Goal: Transaction & Acquisition: Book appointment/travel/reservation

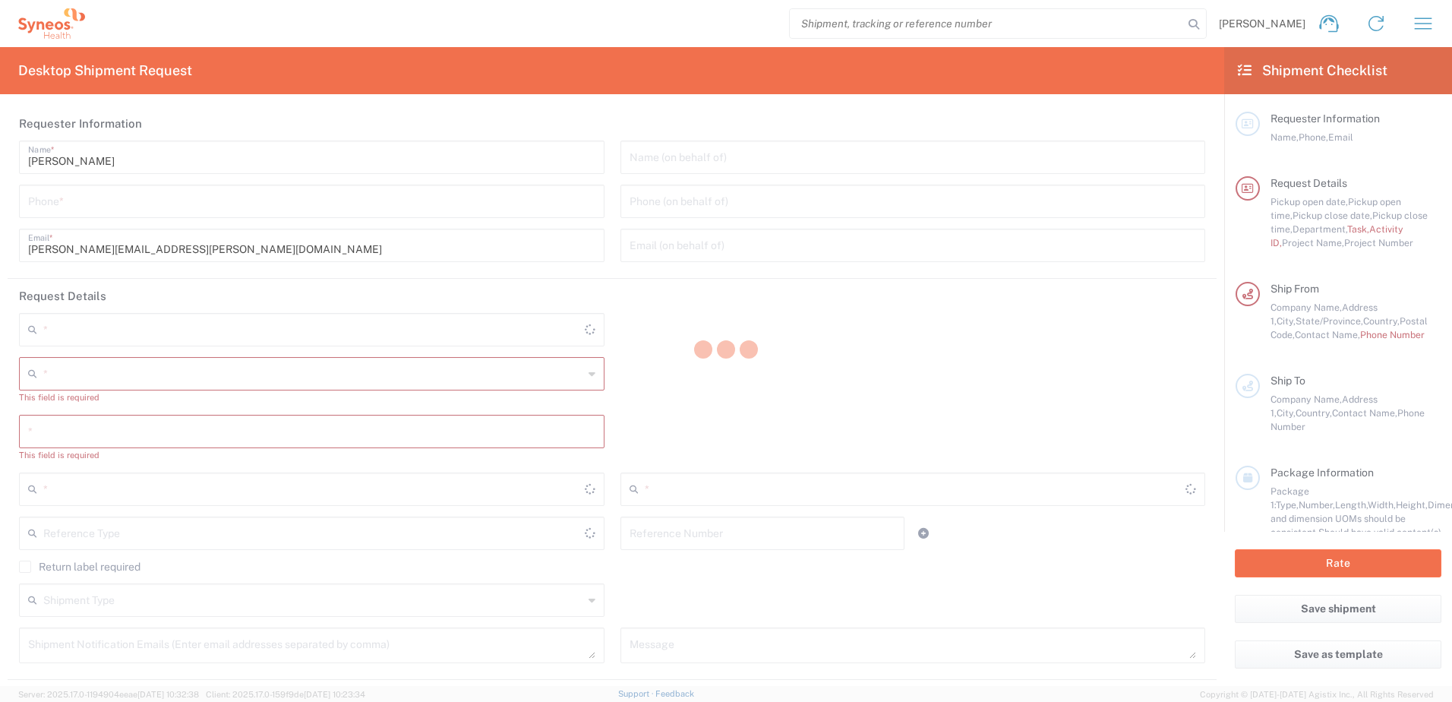
type input "[US_STATE]"
type input "[GEOGRAPHIC_DATA]"
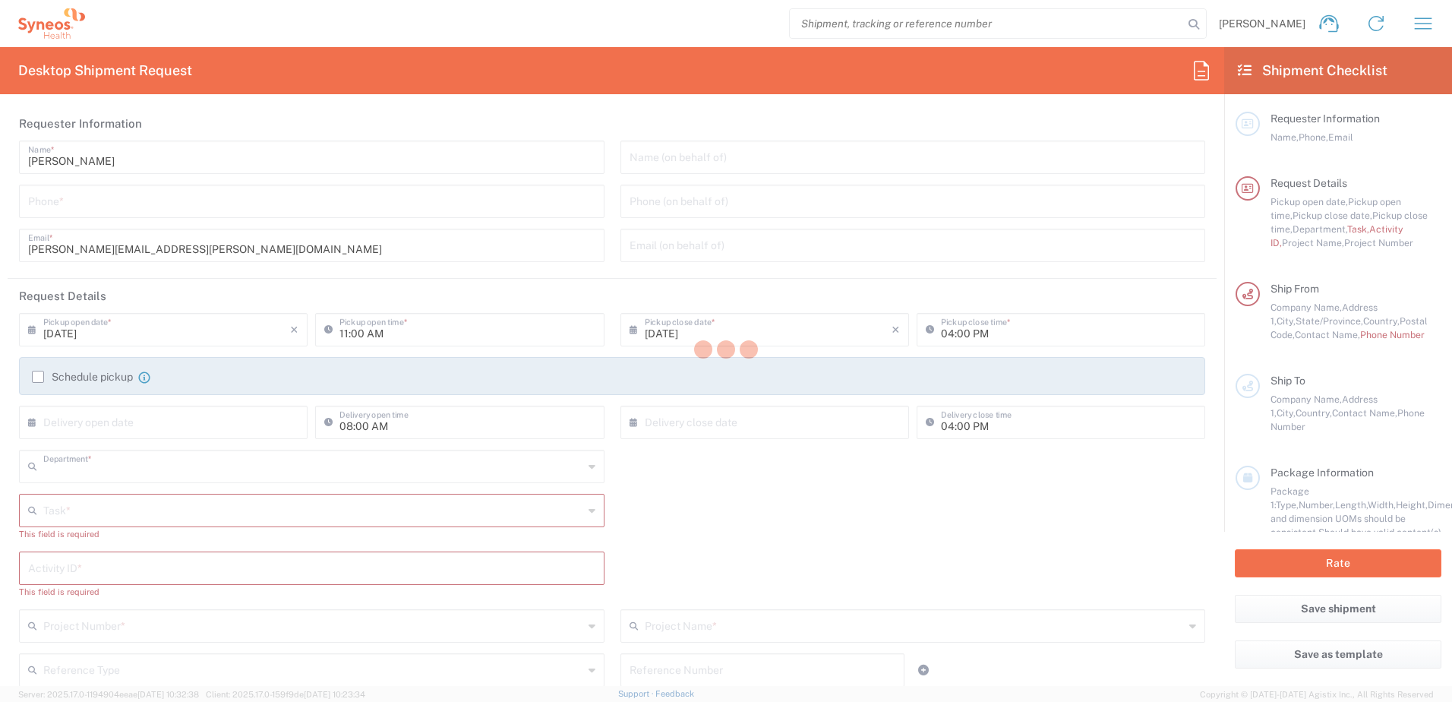
type input "4510"
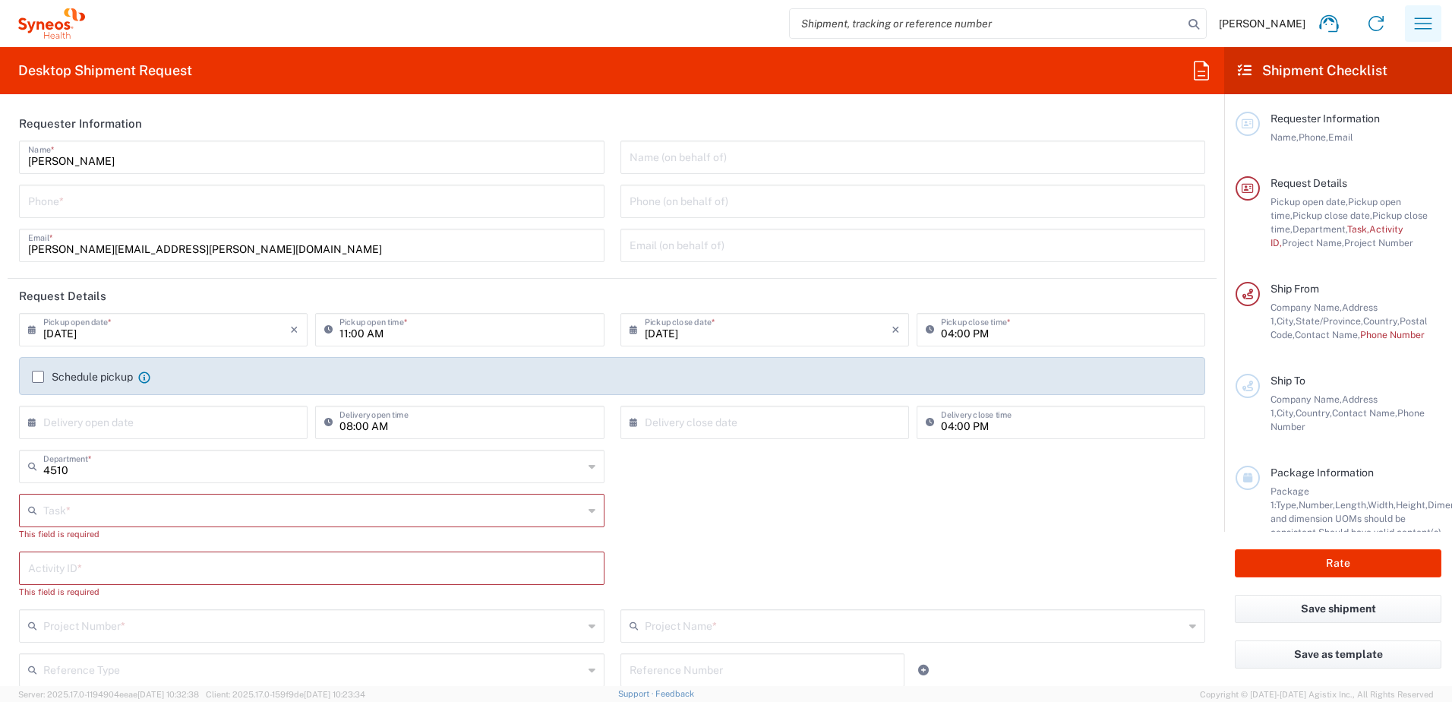
click at [1427, 27] on icon "button" at bounding box center [1423, 23] width 24 height 24
type input "Syneos Health, LLC-[GEOGRAPHIC_DATA] [GEOGRAPHIC_DATA] [GEOGRAPHIC_DATA]"
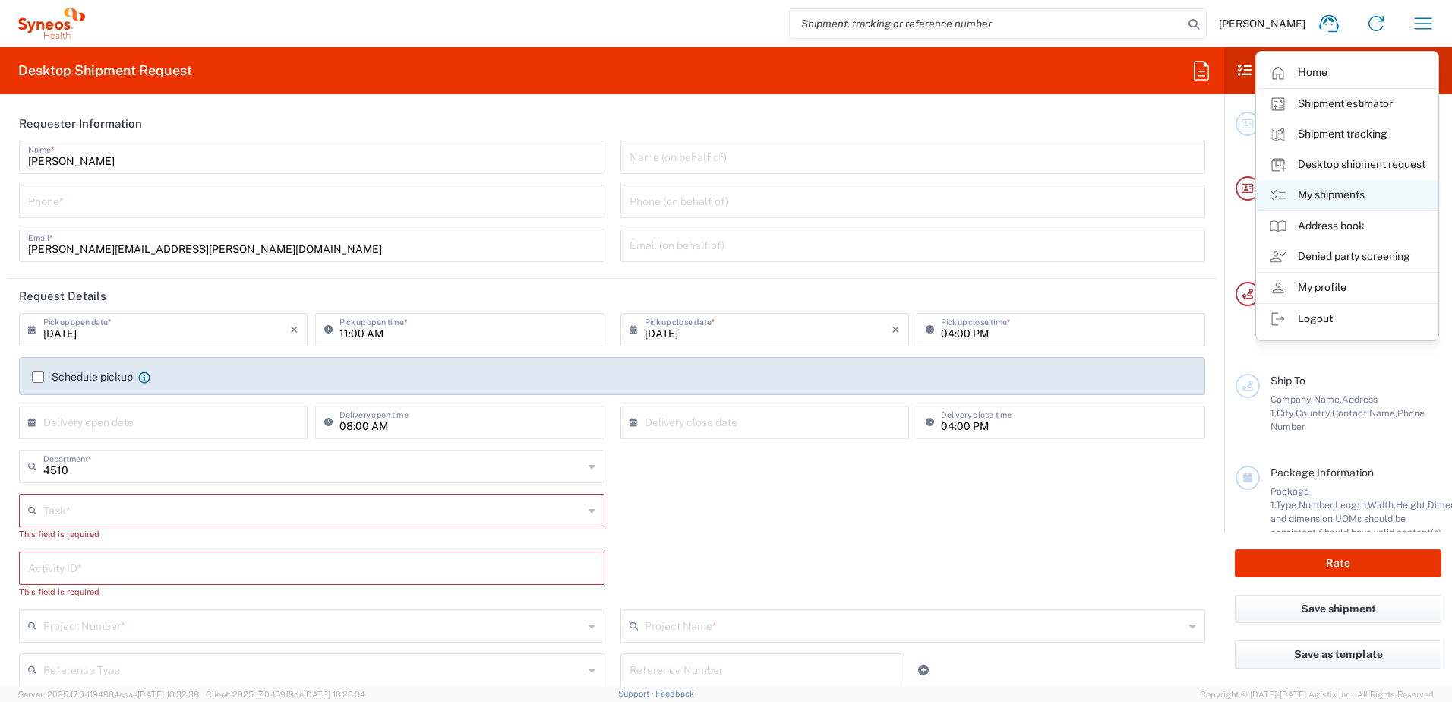
click at [1361, 196] on link "My shipments" at bounding box center [1347, 195] width 181 height 30
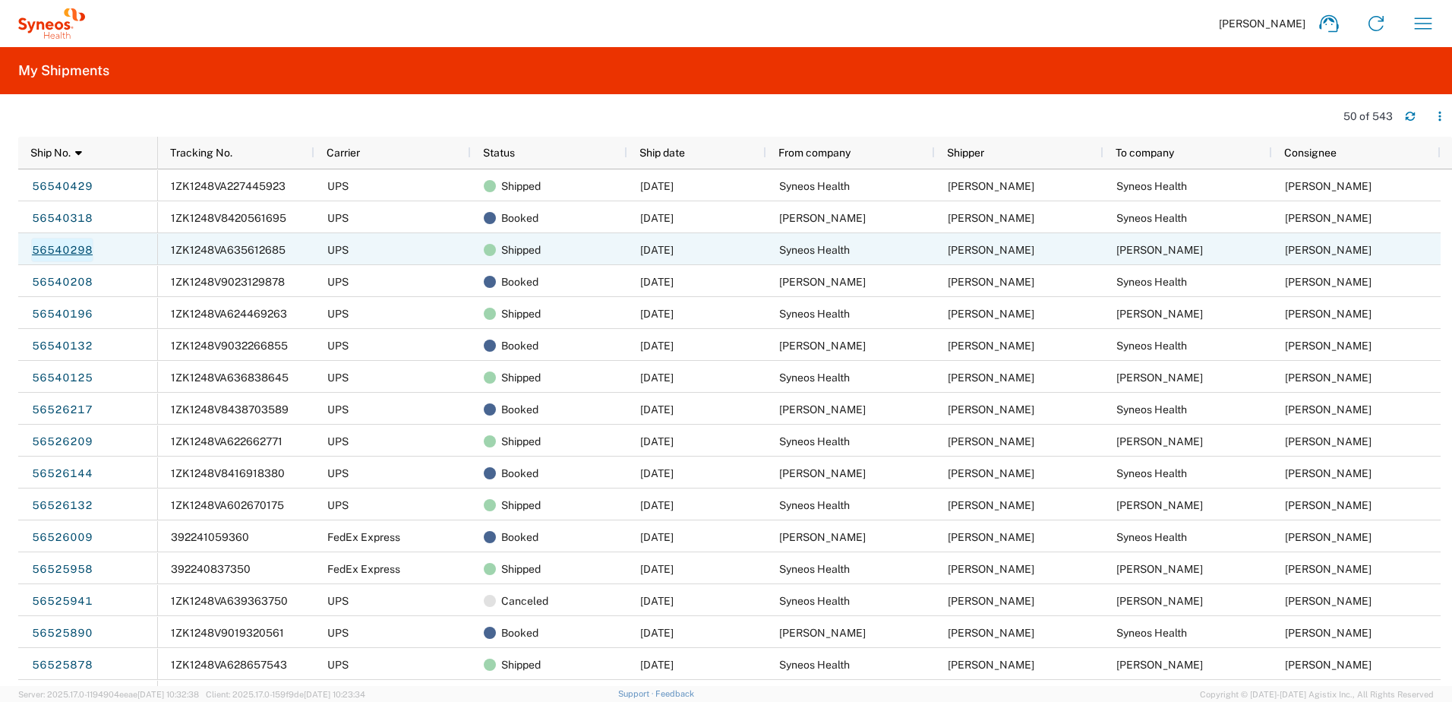
click at [87, 244] on link "56540298" at bounding box center [62, 250] width 62 height 24
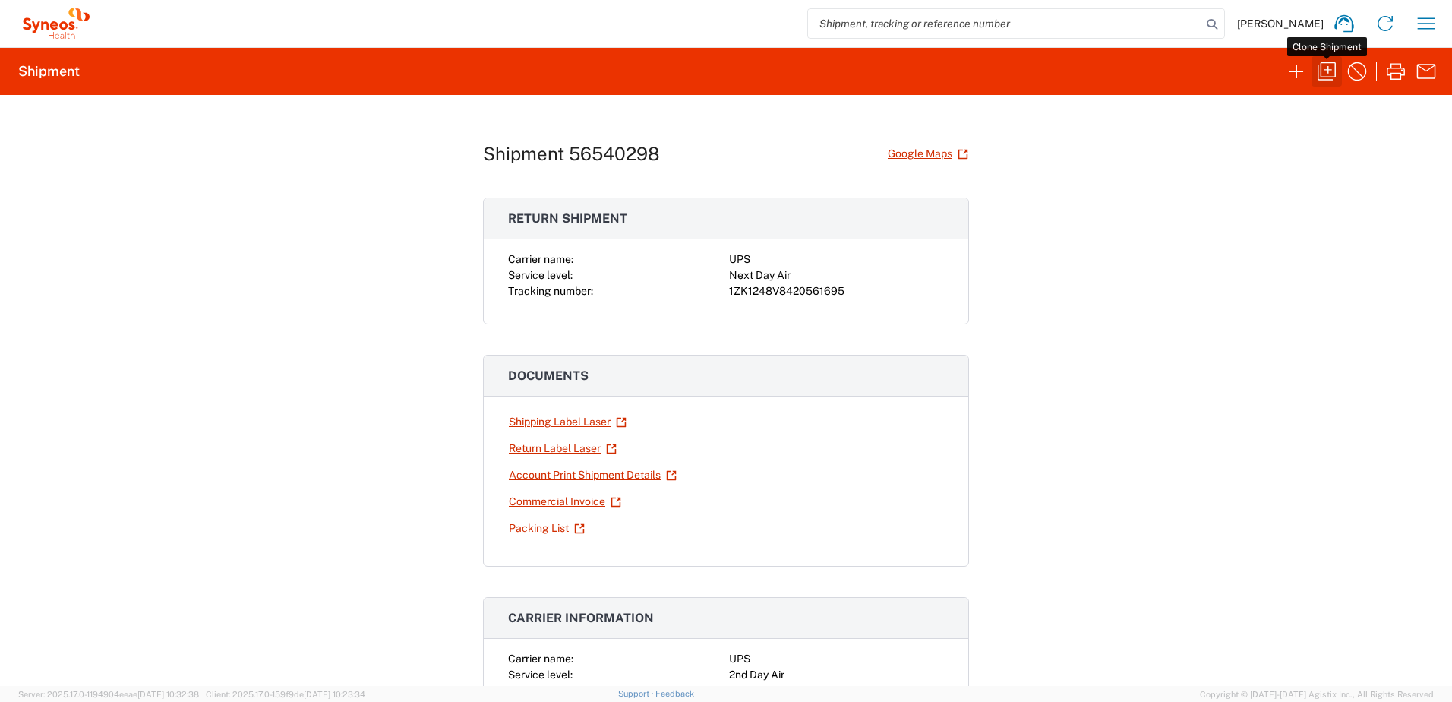
click at [1340, 76] on button "button" at bounding box center [1326, 71] width 30 height 30
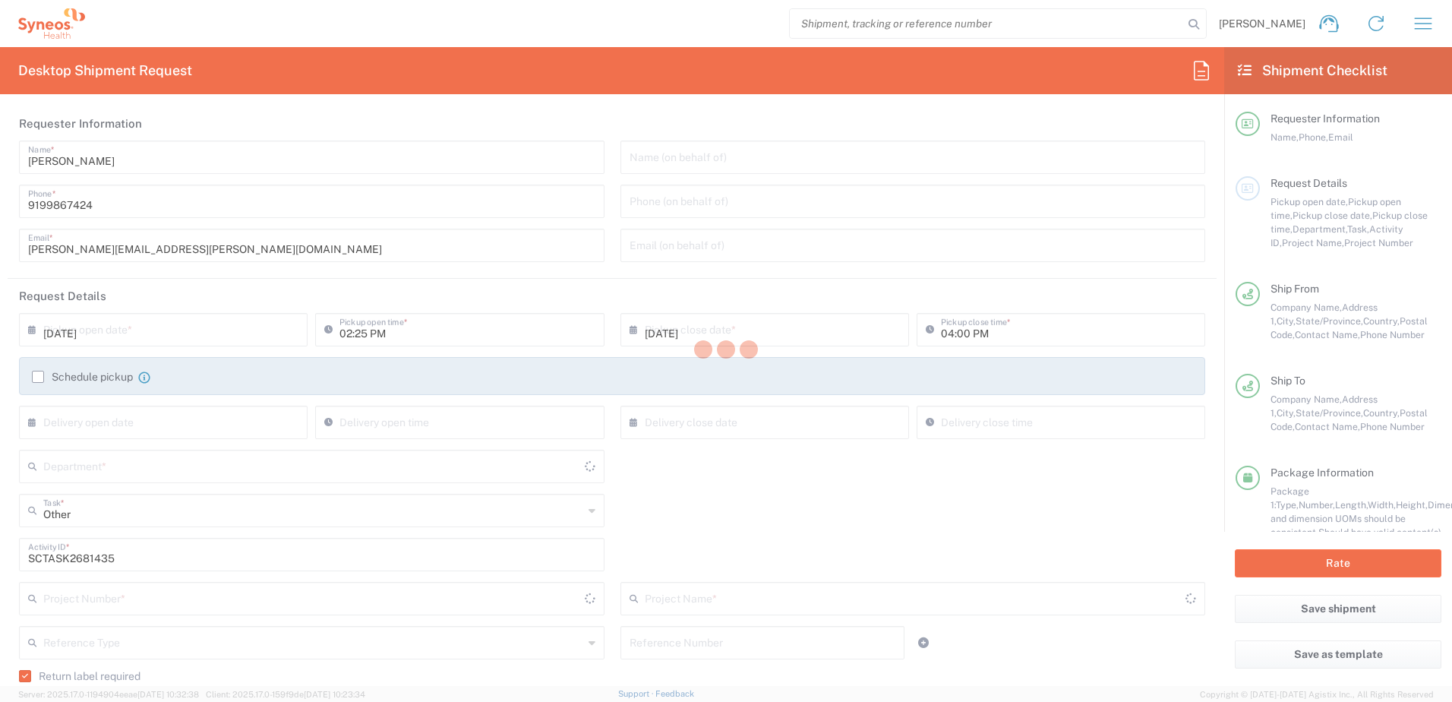
type input "4510"
type input "4520 DEPARTMENTAL EXPENSE"
type input "Next Day Air"
type input "[US_STATE]"
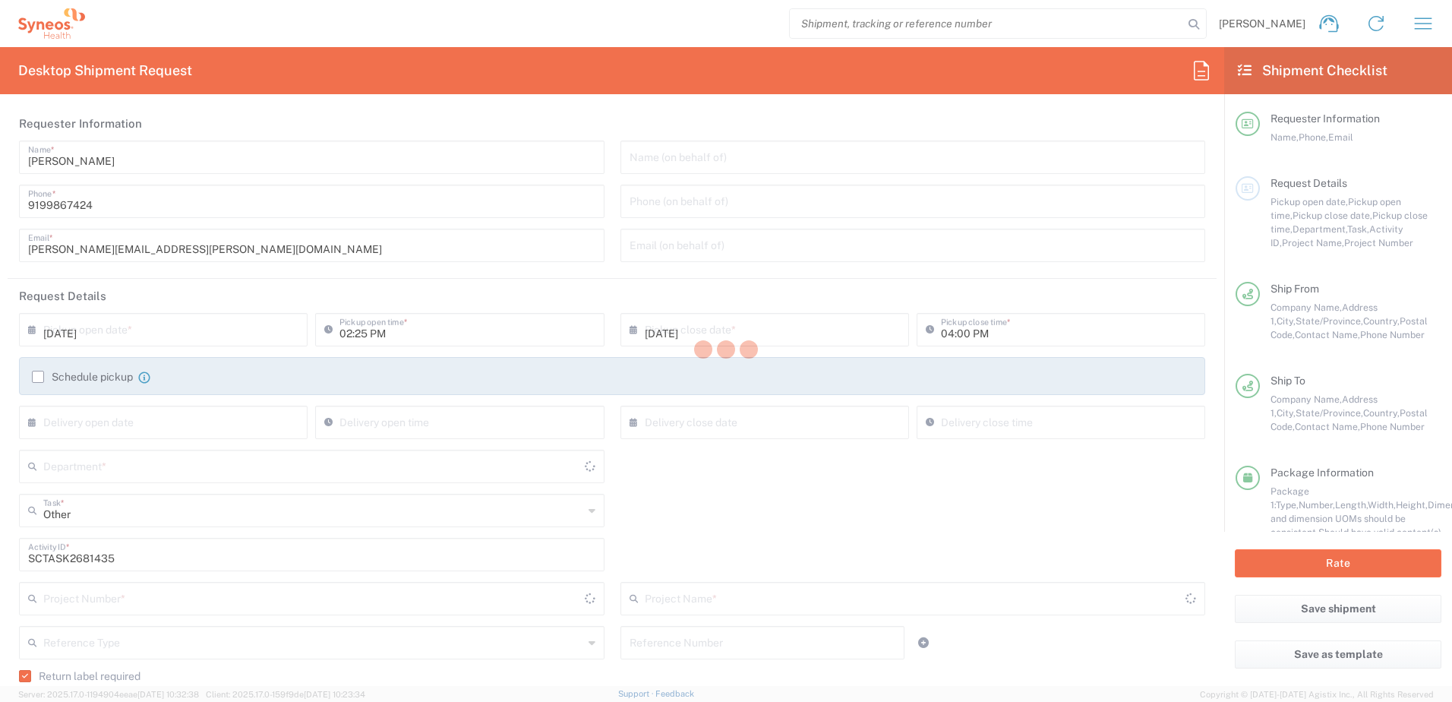
type input "[US_STATE]"
type input "Your Packaging"
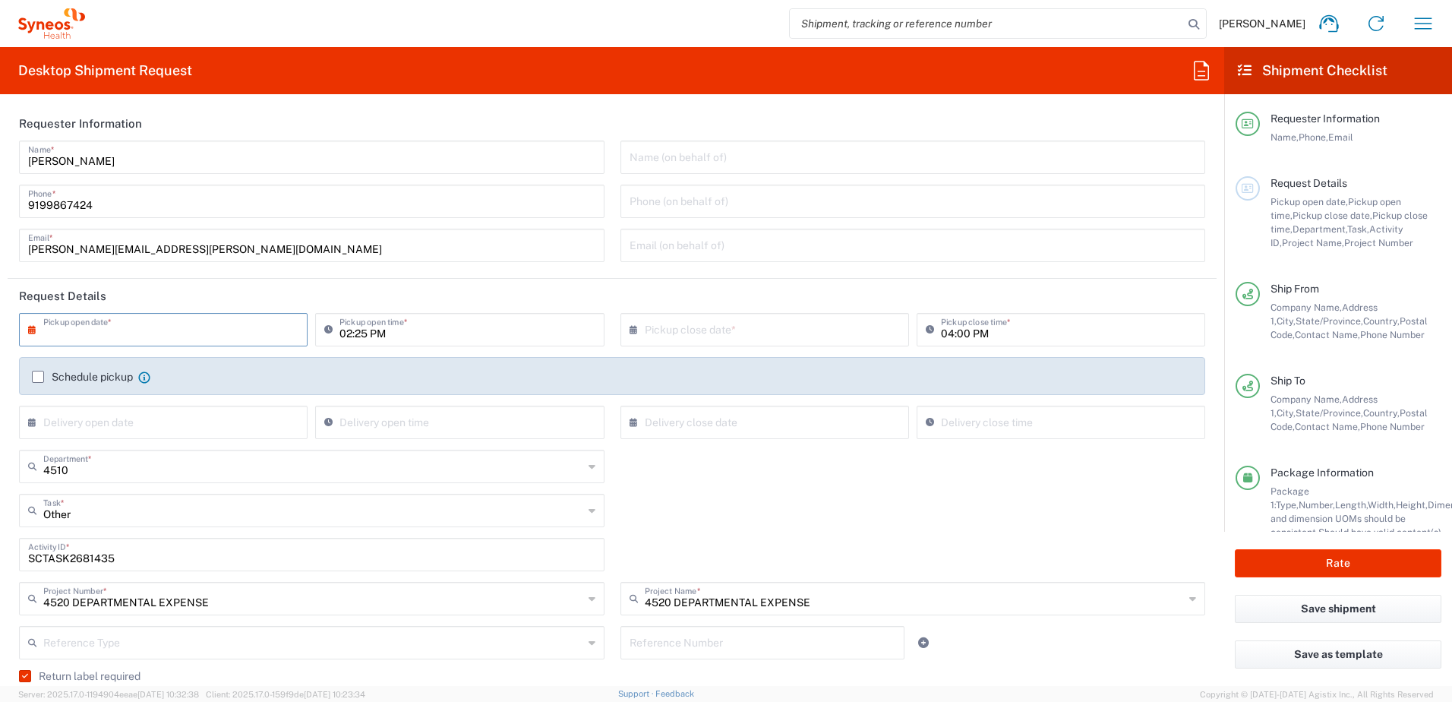
drag, startPoint x: 100, startPoint y: 335, endPoint x: 189, endPoint y: 359, distance: 92.1
click at [100, 334] on input "text" at bounding box center [166, 328] width 247 height 27
click at [161, 471] on span "20" at bounding box center [165, 466] width 22 height 21
type input "[DATE]"
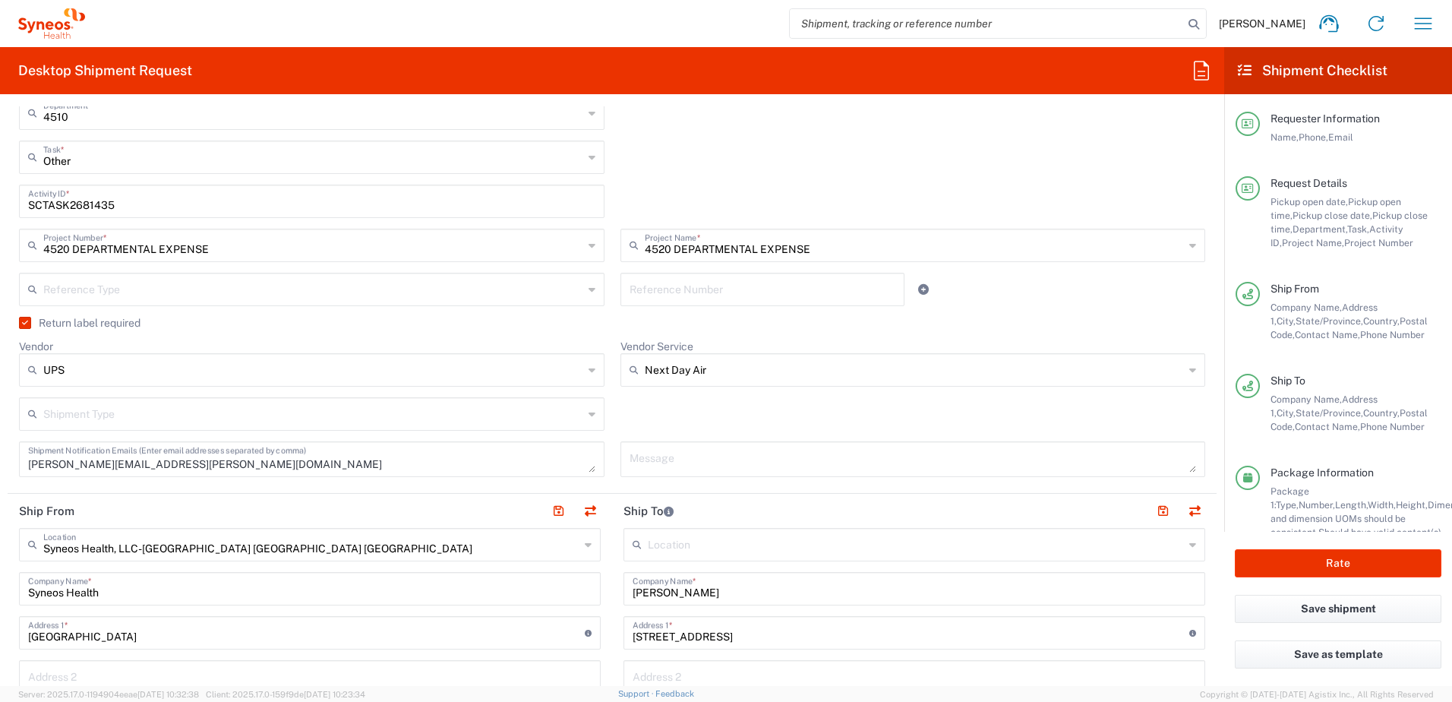
scroll to position [380, 0]
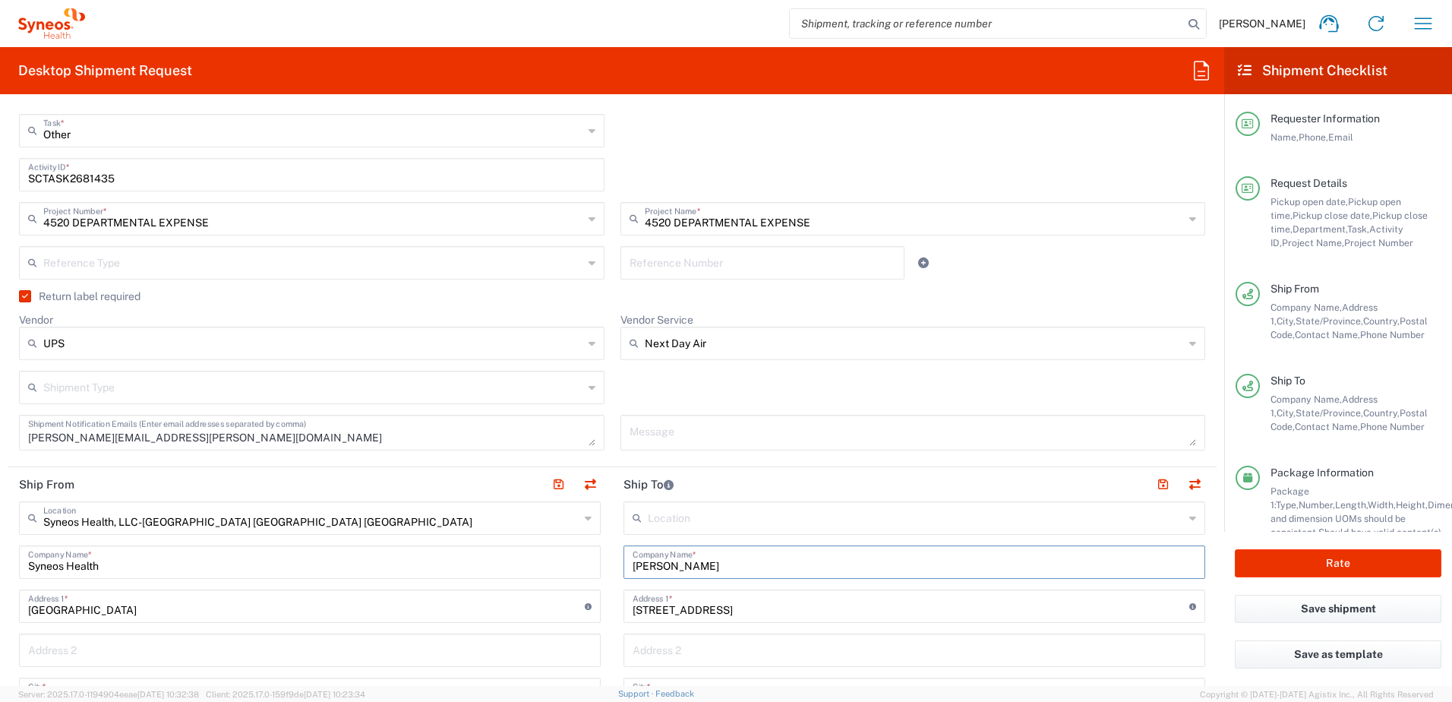
drag, startPoint x: 713, startPoint y: 564, endPoint x: 599, endPoint y: 558, distance: 114.0
paste input "[PERSON_NAME]"
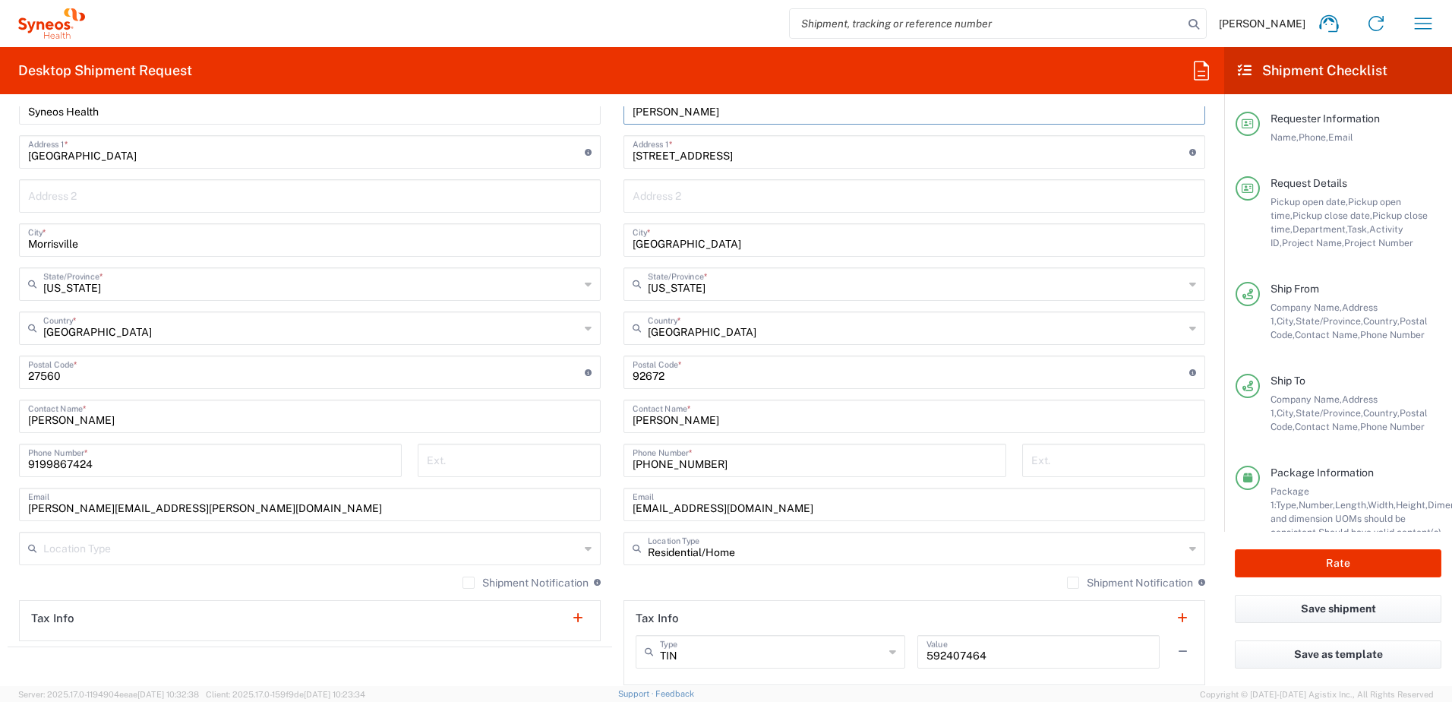
scroll to position [759, 0]
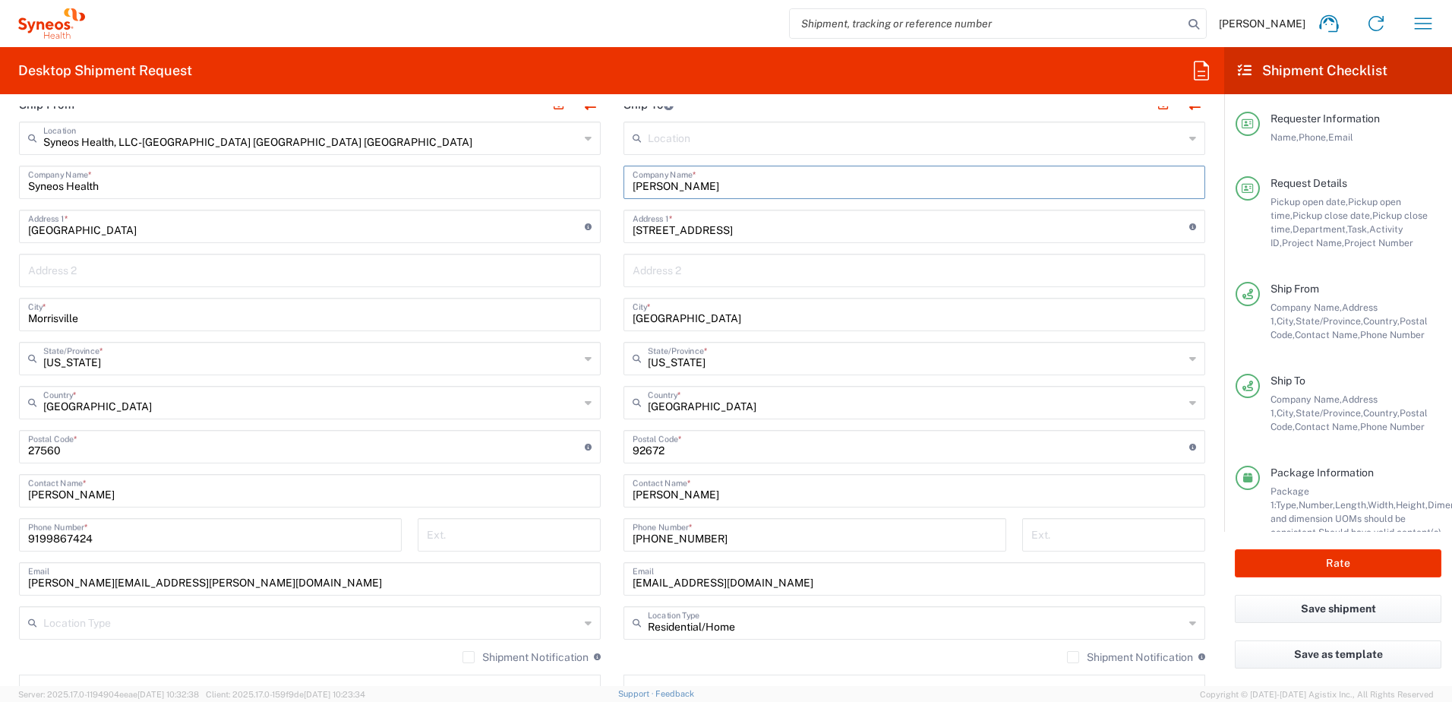
type input "[PERSON_NAME]"
drag, startPoint x: 714, startPoint y: 491, endPoint x: 562, endPoint y: 471, distance: 153.9
click at [562, 471] on div "Ship From Syneos Health, LLC-[GEOGRAPHIC_DATA] [GEOGRAPHIC_DATA] [GEOGRAPHIC_DA…" at bounding box center [612, 426] width 1209 height 678
paste input "[PERSON_NAME]"
type input "[PERSON_NAME]"
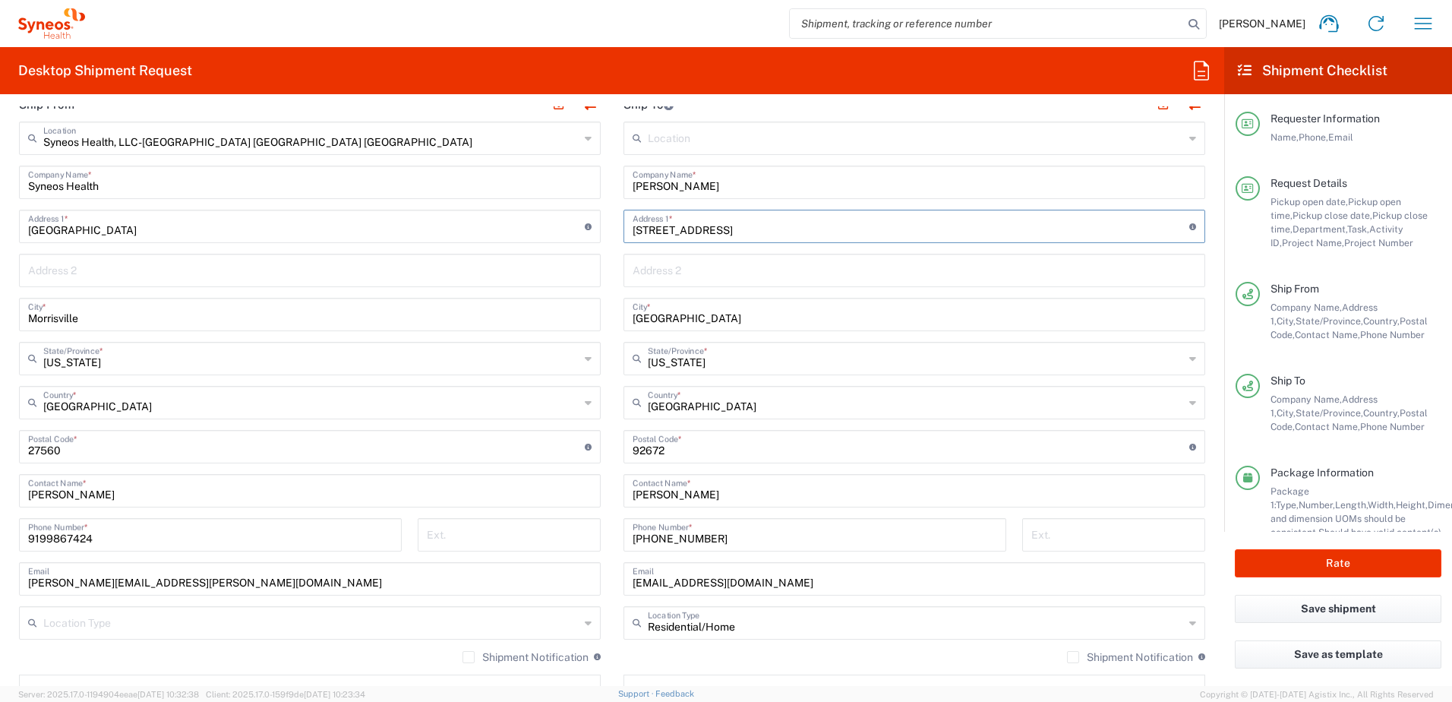
drag, startPoint x: 762, startPoint y: 225, endPoint x: 570, endPoint y: 208, distance: 192.1
click at [570, 208] on div "Ship From Syneos Health, LLC-[GEOGRAPHIC_DATA] [GEOGRAPHIC_DATA] [GEOGRAPHIC_DA…" at bounding box center [612, 426] width 1209 height 678
paste input "[STREET_ADDRESS]"
type input "[STREET_ADDRESS]"
drag, startPoint x: 696, startPoint y: 321, endPoint x: 604, endPoint y: 314, distance: 92.9
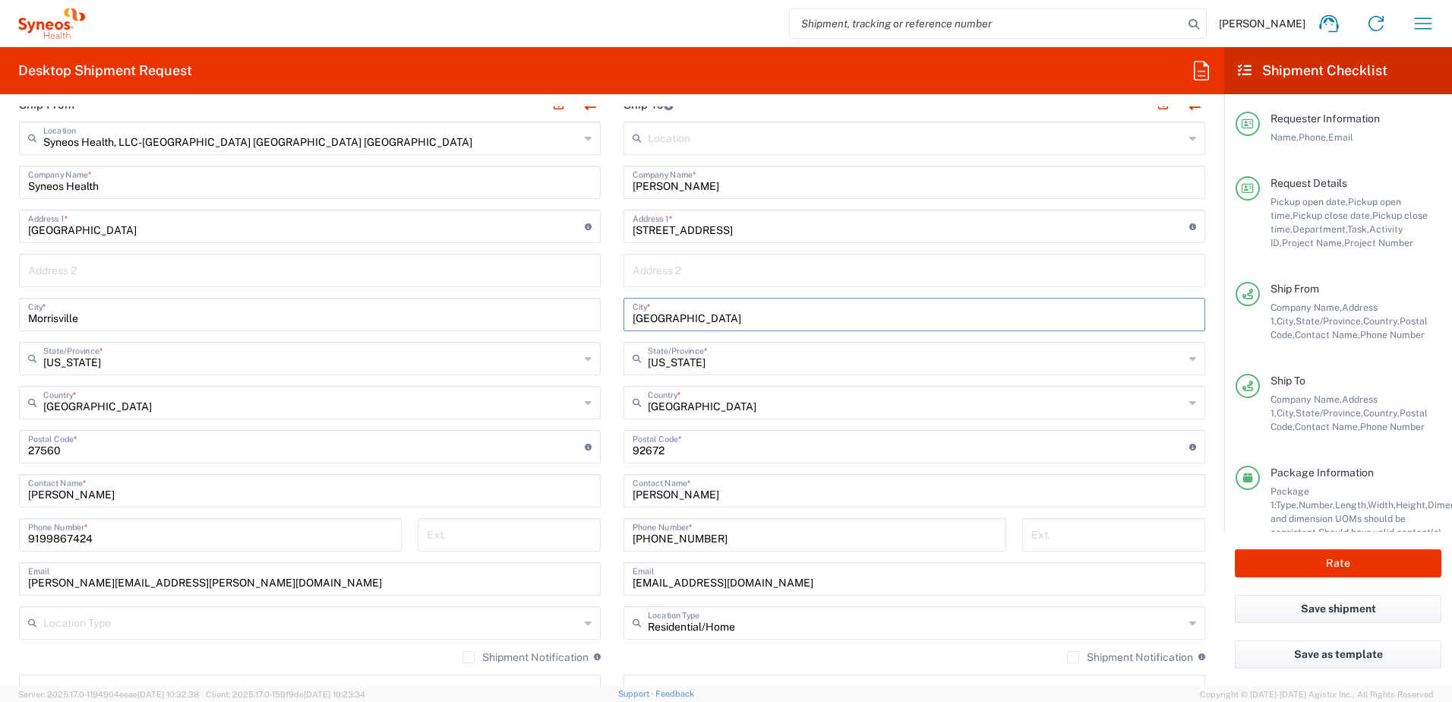
click at [604, 314] on div "Ship From Syneos Health, LLC-[GEOGRAPHIC_DATA] [GEOGRAPHIC_DATA] [GEOGRAPHIC_DA…" at bounding box center [612, 426] width 1209 height 678
paste input "Linesvill"
type input "Linesville"
click at [738, 357] on input "text" at bounding box center [916, 357] width 536 height 27
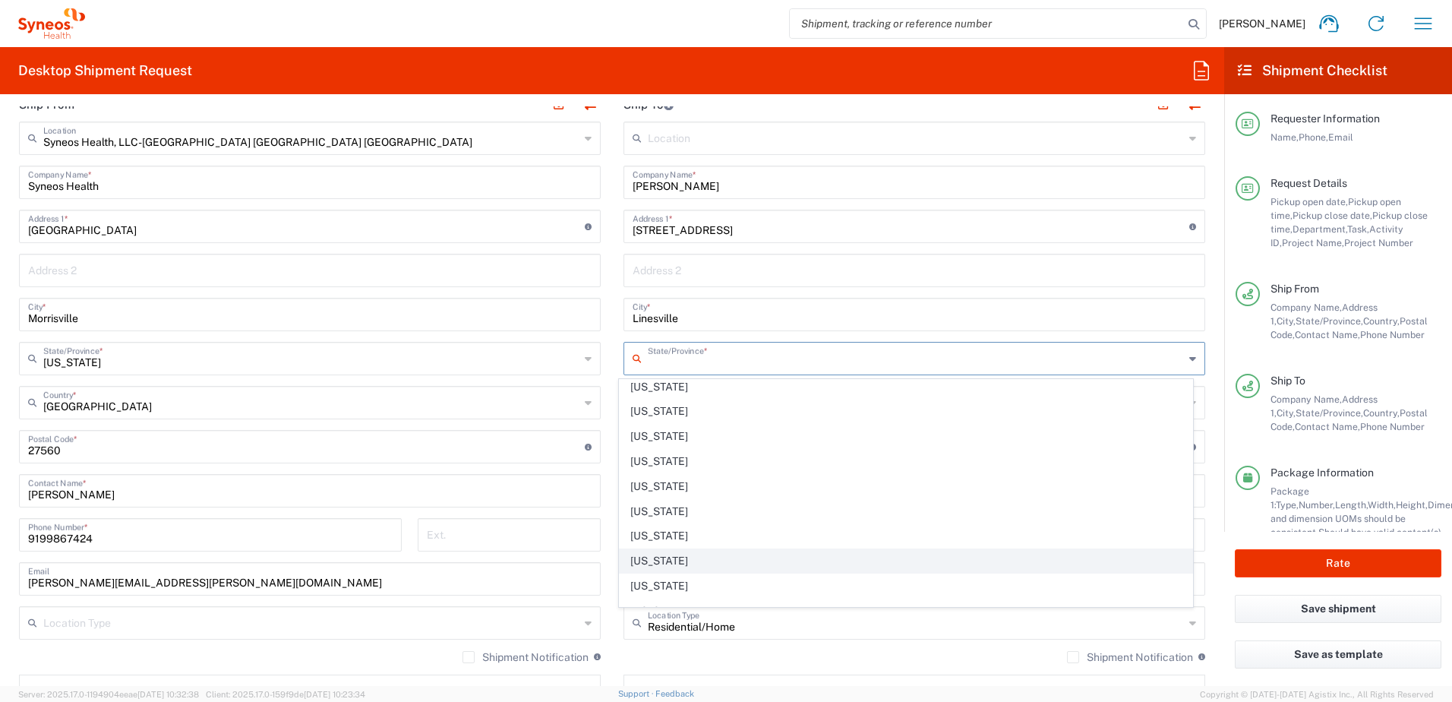
scroll to position [987, 0]
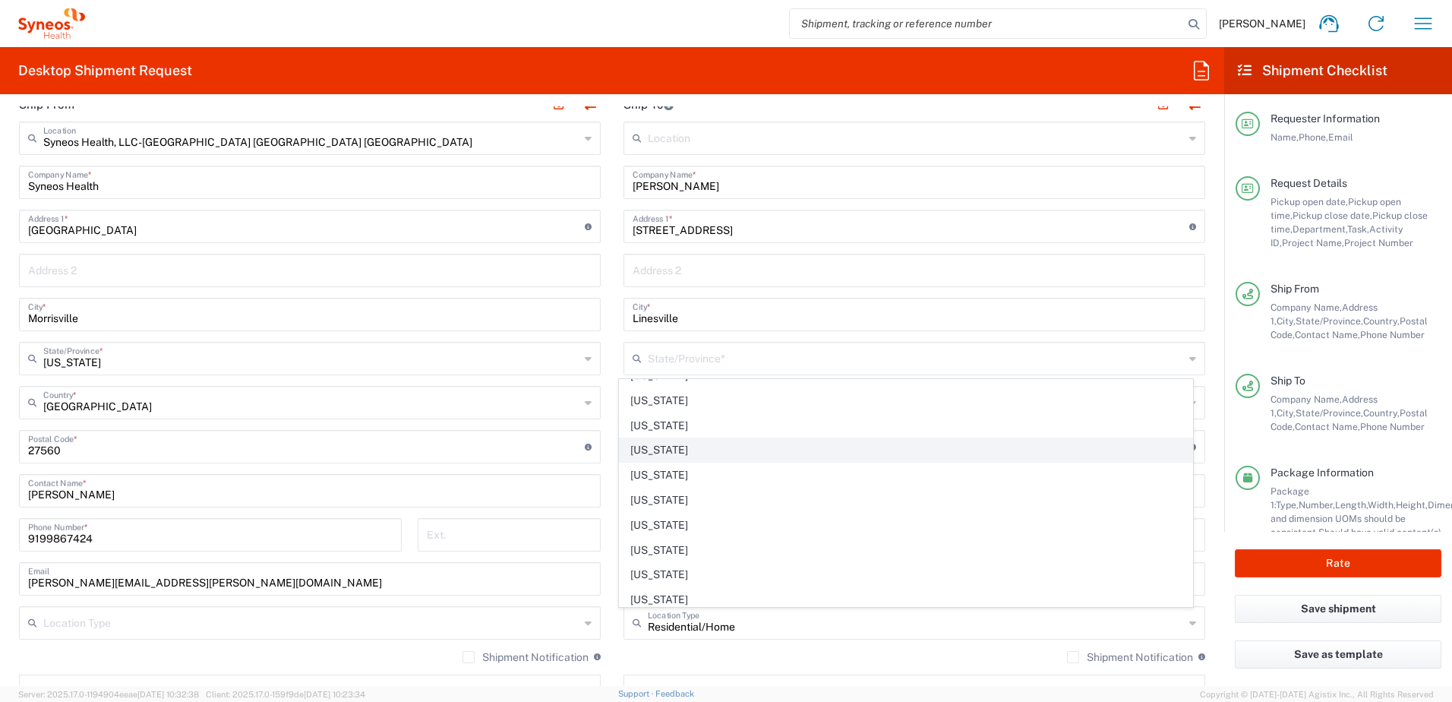
click at [685, 454] on span "[US_STATE]" at bounding box center [906, 450] width 573 height 24
type input "[US_STATE]"
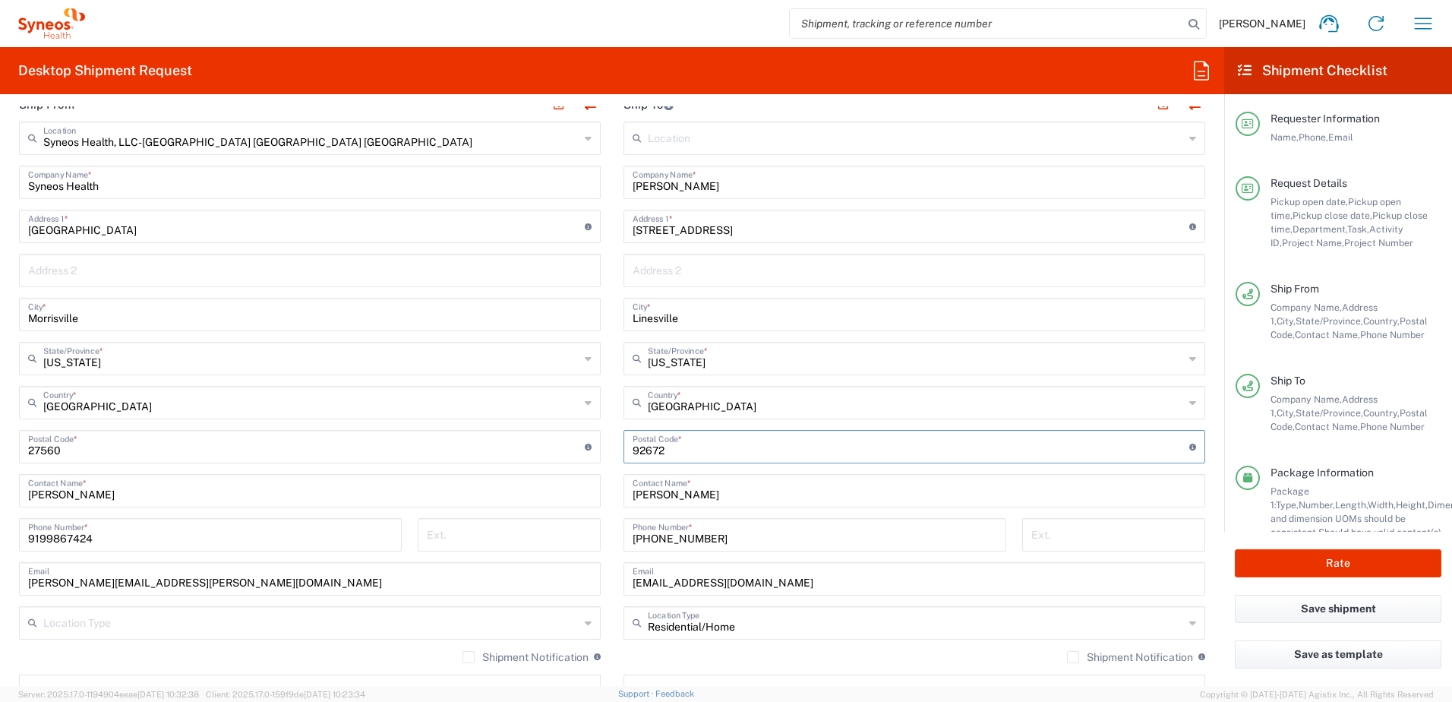
drag, startPoint x: 684, startPoint y: 446, endPoint x: 565, endPoint y: 420, distance: 122.1
click at [563, 421] on div "Ship From Syneos Health, LLC-[GEOGRAPHIC_DATA] [GEOGRAPHIC_DATA] [GEOGRAPHIC_DA…" at bounding box center [612, 426] width 1209 height 678
paste input "16424"
type input "16424"
drag, startPoint x: 771, startPoint y: 591, endPoint x: 751, endPoint y: 583, distance: 21.4
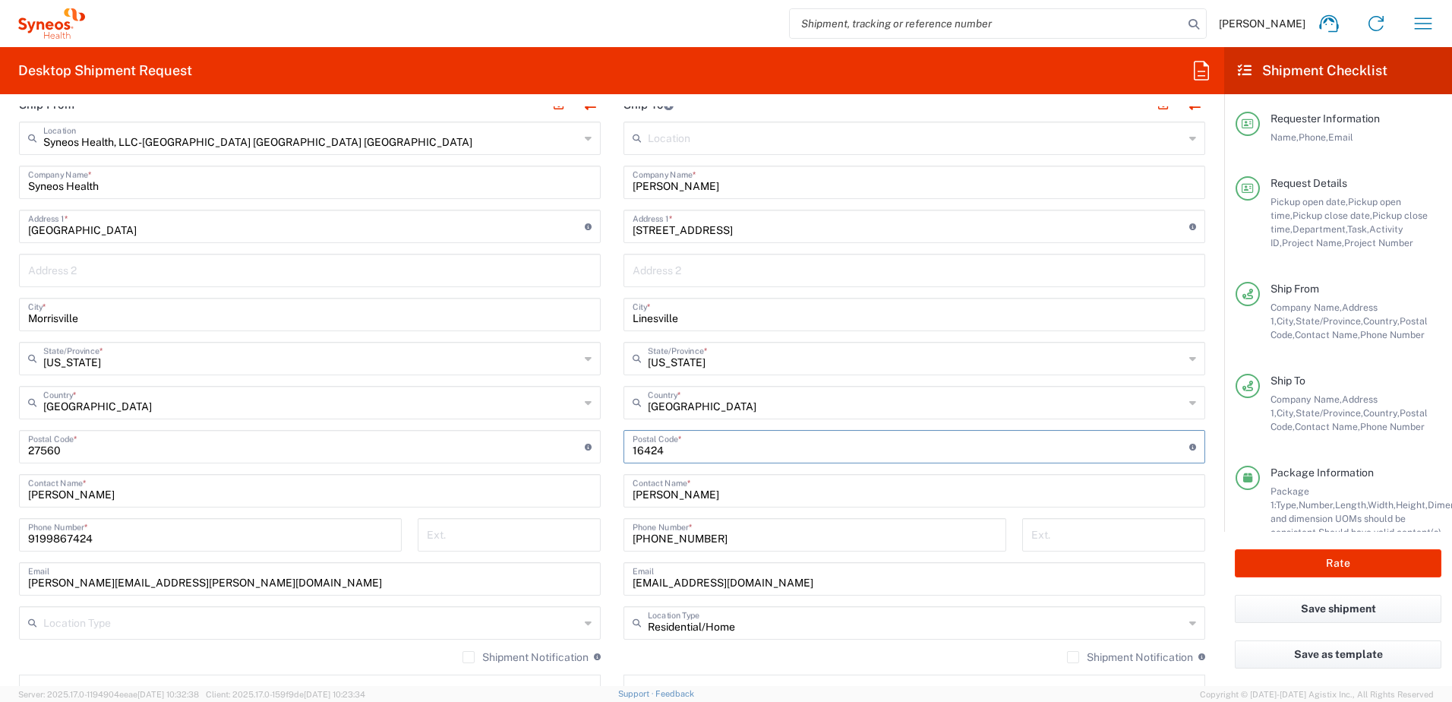
click at [749, 585] on div "[EMAIL_ADDRESS][DOMAIN_NAME] Email" at bounding box center [914, 578] width 582 height 33
drag, startPoint x: 752, startPoint y: 582, endPoint x: 594, endPoint y: 572, distance: 158.2
click at [594, 573] on div "Ship From Syneos Health, LLC-[GEOGRAPHIC_DATA] [GEOGRAPHIC_DATA] [GEOGRAPHIC_DA…" at bounding box center [612, 426] width 1209 height 678
paste input "meagan.[PERSON_NAME]"
type input "[EMAIL_ADDRESS][PERSON_NAME][DOMAIN_NAME]"
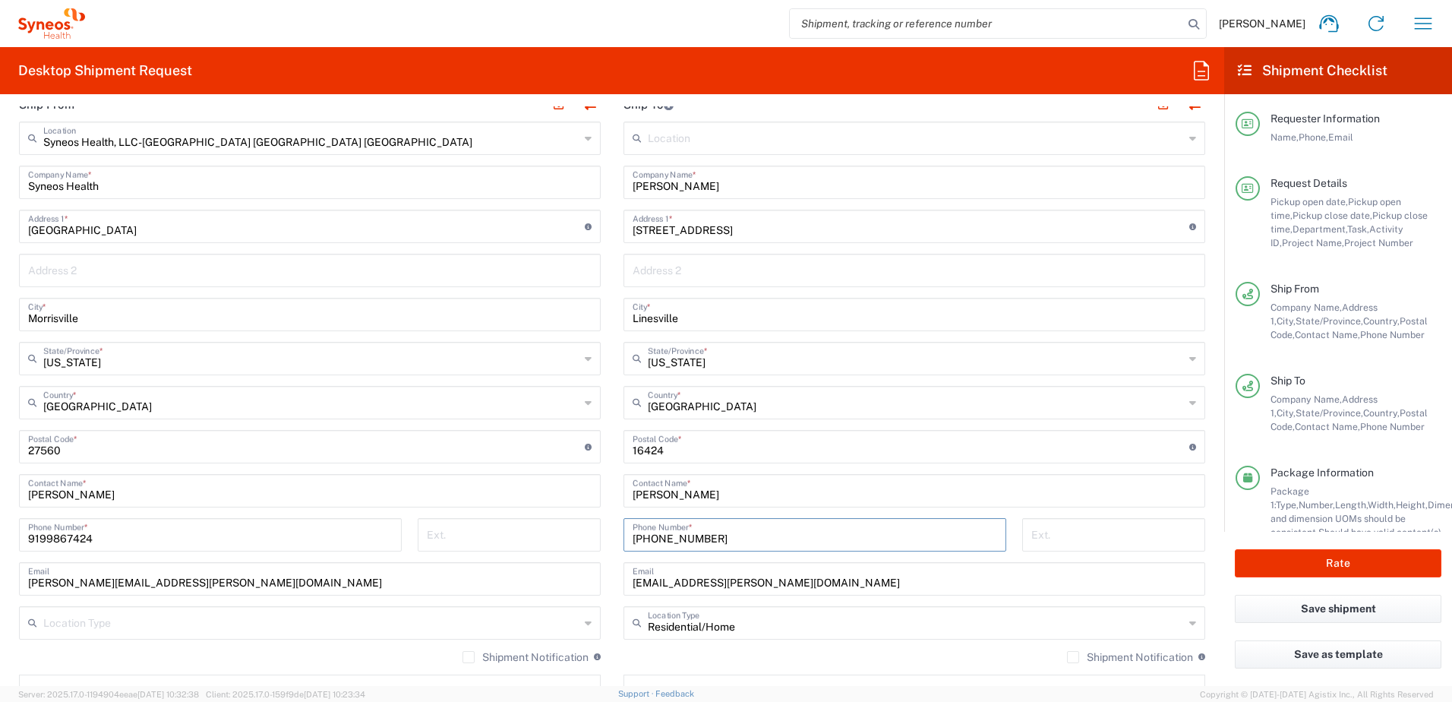
drag, startPoint x: 739, startPoint y: 537, endPoint x: 634, endPoint y: 537, distance: 105.5
click at [634, 537] on input "[PHONE_NUMBER]" at bounding box center [814, 533] width 364 height 27
click at [746, 547] on div "[PHONE_NUMBER] Phone Number *" at bounding box center [814, 534] width 383 height 33
click at [707, 538] on input "[PHONE_NUMBER]" at bounding box center [814, 533] width 364 height 27
drag, startPoint x: 736, startPoint y: 538, endPoint x: 604, endPoint y: 528, distance: 133.2
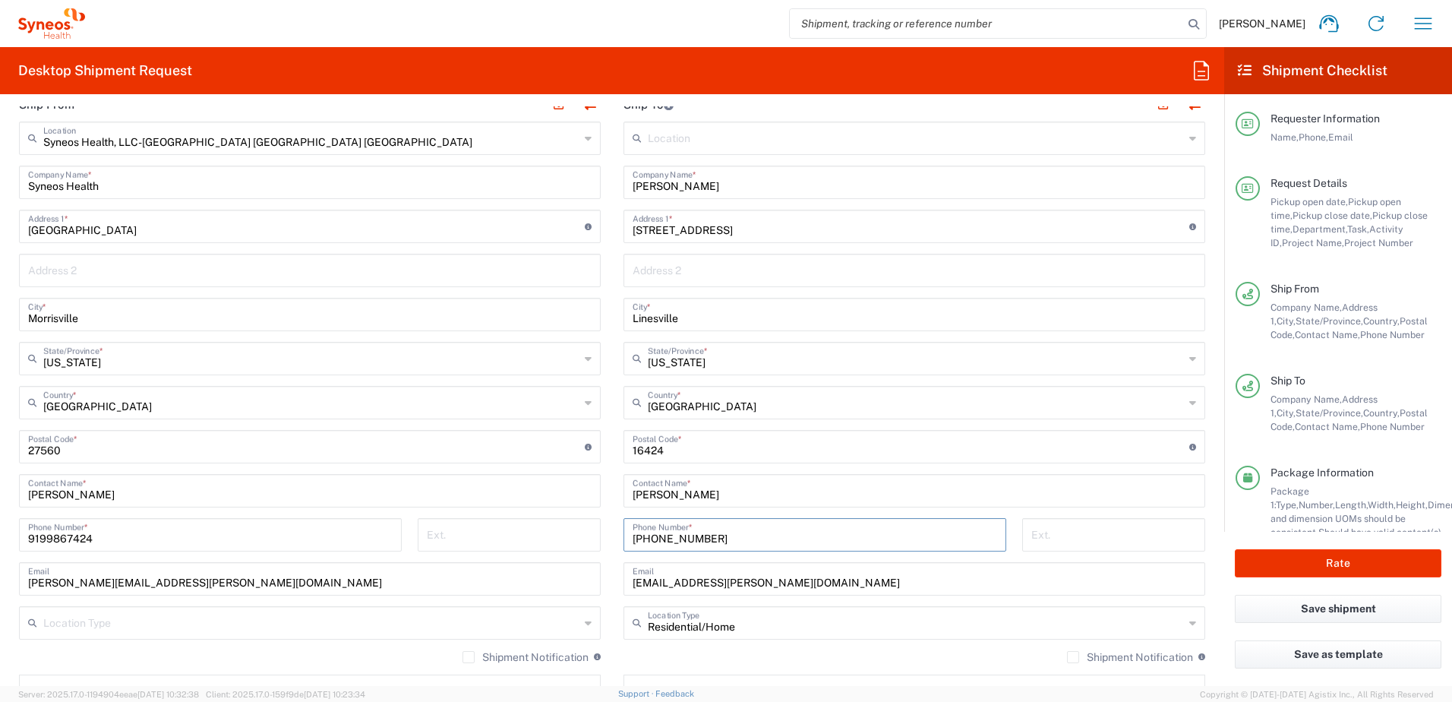
click at [604, 528] on div "Ship From Syneos Health, LLC-[GEOGRAPHIC_DATA] [GEOGRAPHIC_DATA] [GEOGRAPHIC_DA…" at bounding box center [612, 426] width 1209 height 678
paste input "[PHONE_NUMBER]"
type input "[PHONE_NUMBER]"
drag, startPoint x: 746, startPoint y: 494, endPoint x: 624, endPoint y: 488, distance: 121.6
click at [624, 488] on div "[PERSON_NAME] Contact Name *" at bounding box center [914, 490] width 582 height 33
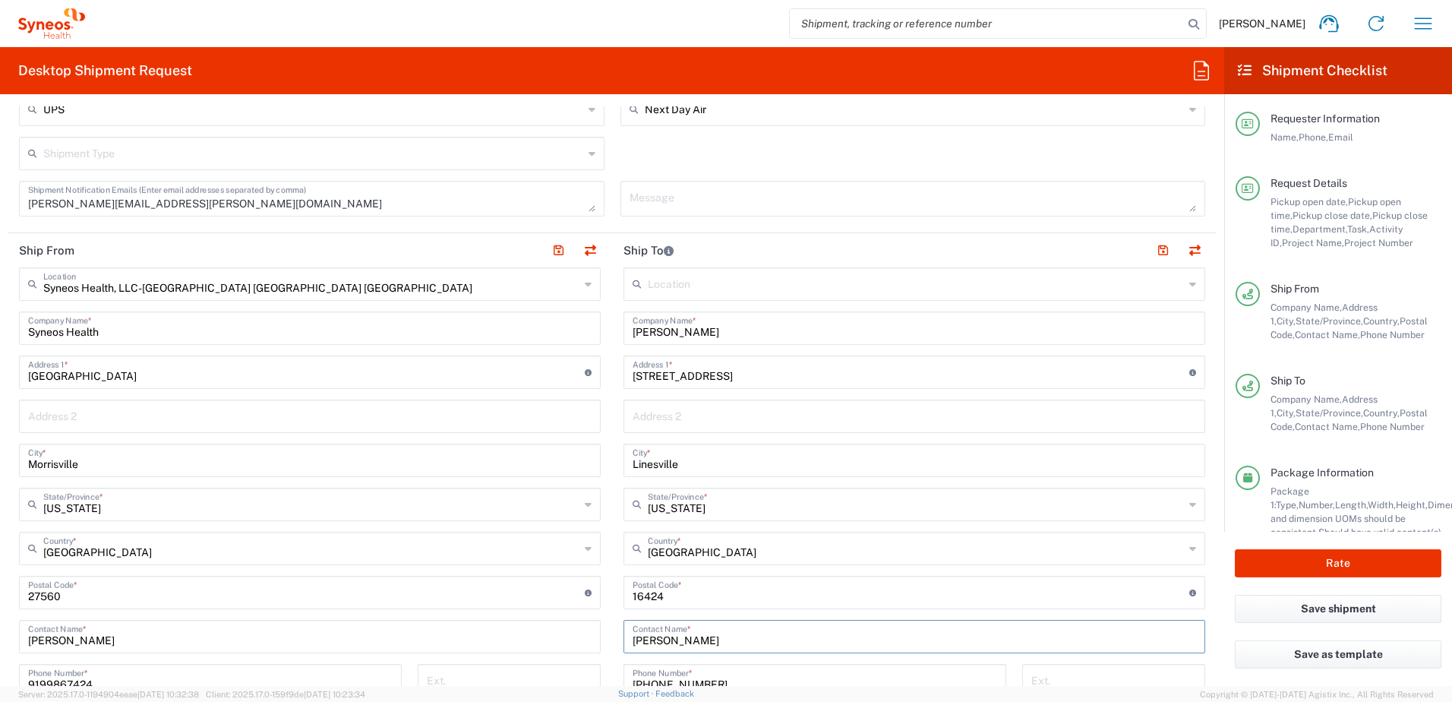
scroll to position [310, 0]
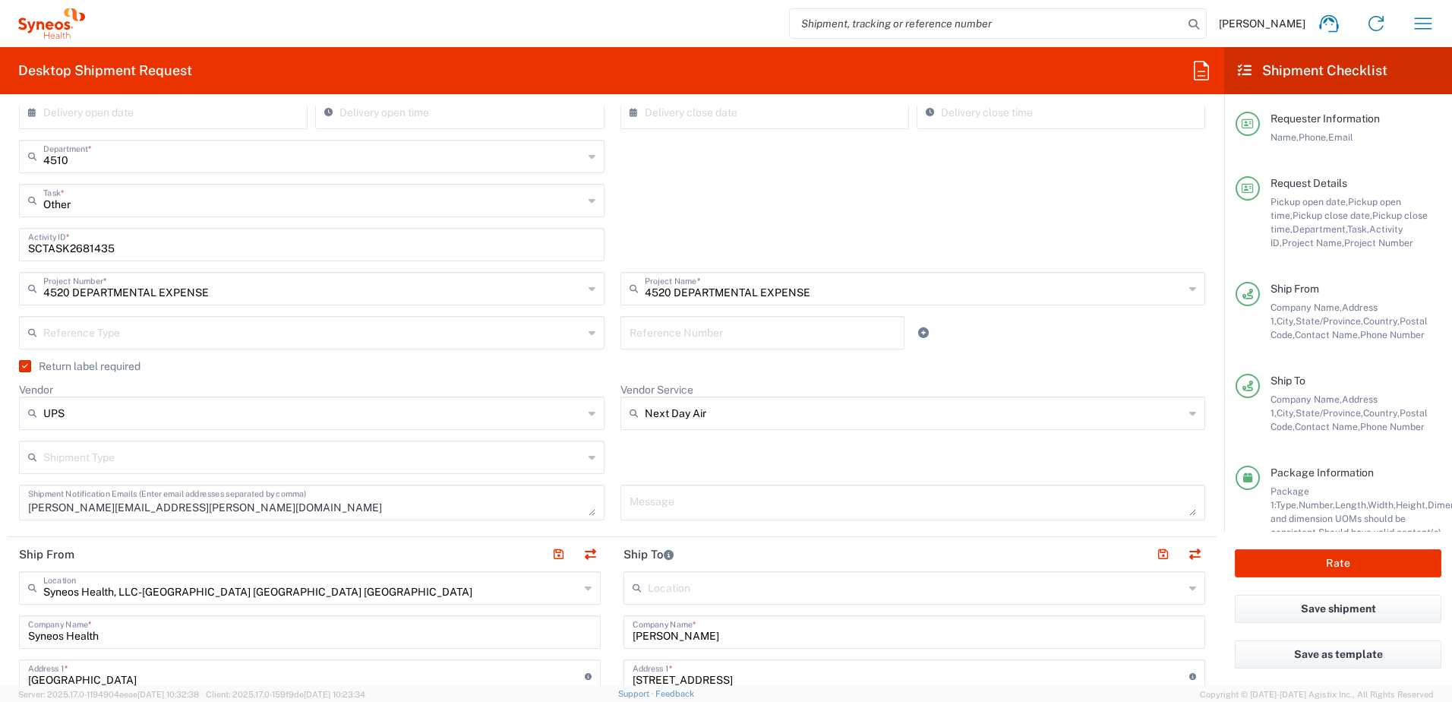
click at [87, 252] on input "SCTASK2681435" at bounding box center [311, 243] width 567 height 27
paste input "91686"
type input "SCTASK2691686"
click at [1322, 557] on button "Rate" at bounding box center [1338, 563] width 207 height 28
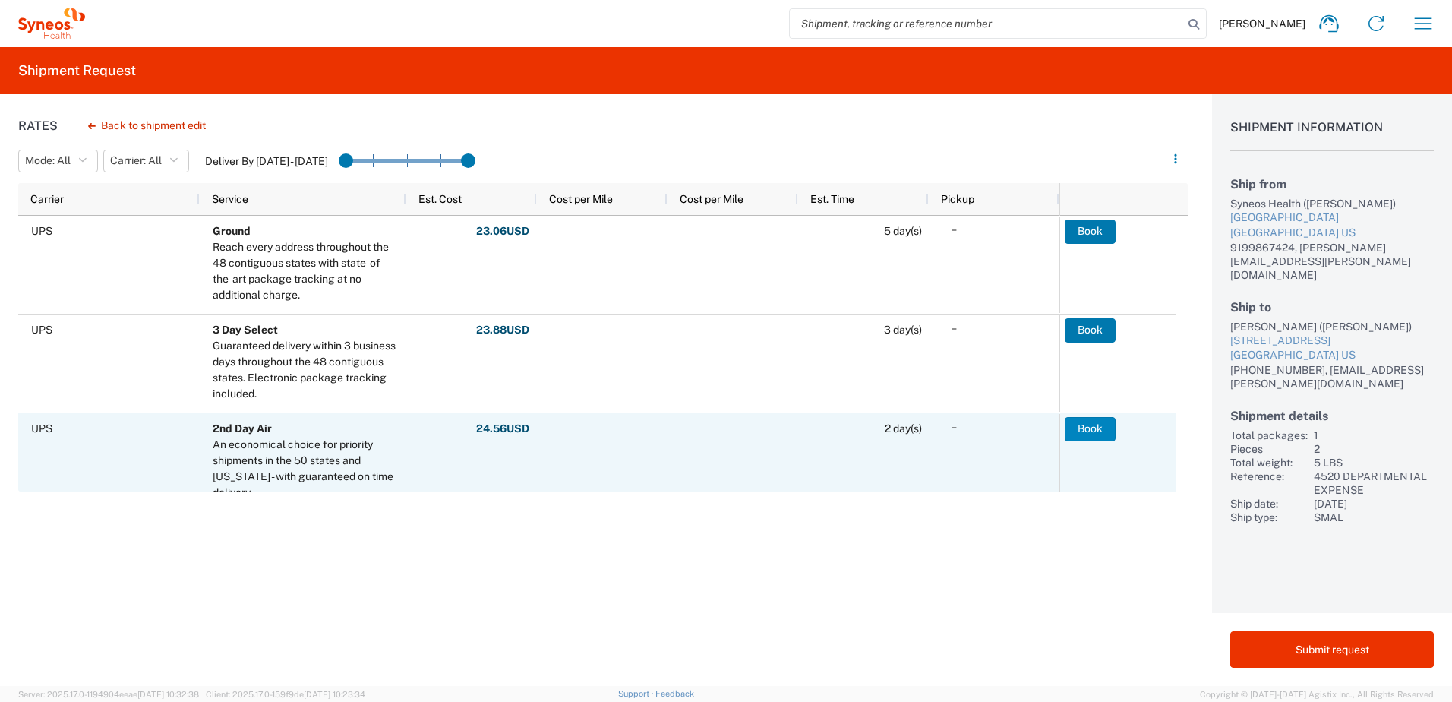
click at [1083, 430] on button "Book" at bounding box center [1089, 429] width 51 height 24
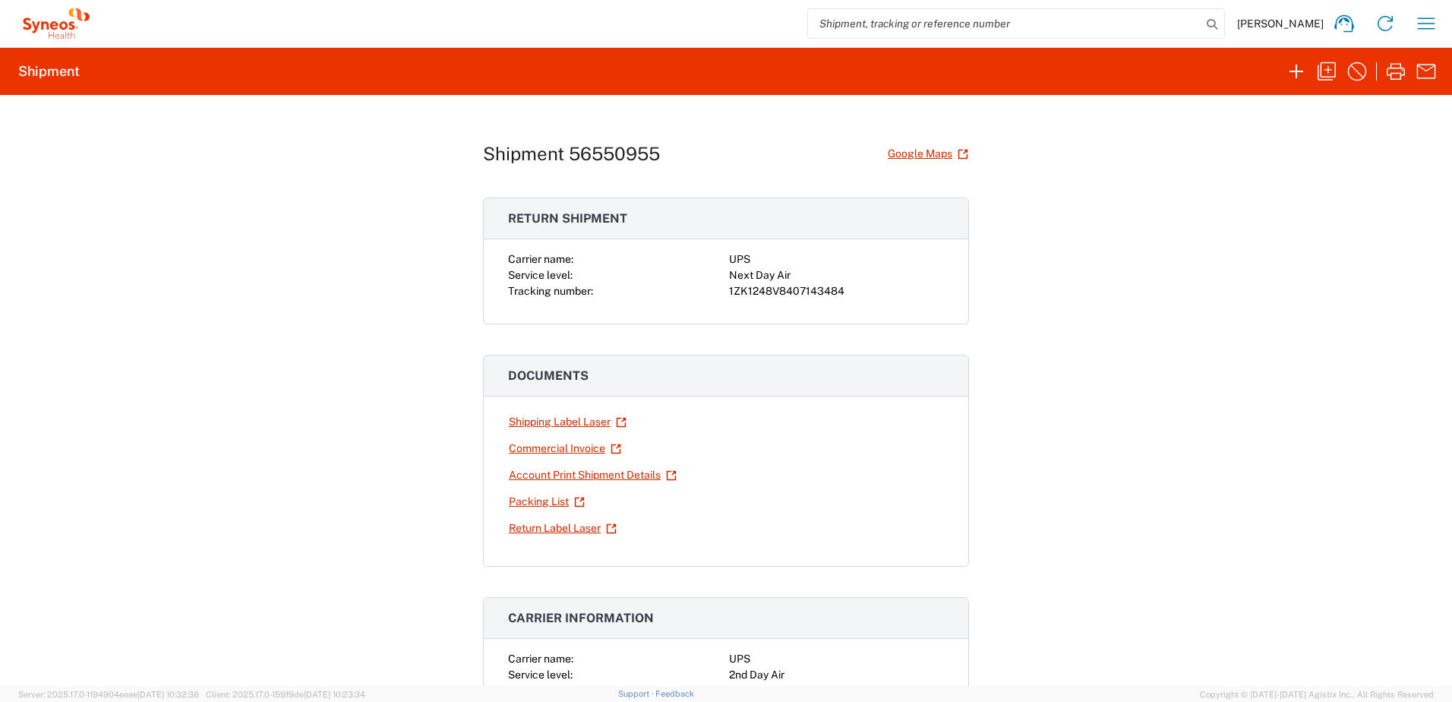
click at [779, 293] on div "1ZK1248V8407143484" at bounding box center [836, 291] width 215 height 16
copy div "1ZK1248V8407143484"
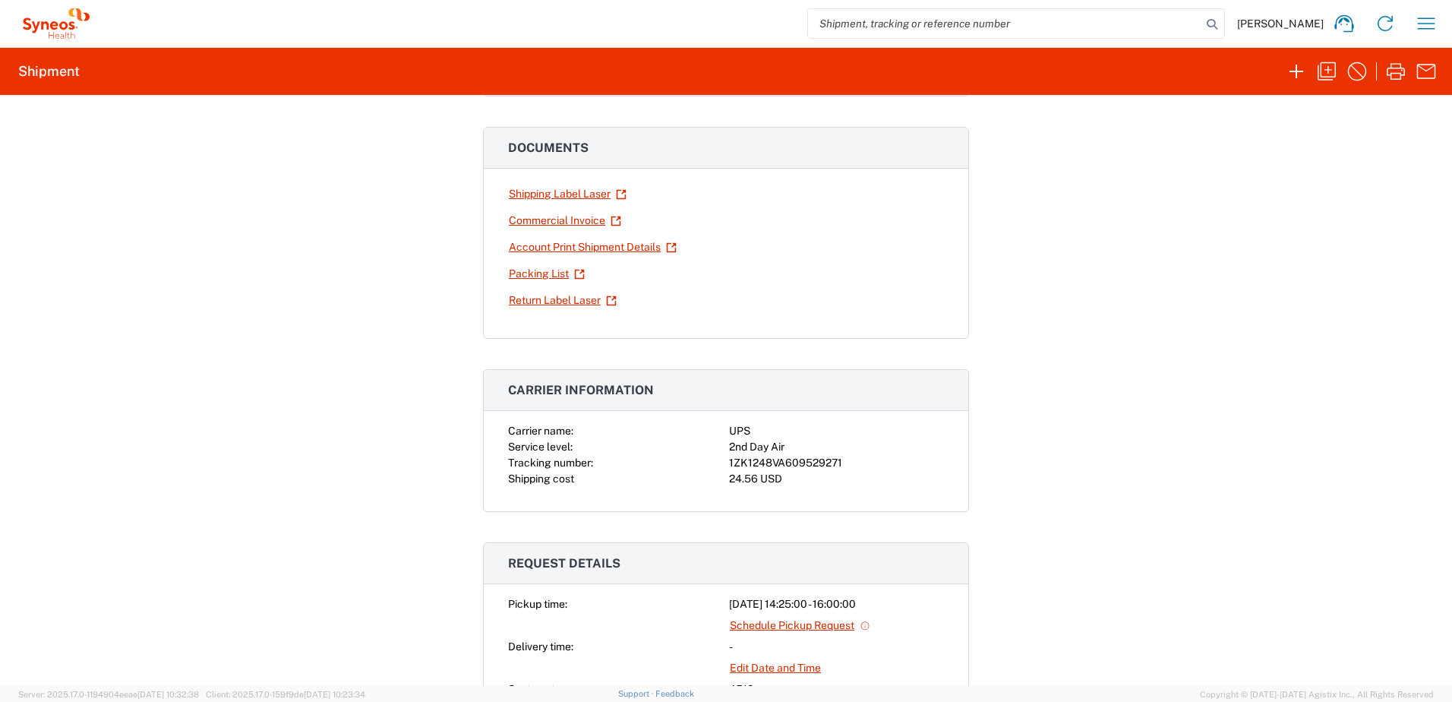
click at [780, 462] on div "1ZK1248VA609529271" at bounding box center [836, 463] width 215 height 16
copy div "1ZK1248VA609529271"
click at [1337, 70] on icon "button" at bounding box center [1326, 71] width 24 height 24
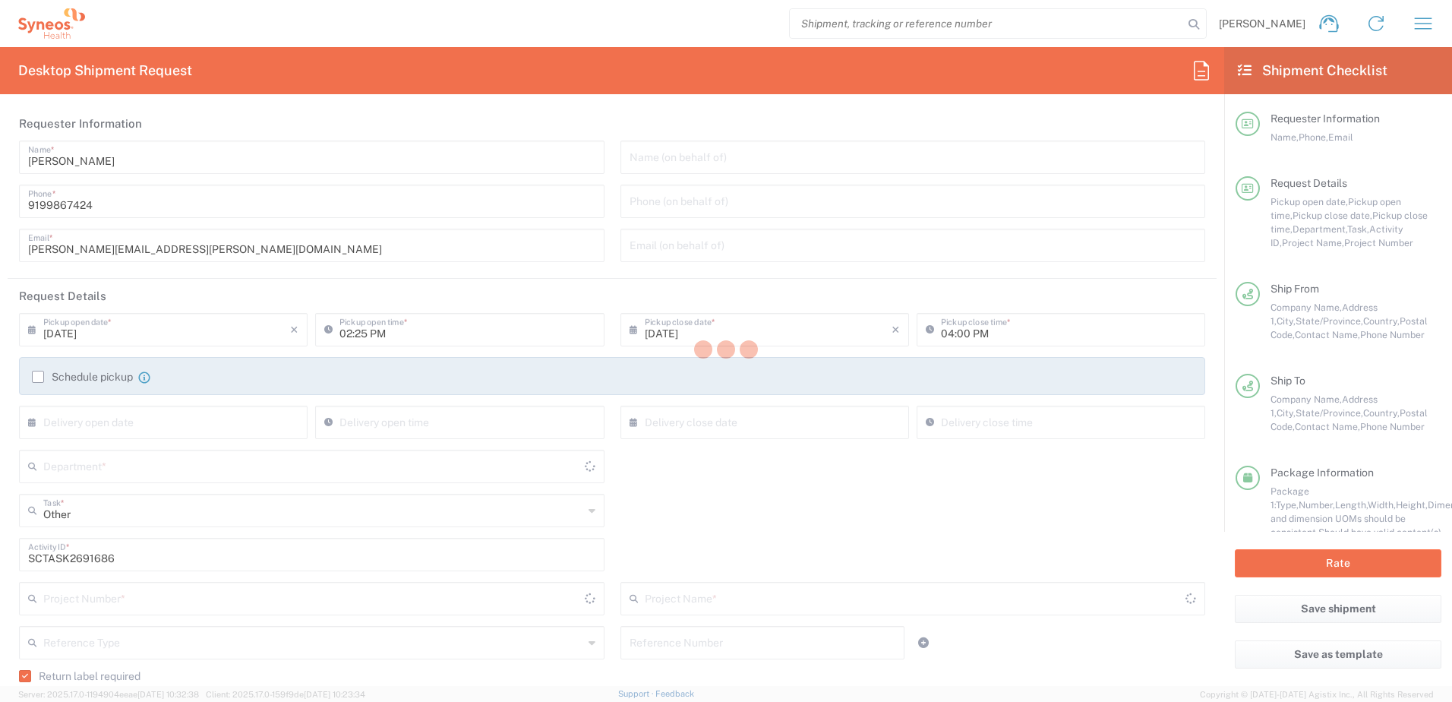
type input "4520 DEPARTMENTAL EXPENSE"
type input "Next Day Air"
type input "[US_STATE]"
type input "Your Packaging"
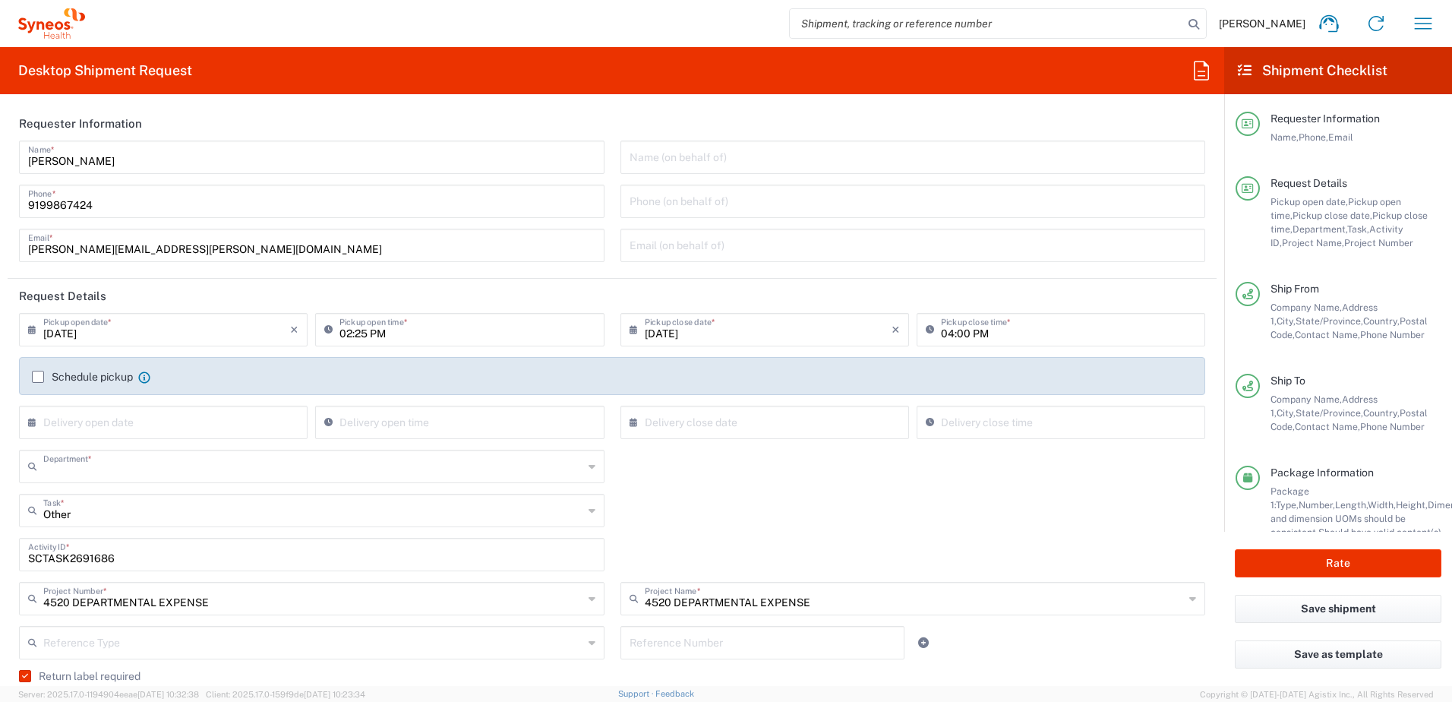
type input "4510"
drag, startPoint x: 139, startPoint y: 559, endPoint x: 4, endPoint y: 556, distance: 135.2
click at [4, 556] on form "Requester Information [PERSON_NAME] Name * [PHONE_NUMBER] Phone * [PERSON_NAME]…" at bounding box center [612, 395] width 1224 height 579
paste input "901"
type input "SCTASK2691901"
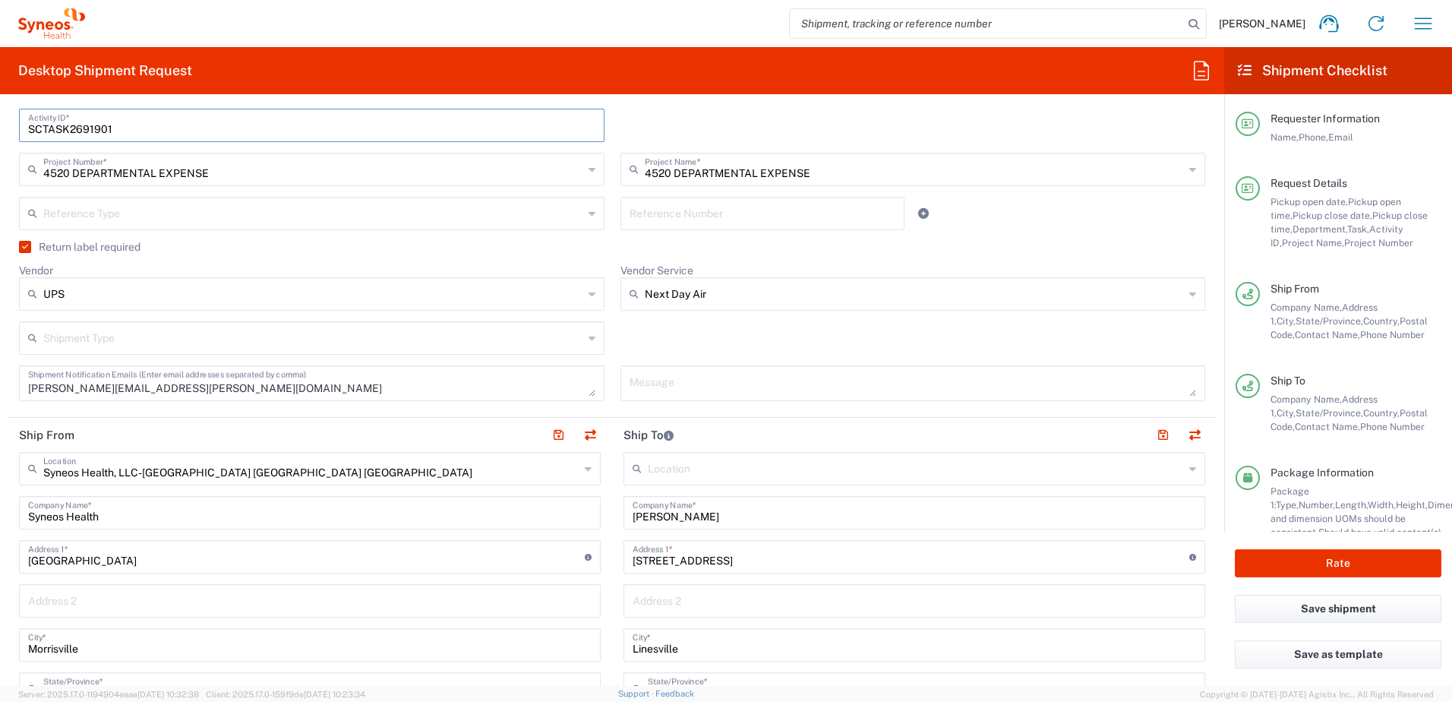
scroll to position [456, 0]
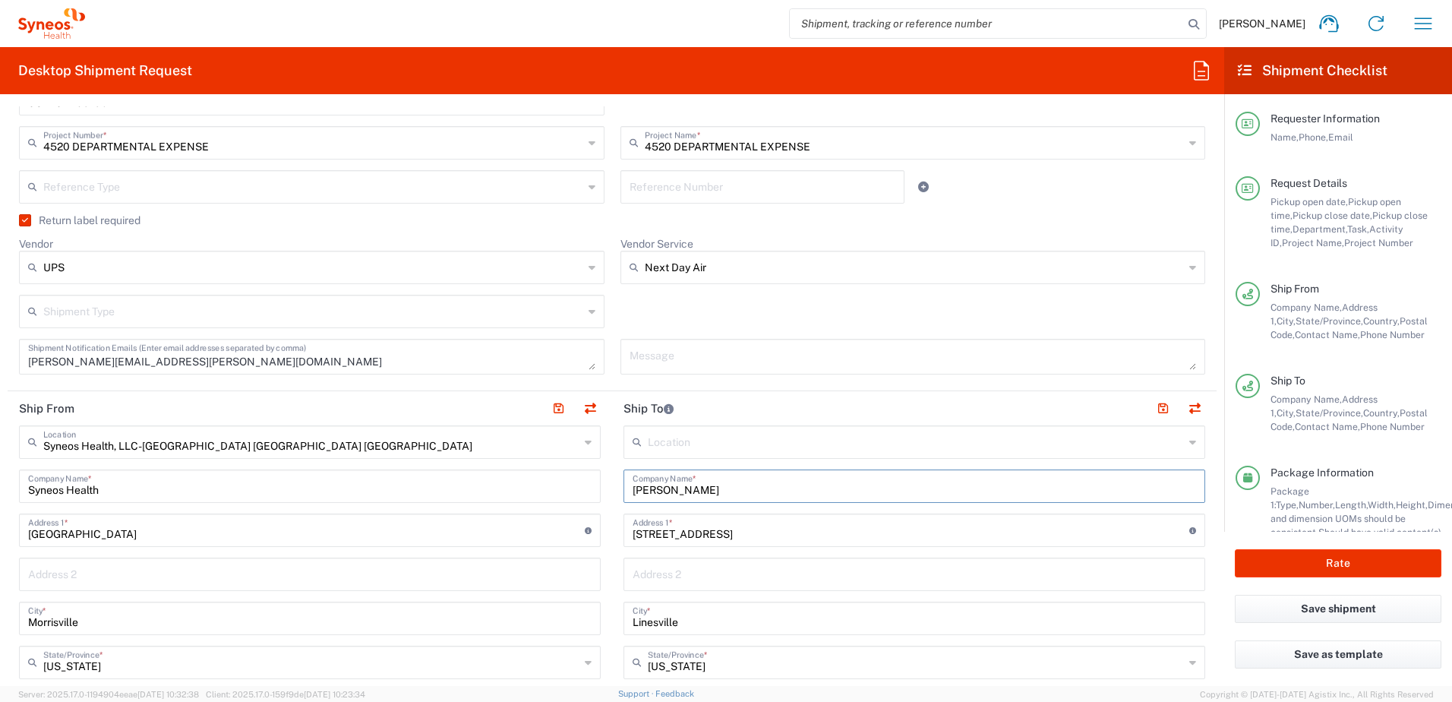
drag, startPoint x: 763, startPoint y: 490, endPoint x: 612, endPoint y: 477, distance: 151.6
paste input "[PERSON_NAME]"
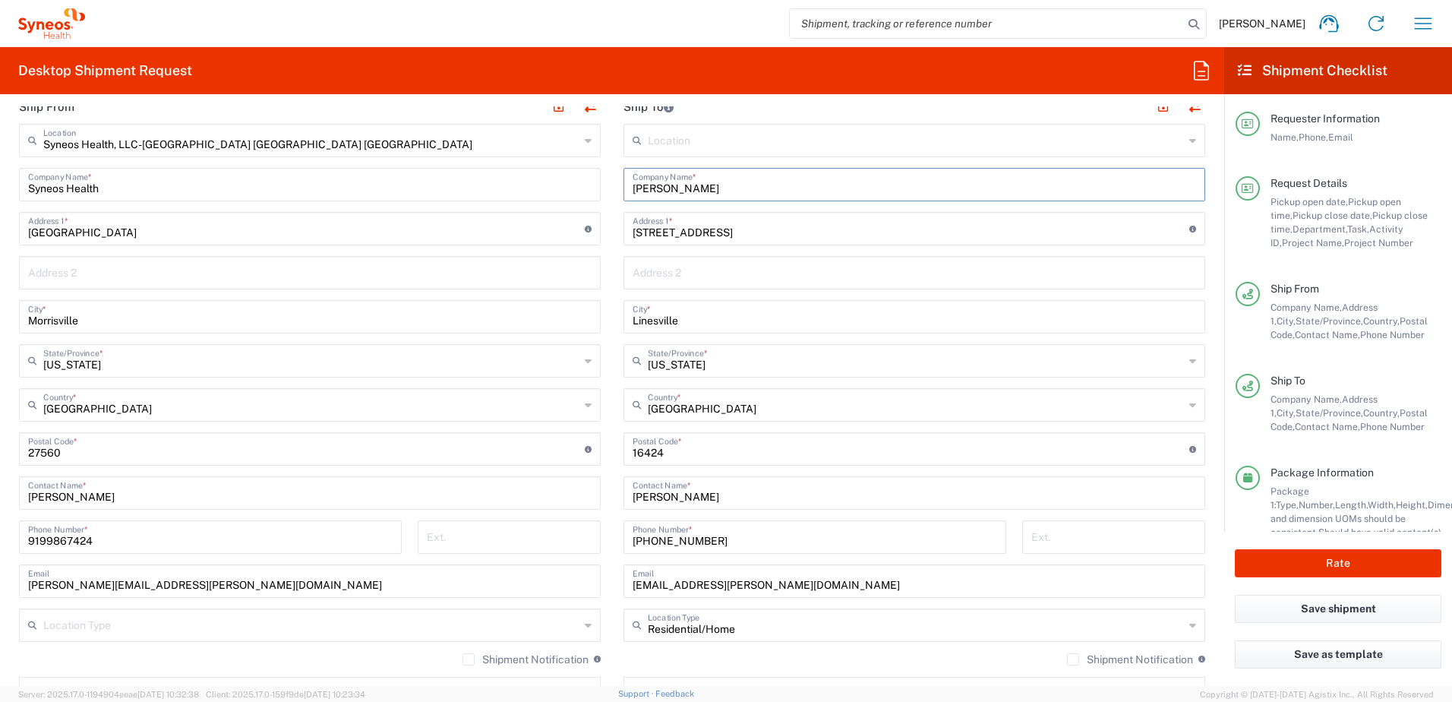
scroll to position [759, 0]
type input "[PERSON_NAME]"
drag, startPoint x: 747, startPoint y: 497, endPoint x: 546, endPoint y: 484, distance: 201.6
click at [546, 484] on div "Ship From Syneos Health, LLC-[GEOGRAPHIC_DATA] [GEOGRAPHIC_DATA] [GEOGRAPHIC_DA…" at bounding box center [612, 426] width 1209 height 678
paste input "[PERSON_NAME]"
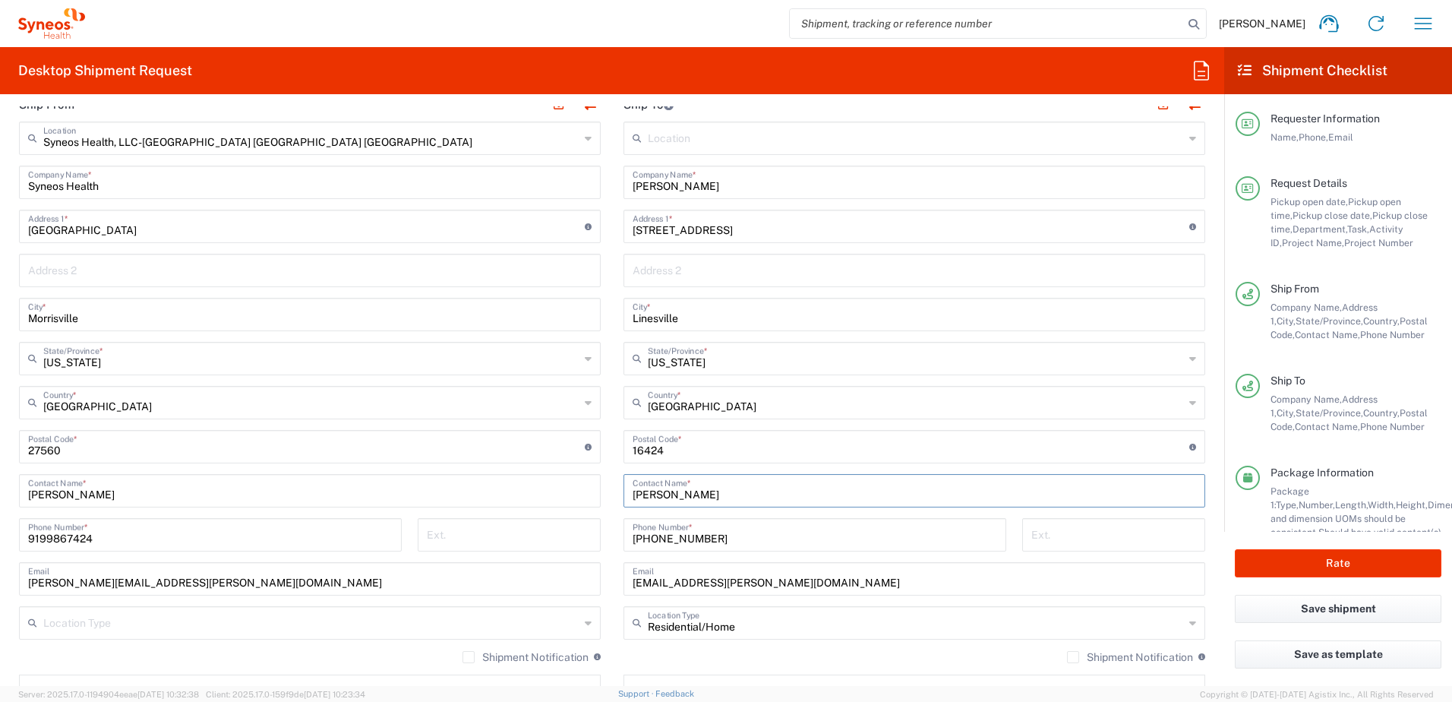
type input "[PERSON_NAME]"
drag, startPoint x: 756, startPoint y: 585, endPoint x: 595, endPoint y: 582, distance: 161.0
click at [595, 583] on div "Ship From Syneos Health, LLC-[GEOGRAPHIC_DATA] [GEOGRAPHIC_DATA] [GEOGRAPHIC_DA…" at bounding box center [612, 426] width 1209 height 678
paste input "isty.[PERSON_NAME]"
type input "[PERSON_NAME][EMAIL_ADDRESS][PERSON_NAME][DOMAIN_NAME]"
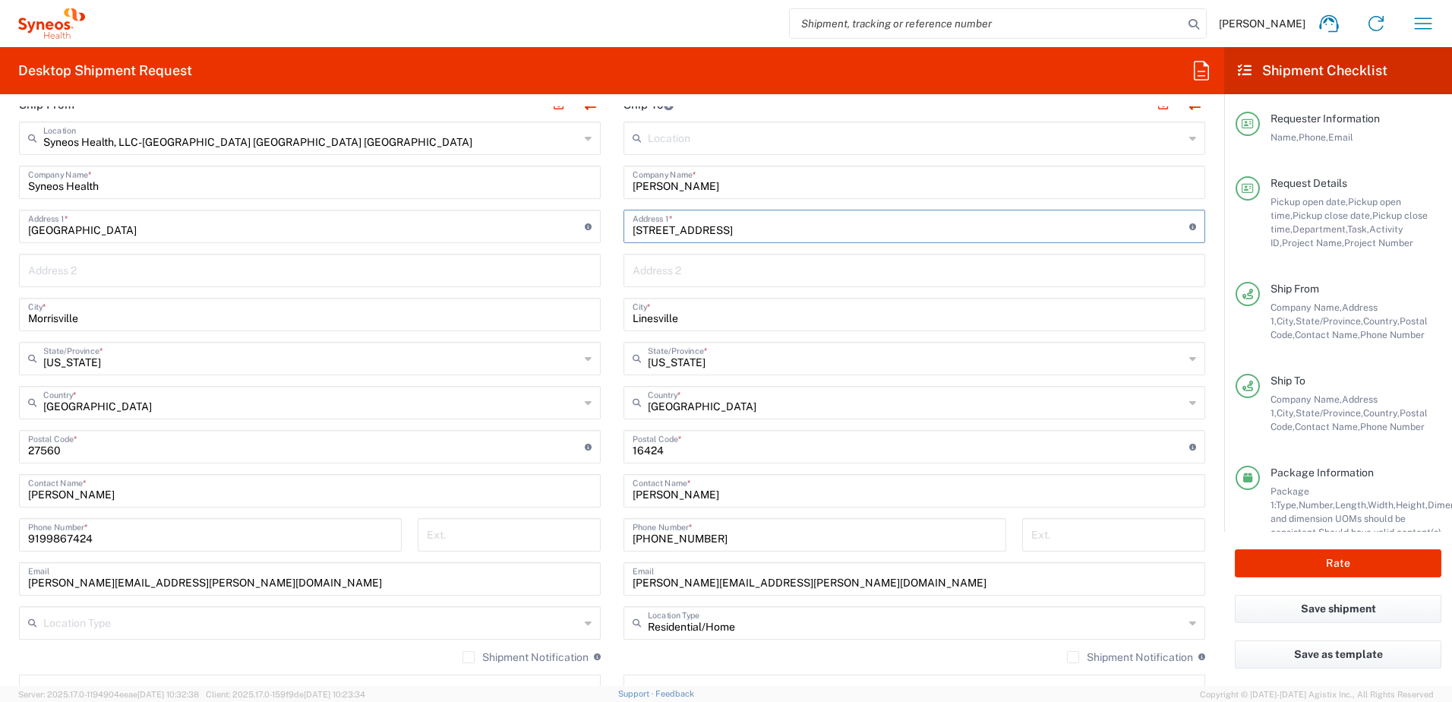
drag, startPoint x: 716, startPoint y: 232, endPoint x: 595, endPoint y: 219, distance: 121.4
click at [595, 219] on div "Ship From Syneos Health, LLC-[GEOGRAPHIC_DATA] [GEOGRAPHIC_DATA] [GEOGRAPHIC_DA…" at bounding box center [612, 426] width 1209 height 678
paste input "[STREET_ADDRESS]"
type input "[STREET_ADDRESS]"
click at [743, 361] on input "text" at bounding box center [916, 357] width 536 height 27
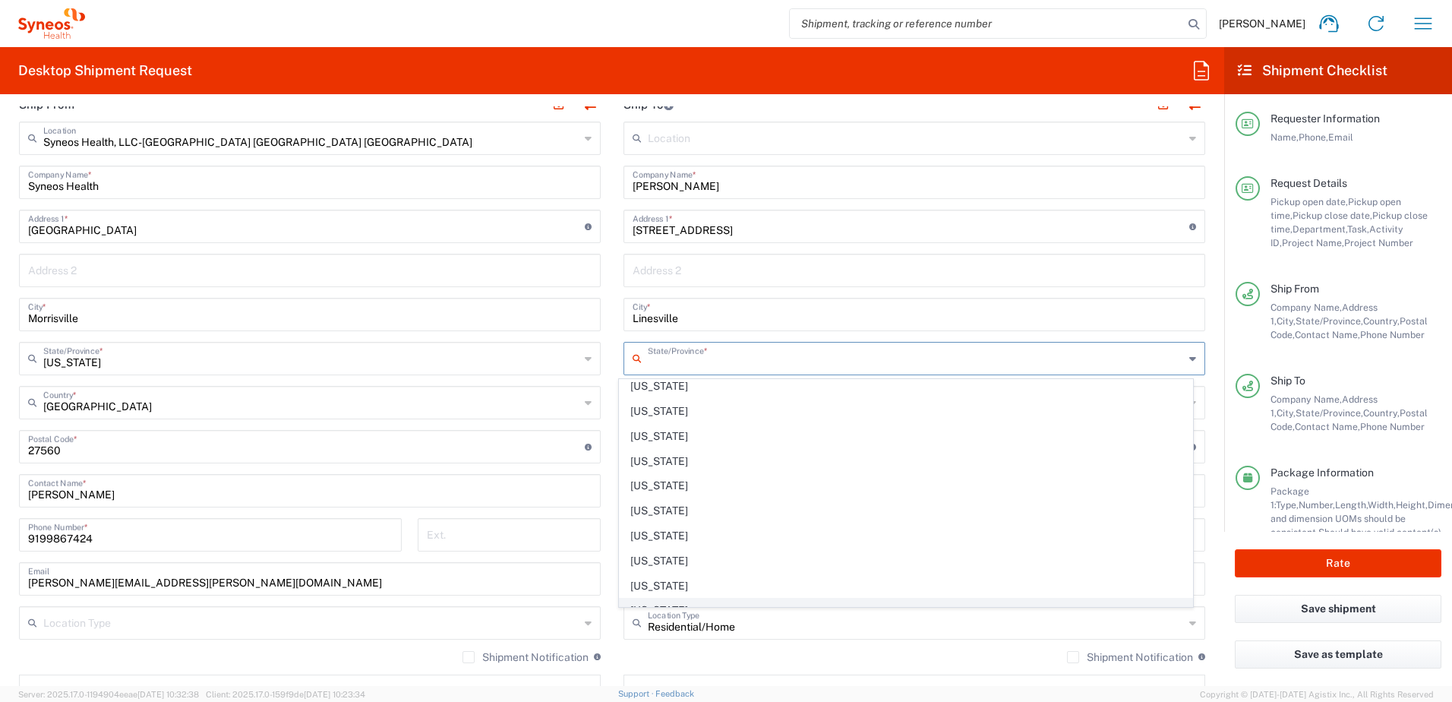
scroll to position [228, 0]
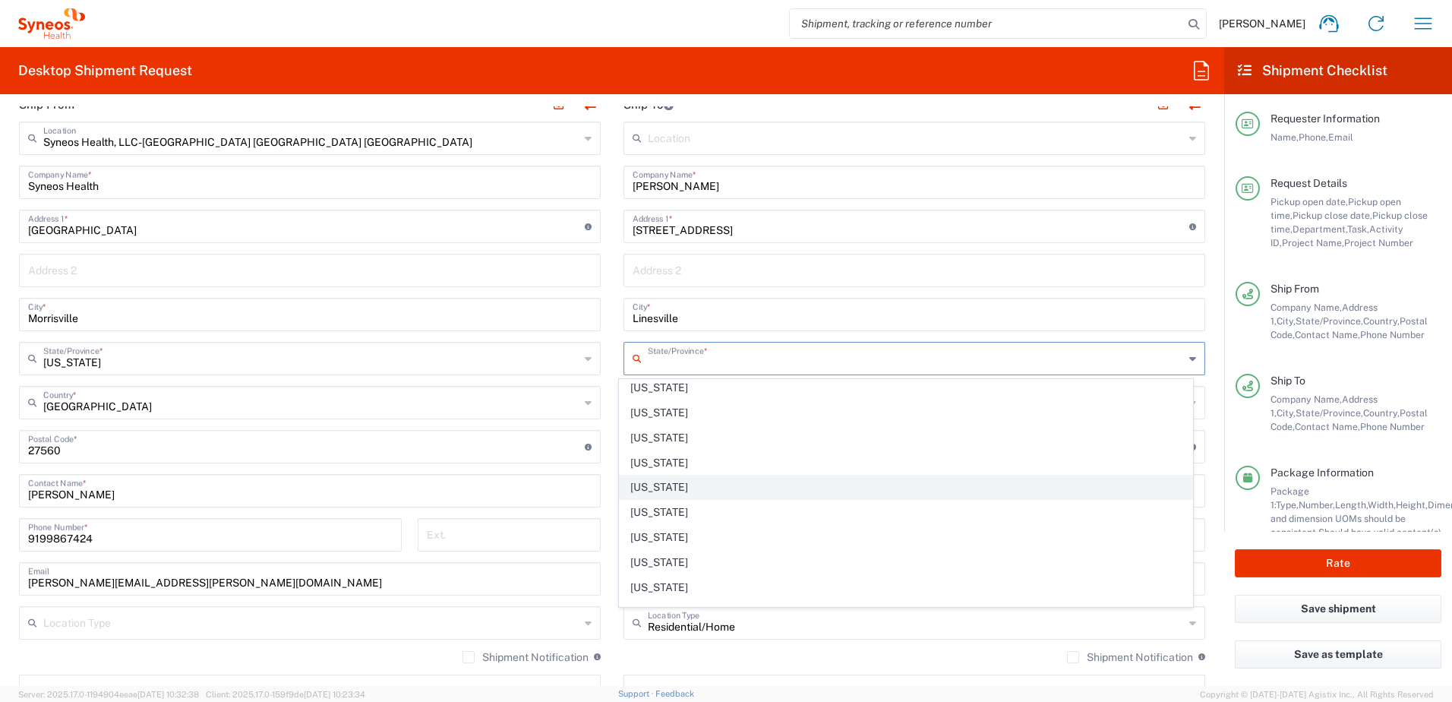
click at [661, 487] on span "[US_STATE]" at bounding box center [906, 487] width 573 height 24
type input "[US_STATE]"
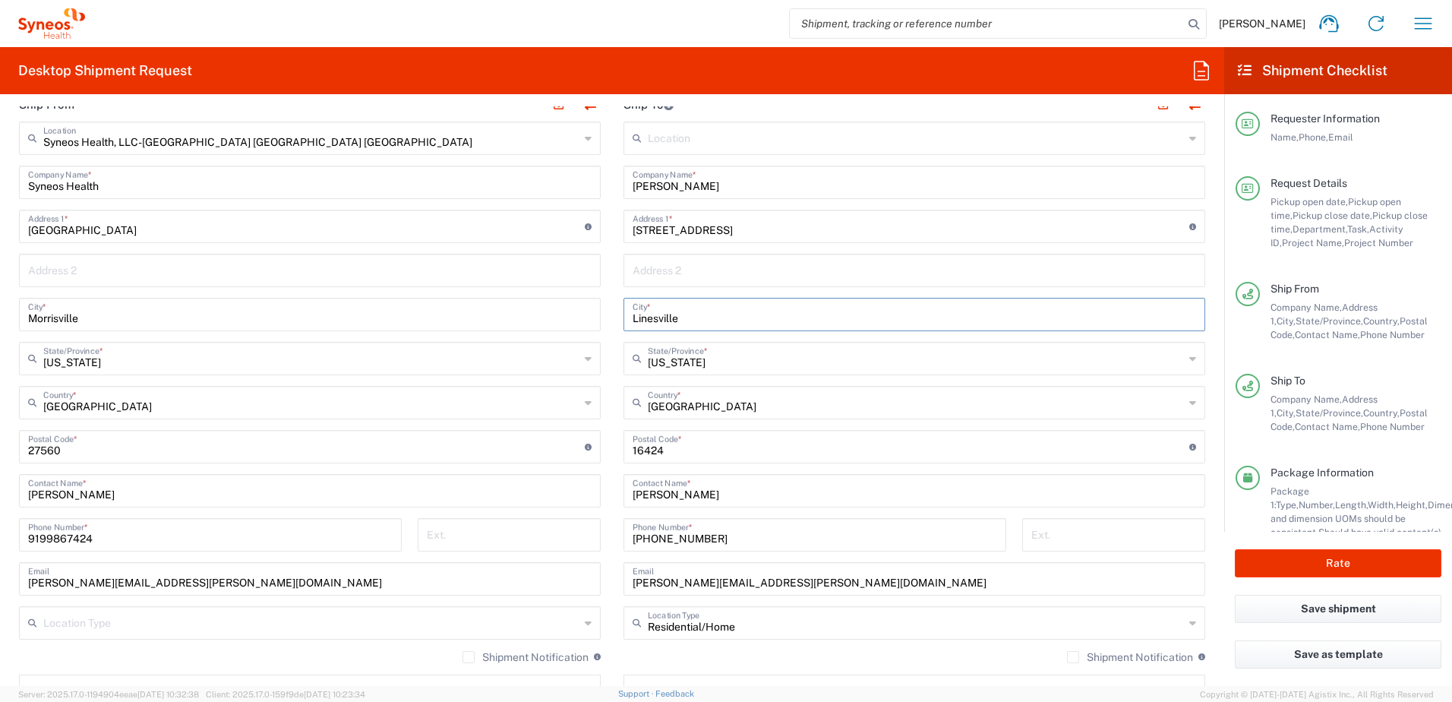
drag, startPoint x: 700, startPoint y: 314, endPoint x: 553, endPoint y: 294, distance: 148.7
click at [550, 300] on div "Ship From Syneos Health, LLC-[GEOGRAPHIC_DATA] [GEOGRAPHIC_DATA] [GEOGRAPHIC_DA…" at bounding box center [612, 426] width 1209 height 678
paste input "[GEOGRAPHIC_DATA]"
type input "[GEOGRAPHIC_DATA]"
drag, startPoint x: 678, startPoint y: 453, endPoint x: 601, endPoint y: 447, distance: 76.9
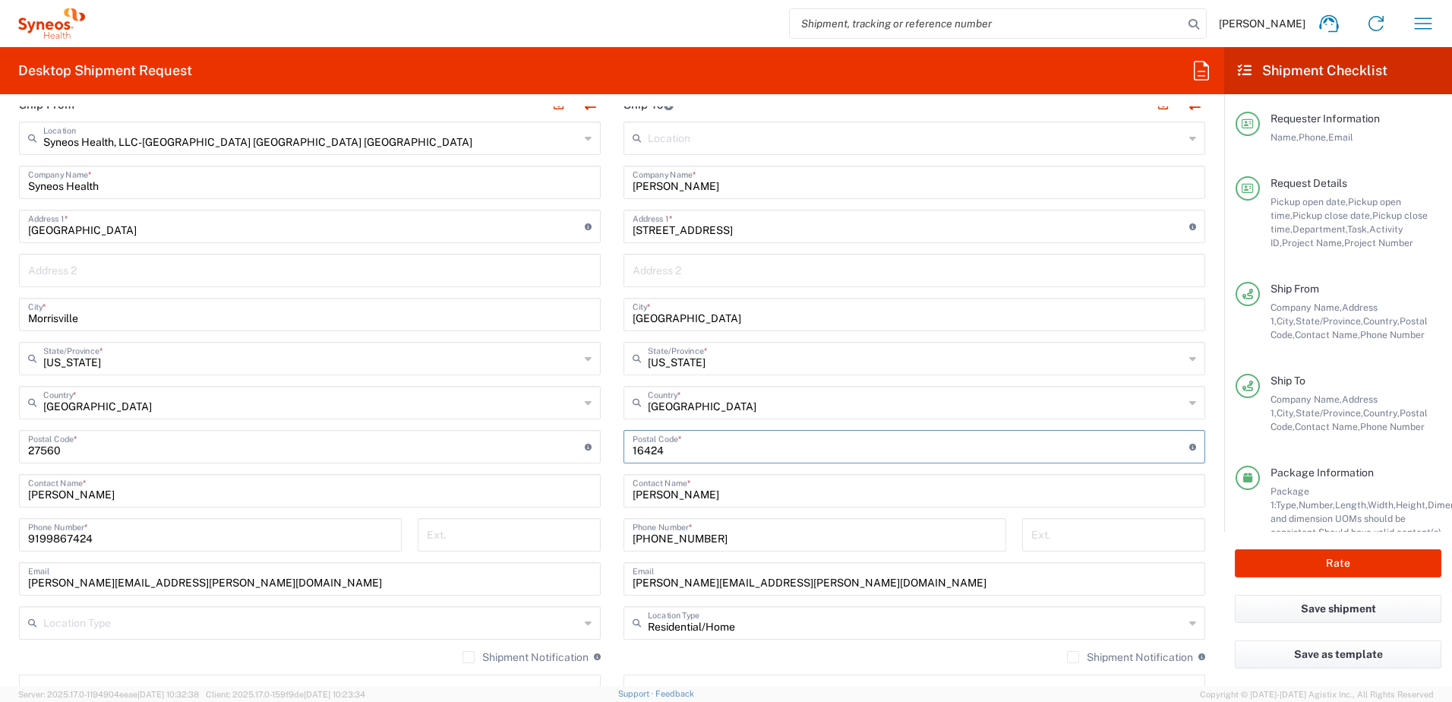
click at [601, 447] on div "Ship From Syneos Health, LLC-[GEOGRAPHIC_DATA] [GEOGRAPHIC_DATA] [GEOGRAPHIC_DA…" at bounding box center [612, 426] width 1209 height 678
paste input "34233"
type input "34233"
drag, startPoint x: 726, startPoint y: 543, endPoint x: 588, endPoint y: 528, distance: 138.3
click at [588, 528] on div "Ship From Syneos Health, LLC-[GEOGRAPHIC_DATA] [GEOGRAPHIC_DATA] [GEOGRAPHIC_DA…" at bounding box center [612, 426] width 1209 height 678
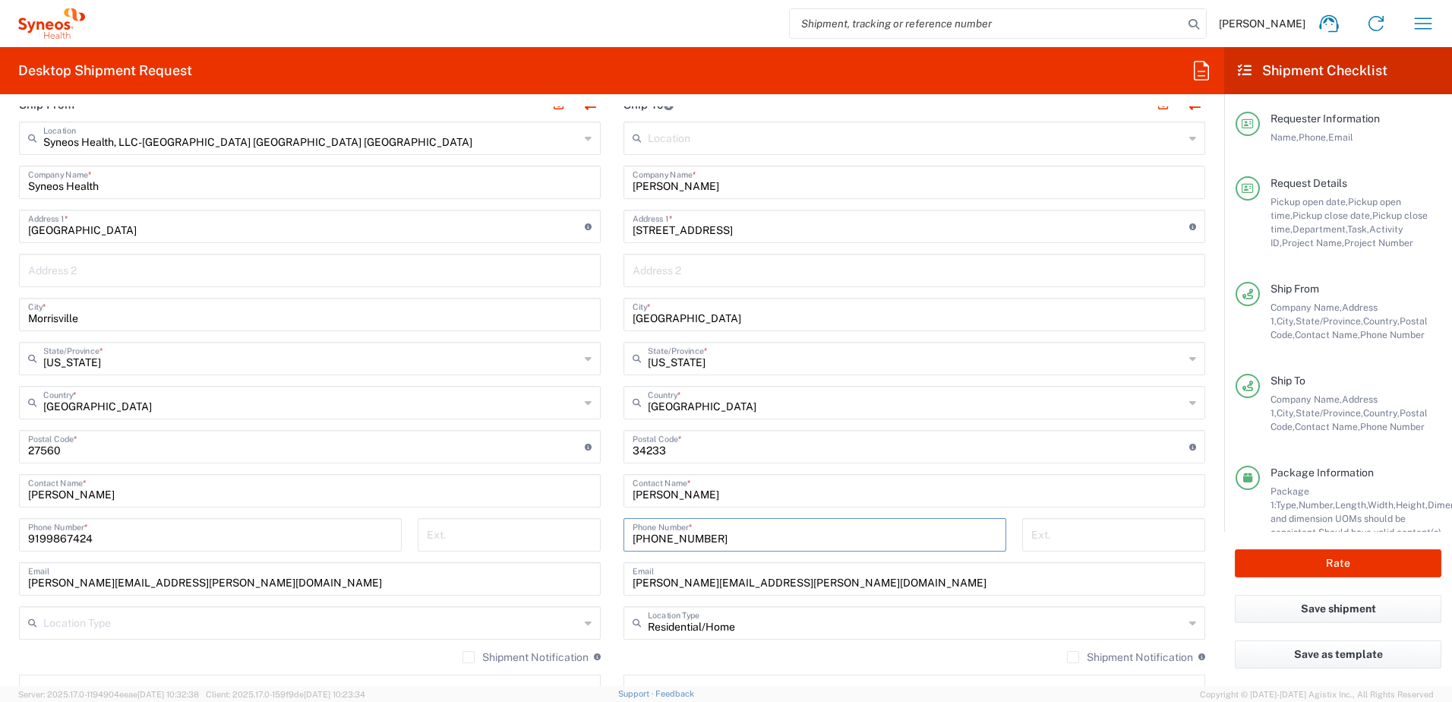
paste input "207) 6513984"
click at [651, 535] on input "207) 6513984" at bounding box center [814, 533] width 364 height 27
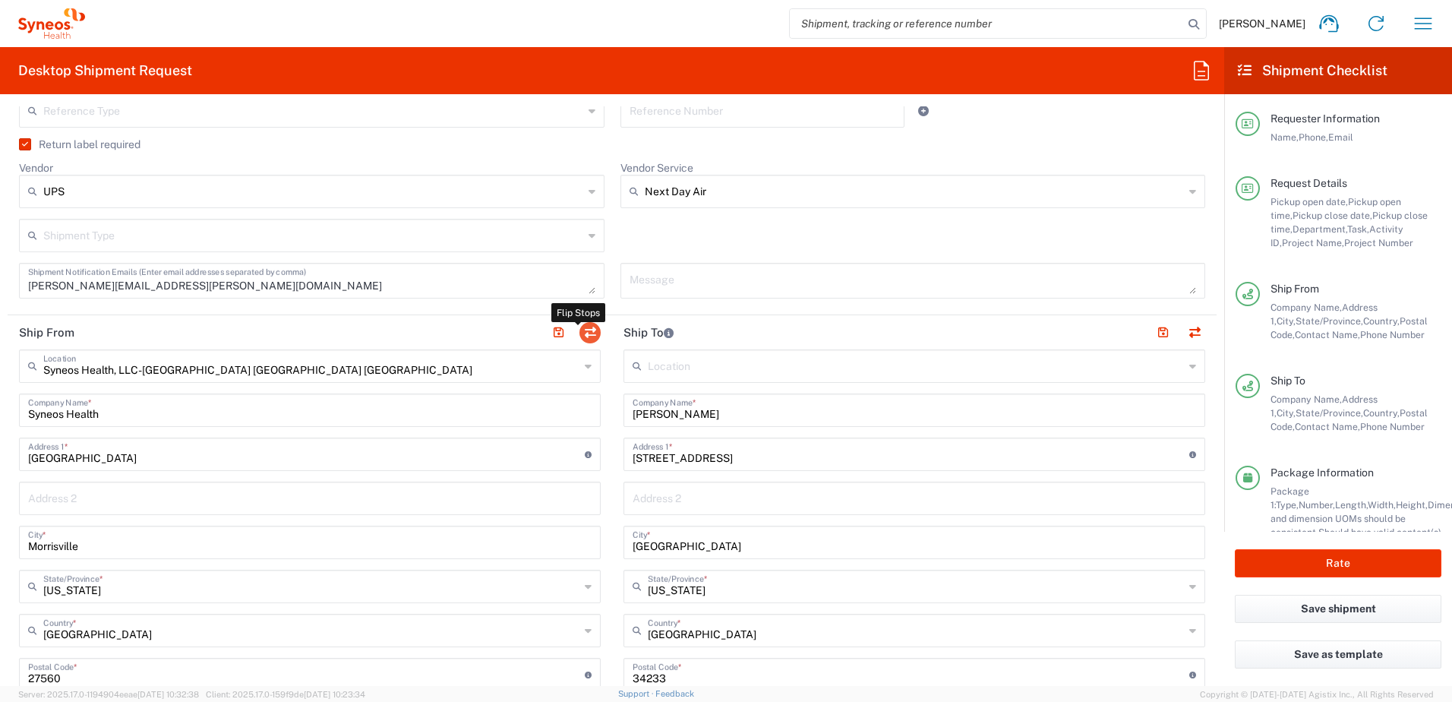
type input "2076513984"
click at [591, 333] on button "button" at bounding box center [589, 332] width 21 height 21
type input "[PERSON_NAME]"
type input "[STREET_ADDRESS]"
type input "[GEOGRAPHIC_DATA]"
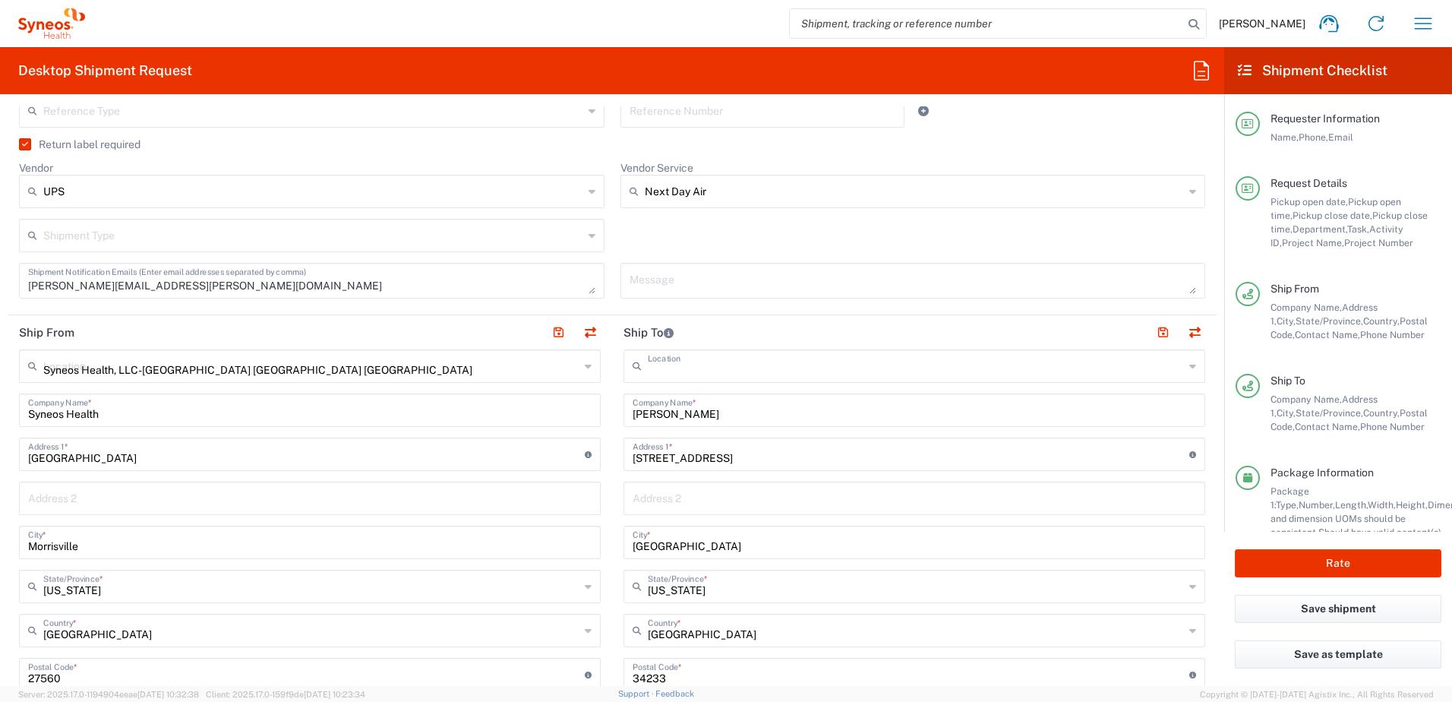
type input "[US_STATE]"
type input "34233"
type input "[PERSON_NAME]"
type input "2076513984"
type input "[PERSON_NAME][EMAIL_ADDRESS][PERSON_NAME][DOMAIN_NAME]"
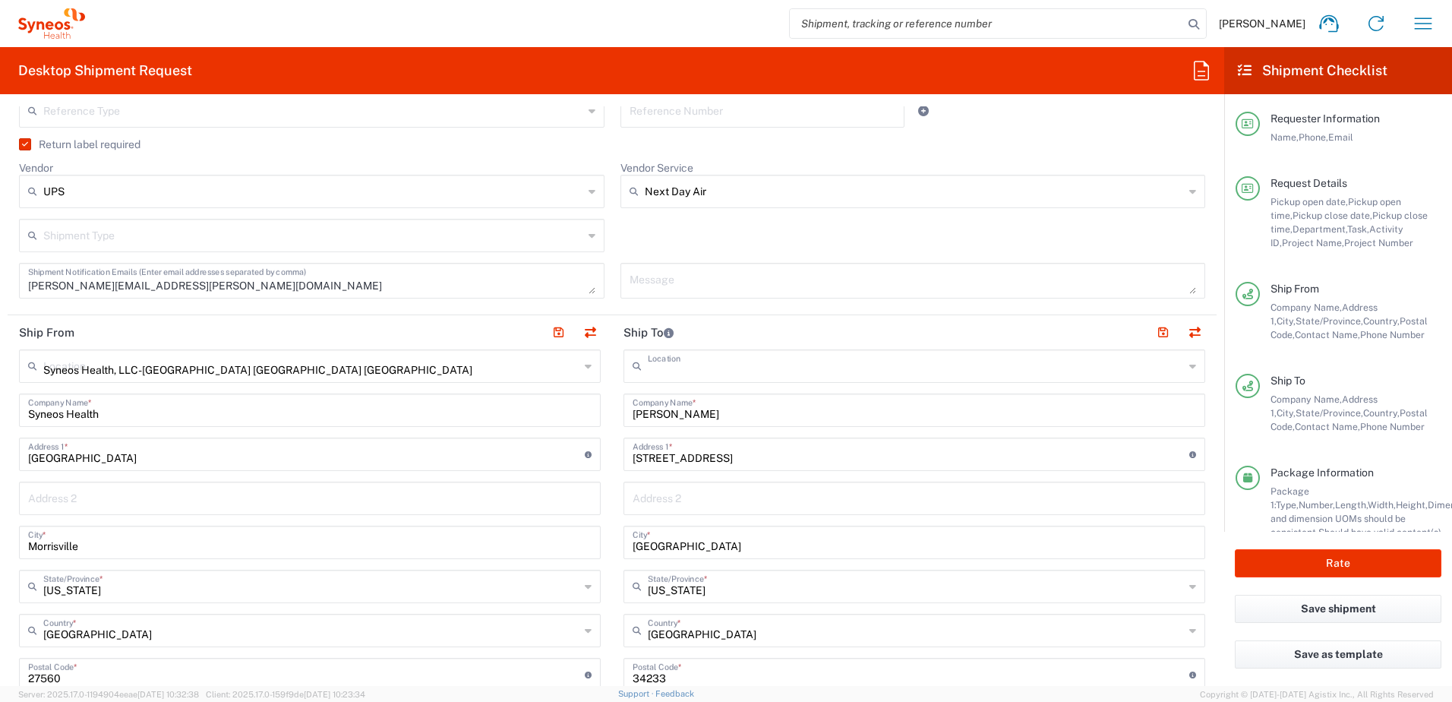
type input "Residential/Home"
type input "Syneos Health, LLC-[GEOGRAPHIC_DATA] [GEOGRAPHIC_DATA] [GEOGRAPHIC_DATA]"
type input "Syneos Health"
type input "[GEOGRAPHIC_DATA]"
type input "Morrisville"
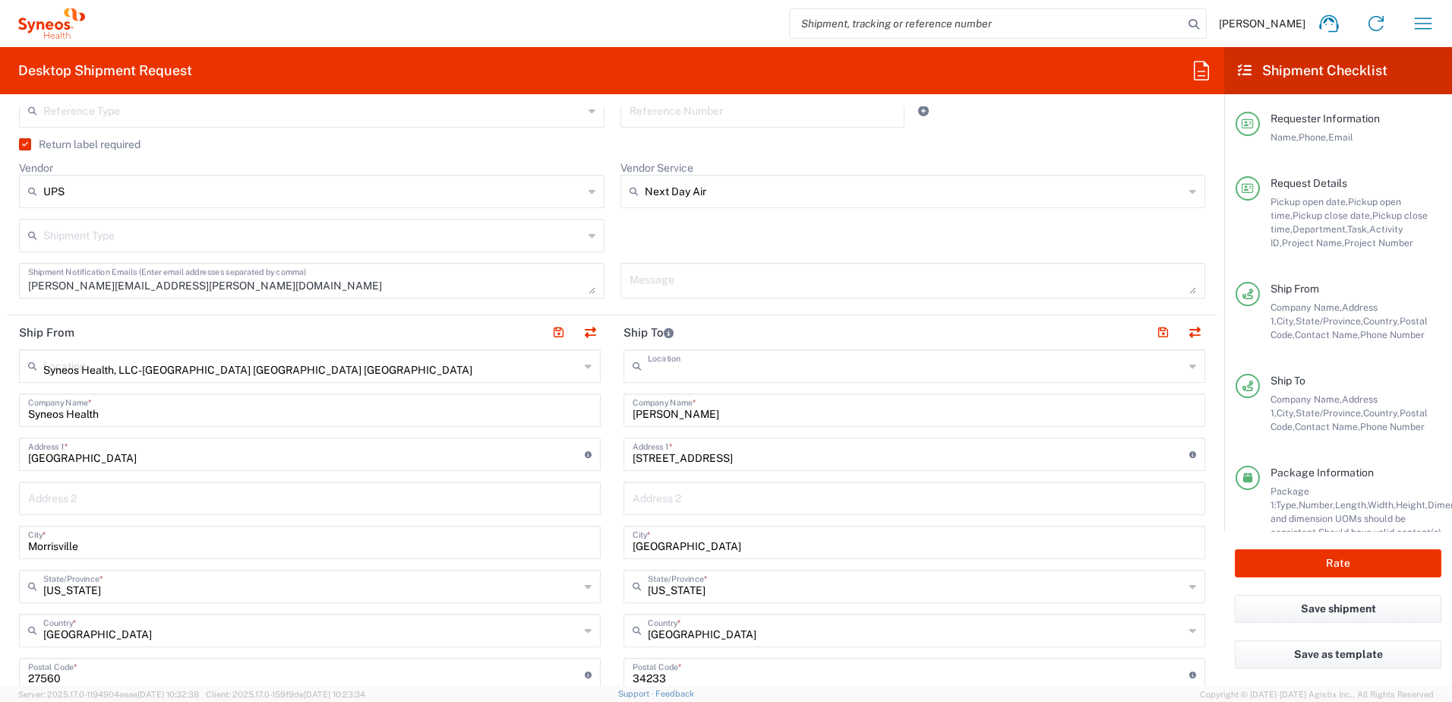
type input "[US_STATE]"
type input "27560"
type input "[PERSON_NAME]"
type input "9199867424"
type input "[PERSON_NAME][EMAIL_ADDRESS][PERSON_NAME][DOMAIN_NAME]"
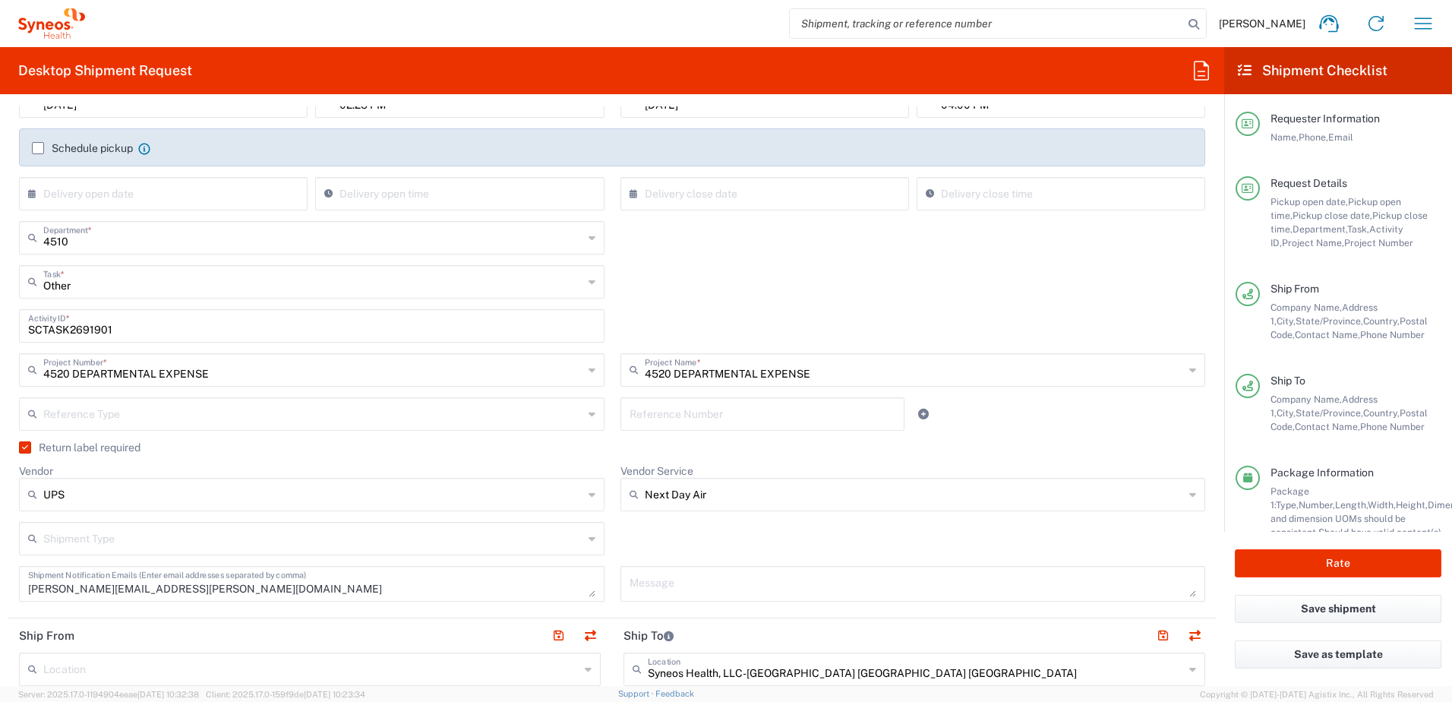
scroll to position [228, 0]
click at [33, 446] on label "Return label required" at bounding box center [79, 448] width 121 height 12
click at [22, 448] on input "Return label required" at bounding box center [22, 448] width 0 height 0
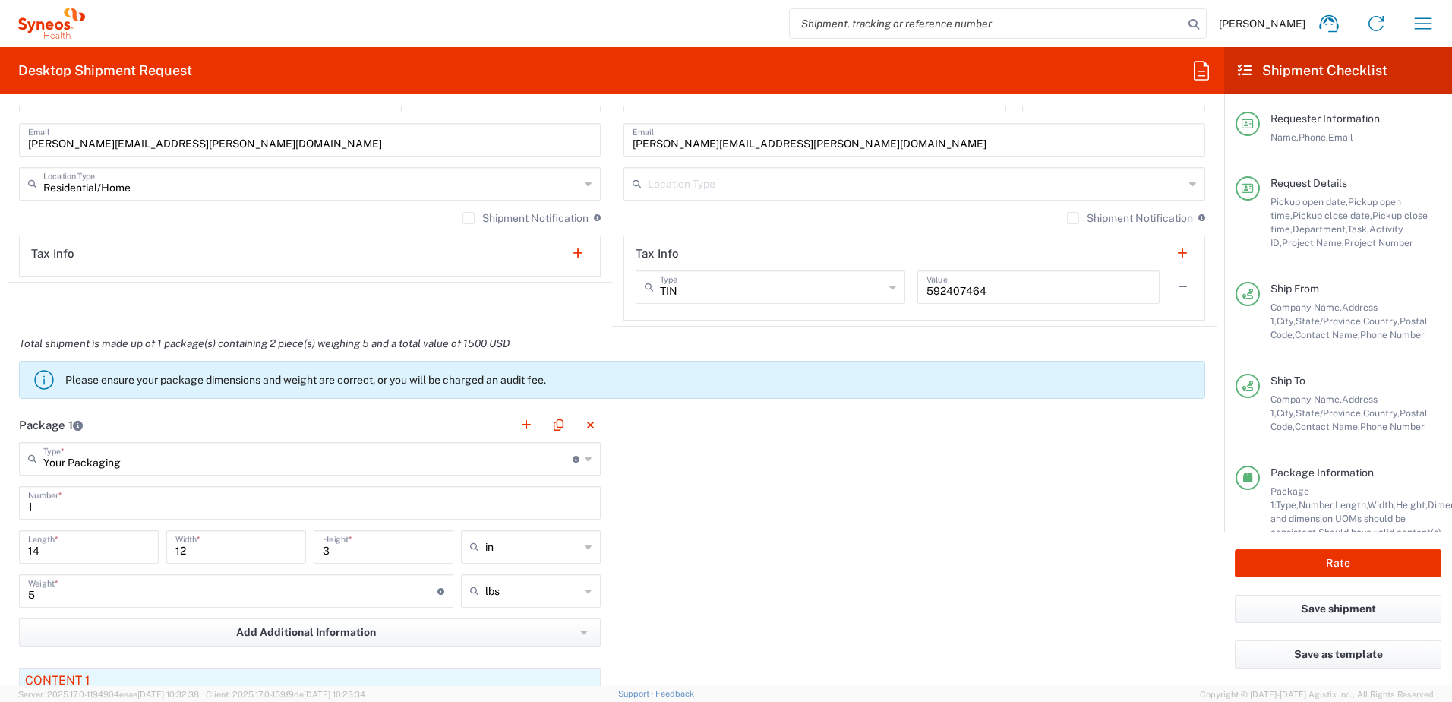
scroll to position [1291, 0]
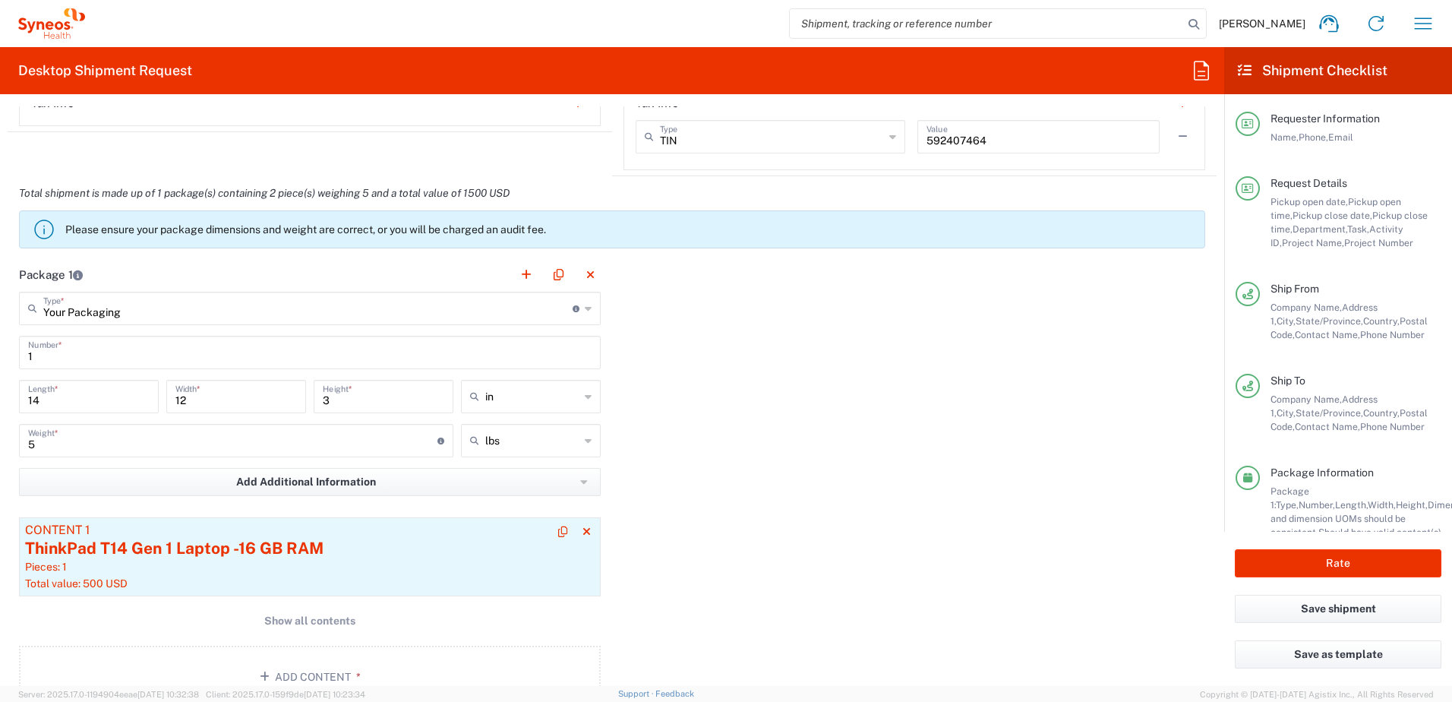
click at [346, 539] on div "ThinkPad T14 Gen 1 Laptop -16 GB RAM" at bounding box center [309, 548] width 569 height 23
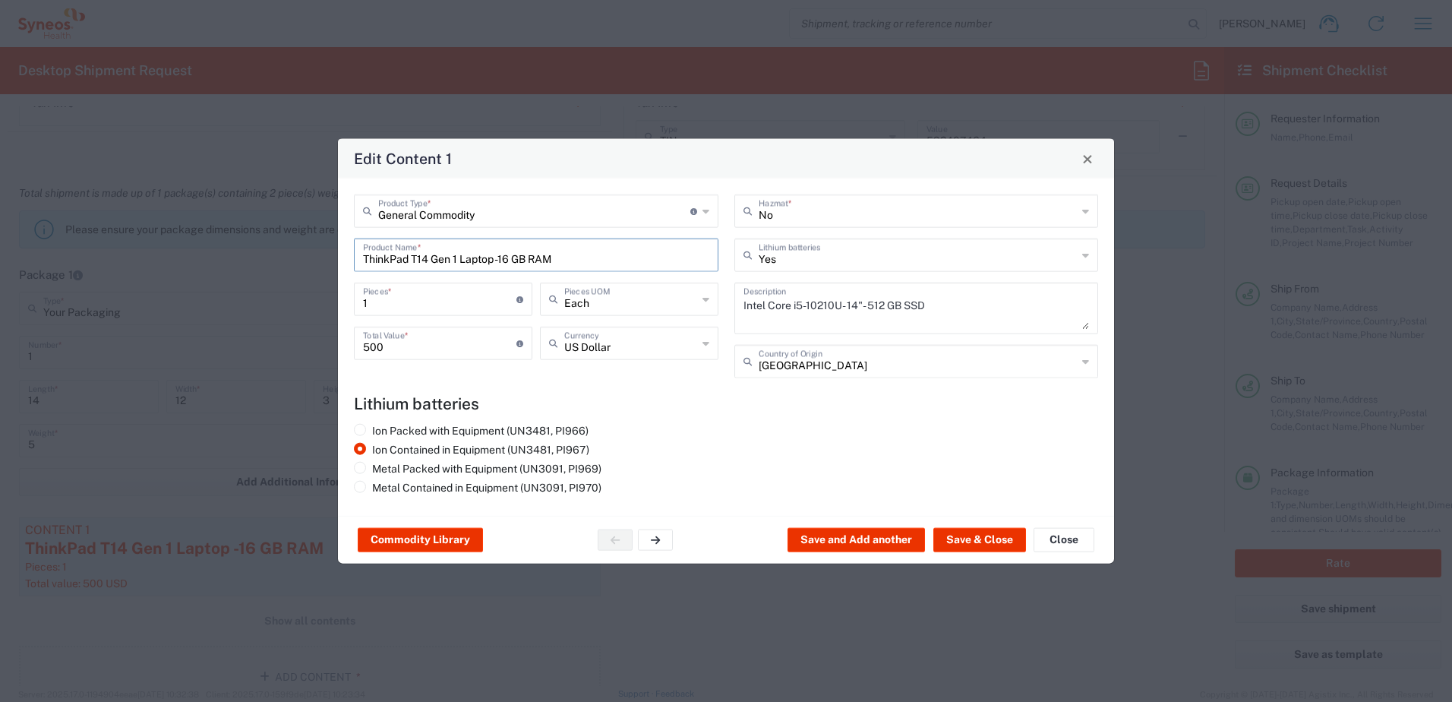
drag, startPoint x: 595, startPoint y: 259, endPoint x: 306, endPoint y: 237, distance: 290.1
click at [306, 243] on div "Edit Content 1 General Commodity Product Type * Document: Paper document genera…" at bounding box center [726, 351] width 1452 height 702
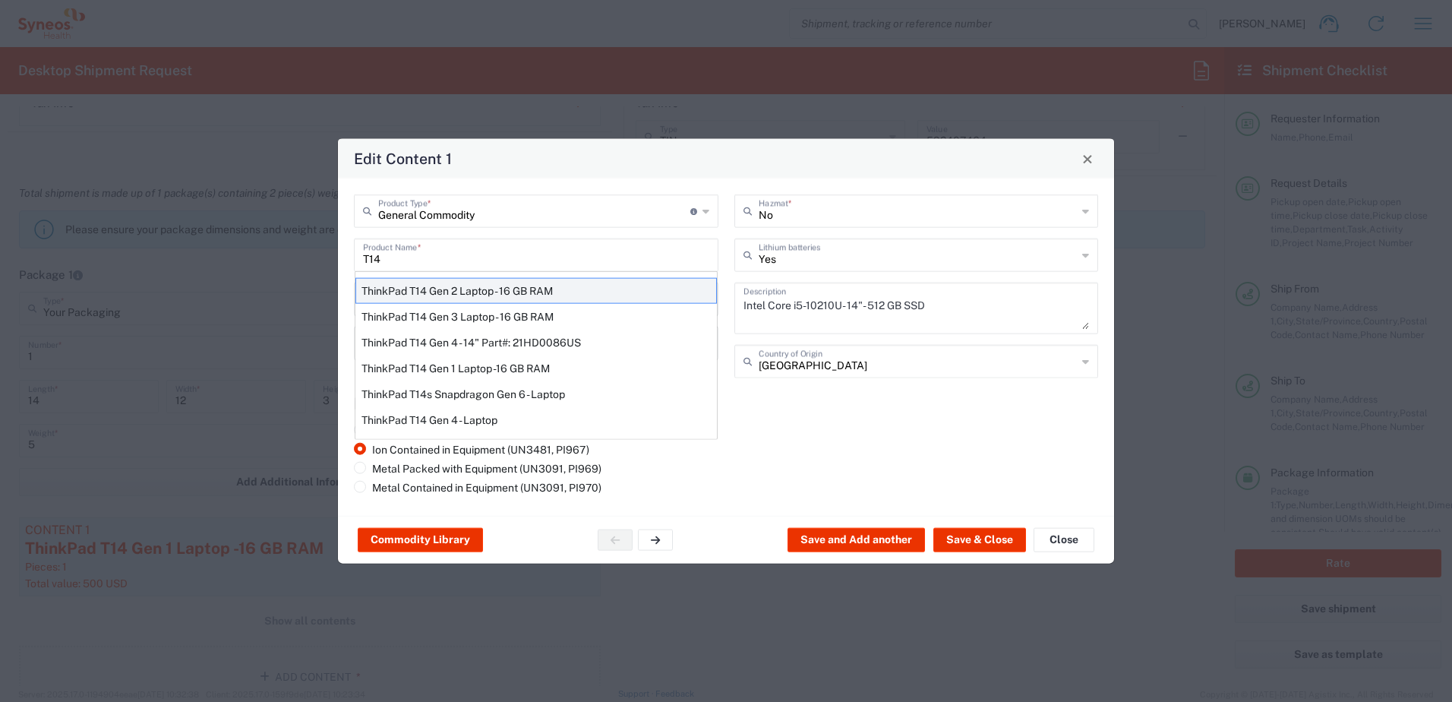
click at [481, 288] on div "ThinkPad T14 Gen 2 Laptop - 16 GB RAM" at bounding box center [535, 291] width 361 height 26
type input "ThinkPad T14 Gen 2 Laptop - 16 GB RAM"
type textarea "Intel Core i7-1156G7 vProÂ® Processor - 14"- 16 GB RAM - 512 GB SSD"
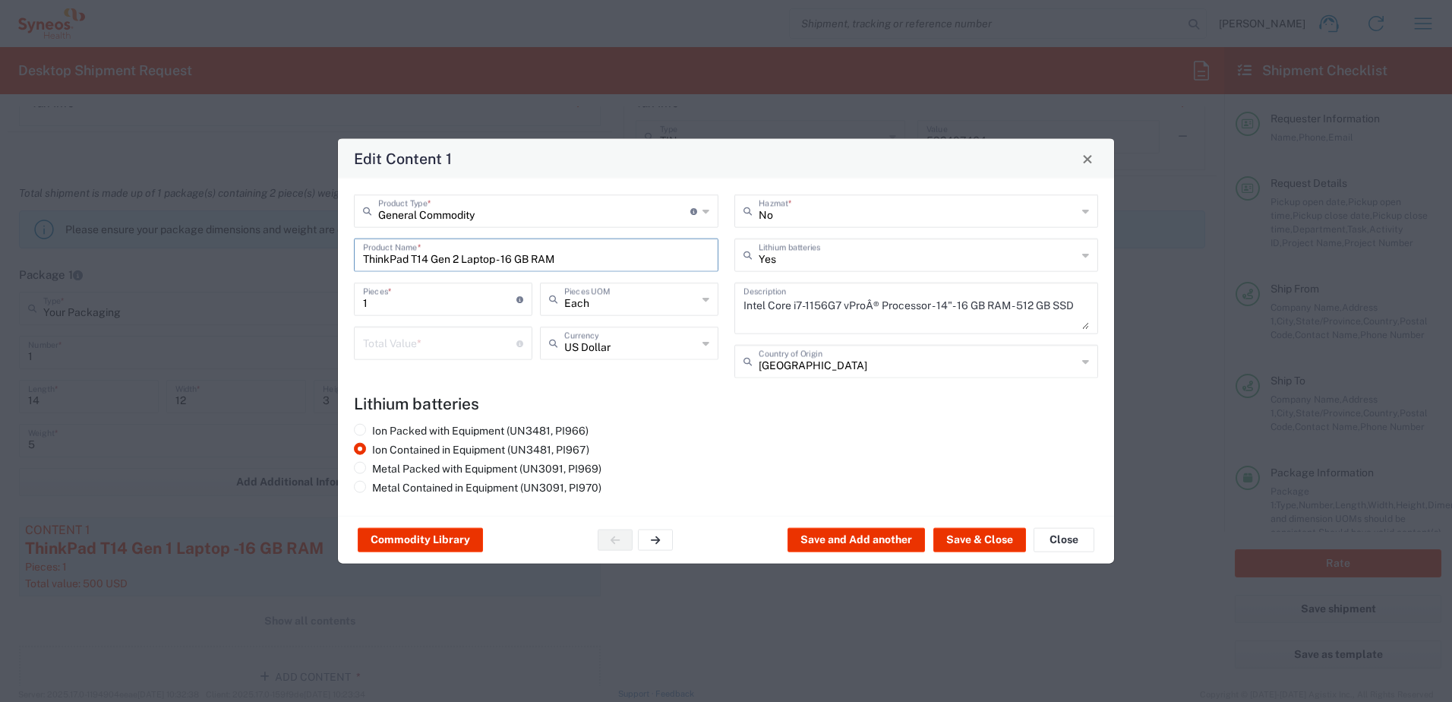
click at [402, 341] on input "number" at bounding box center [439, 342] width 153 height 27
type input "1000"
click at [989, 541] on button "Save & Close" at bounding box center [979, 540] width 93 height 24
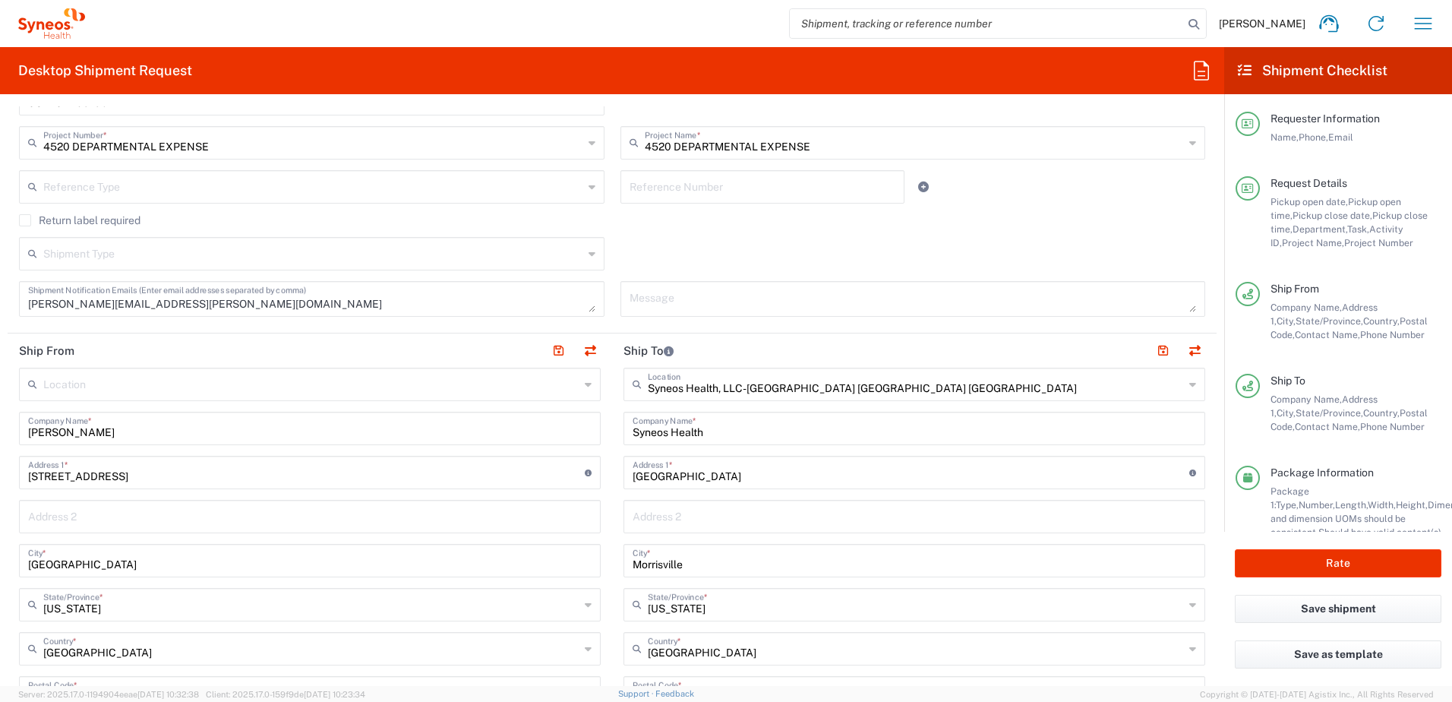
scroll to position [911, 0]
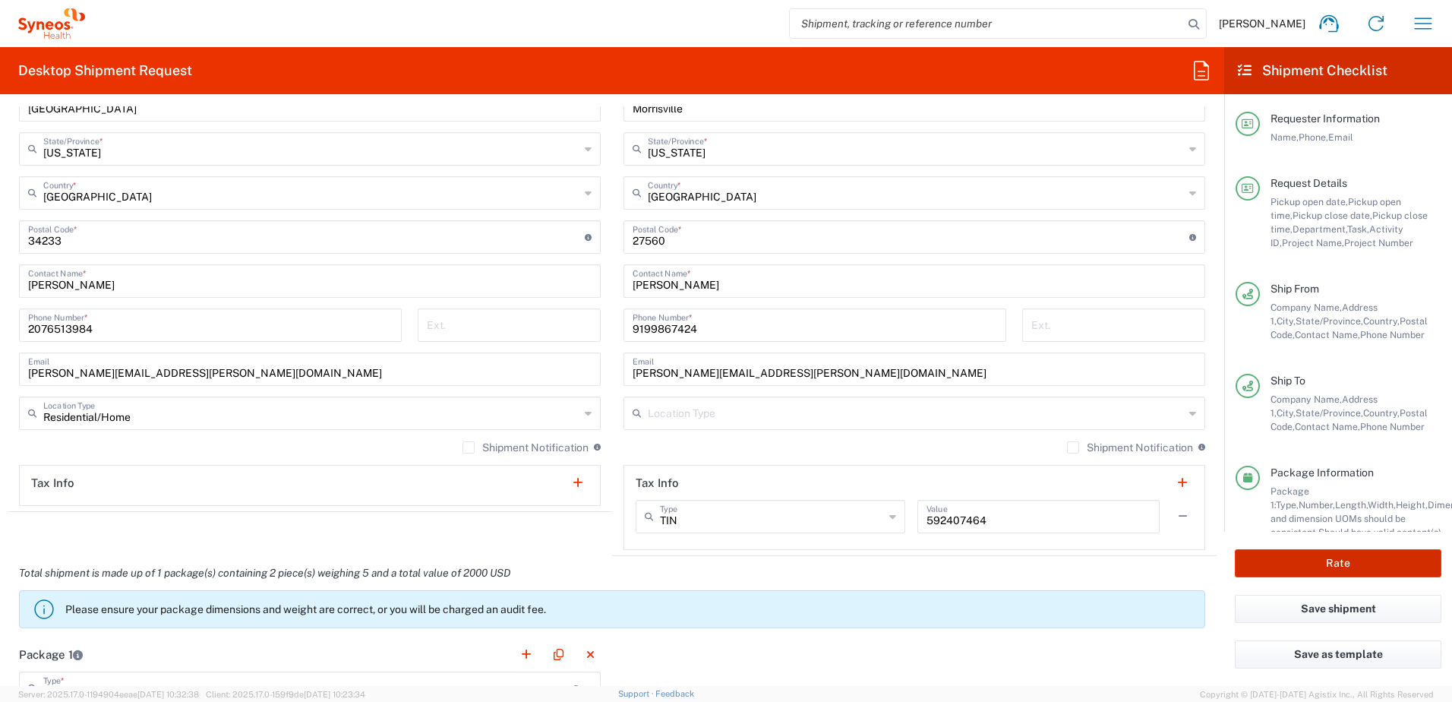
click at [1326, 563] on button "Rate" at bounding box center [1338, 563] width 207 height 28
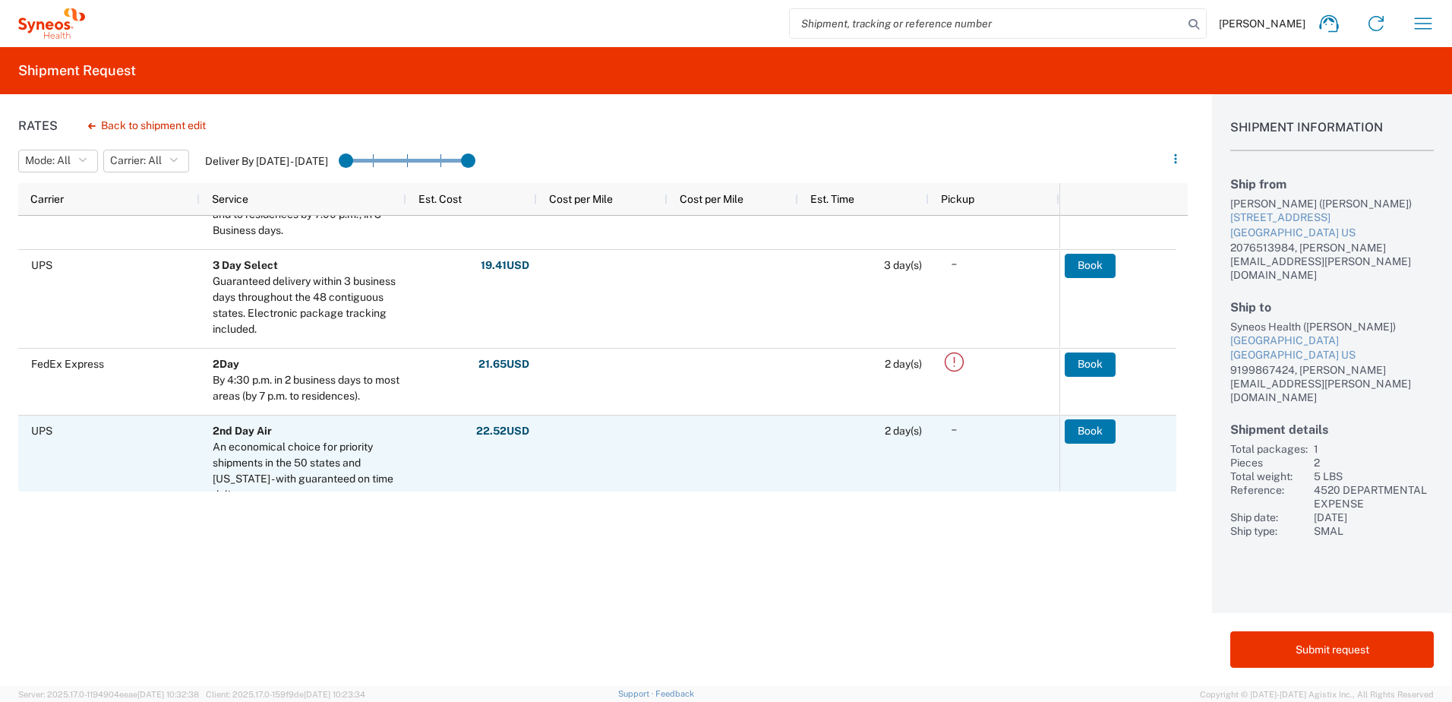
scroll to position [228, 0]
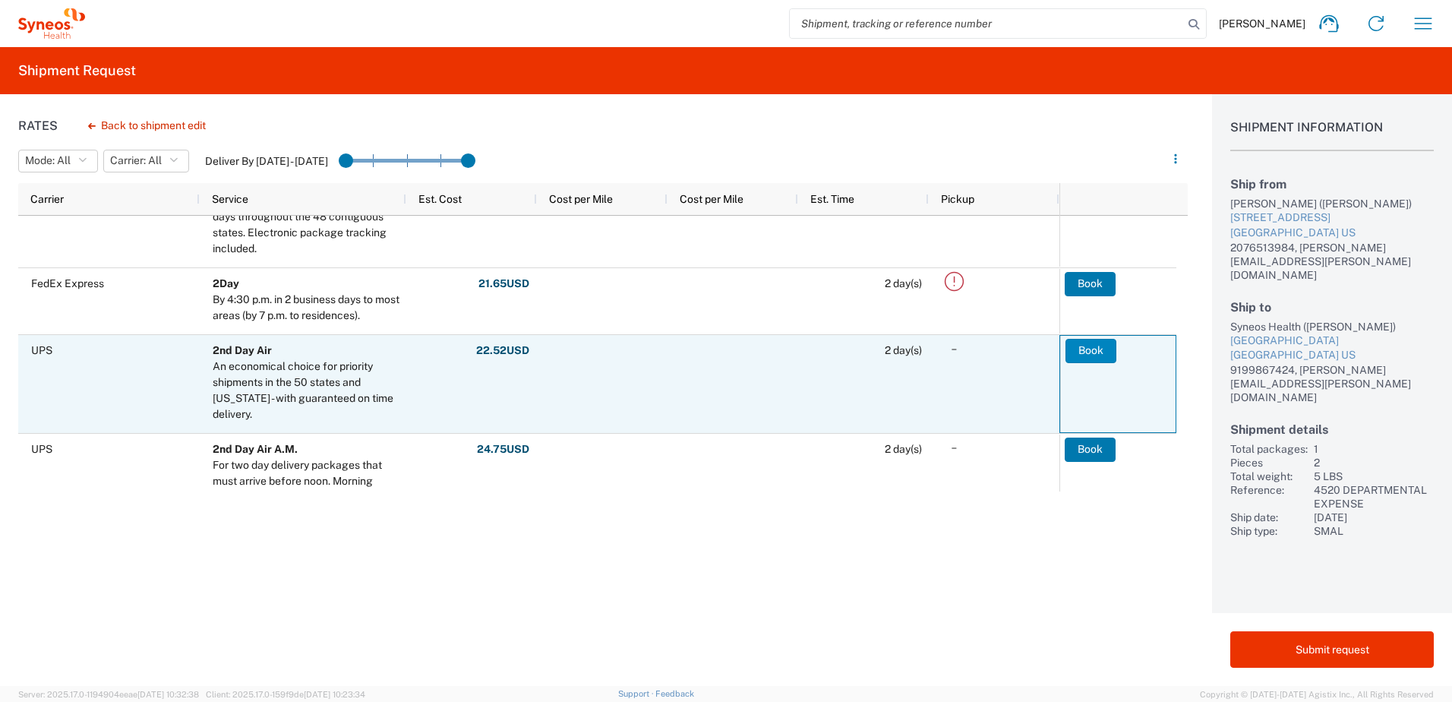
click at [1102, 344] on button "Book" at bounding box center [1090, 351] width 51 height 24
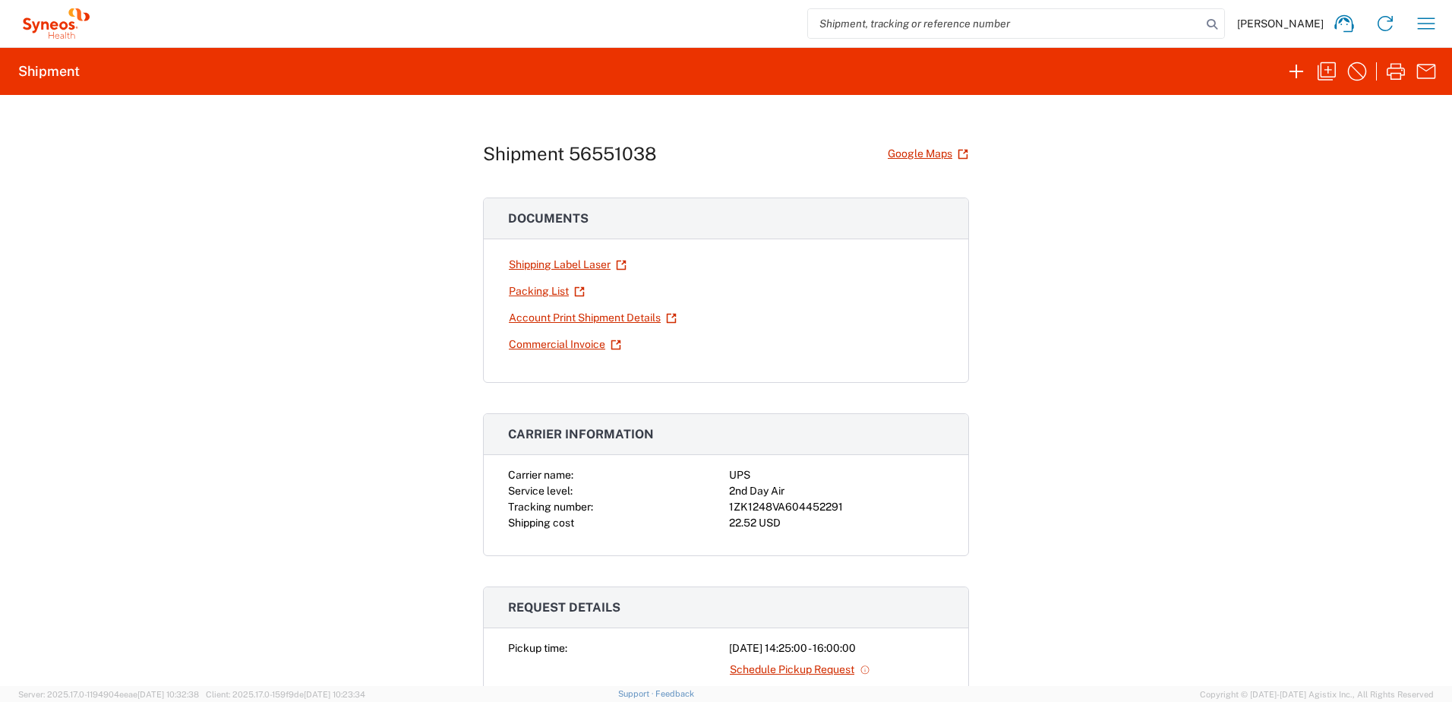
click at [769, 508] on div "1ZK1248VA604452291" at bounding box center [836, 507] width 215 height 16
copy div "1ZK1248VA604452291"
click at [1398, 76] on icon "button" at bounding box center [1395, 71] width 24 height 24
click at [1329, 74] on icon "button" at bounding box center [1326, 71] width 24 height 24
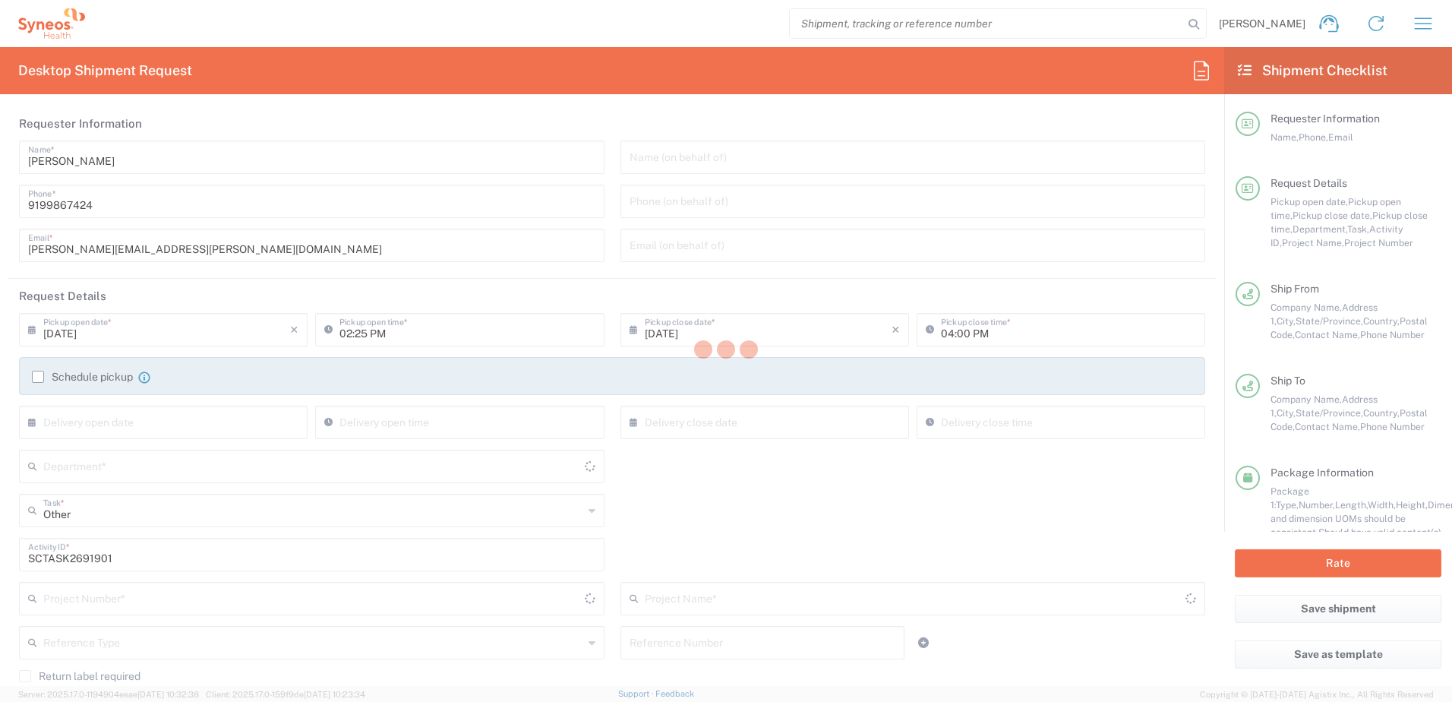
type input "4510"
type input "4520 DEPARTMENTAL EXPENSE"
type input "[US_STATE]"
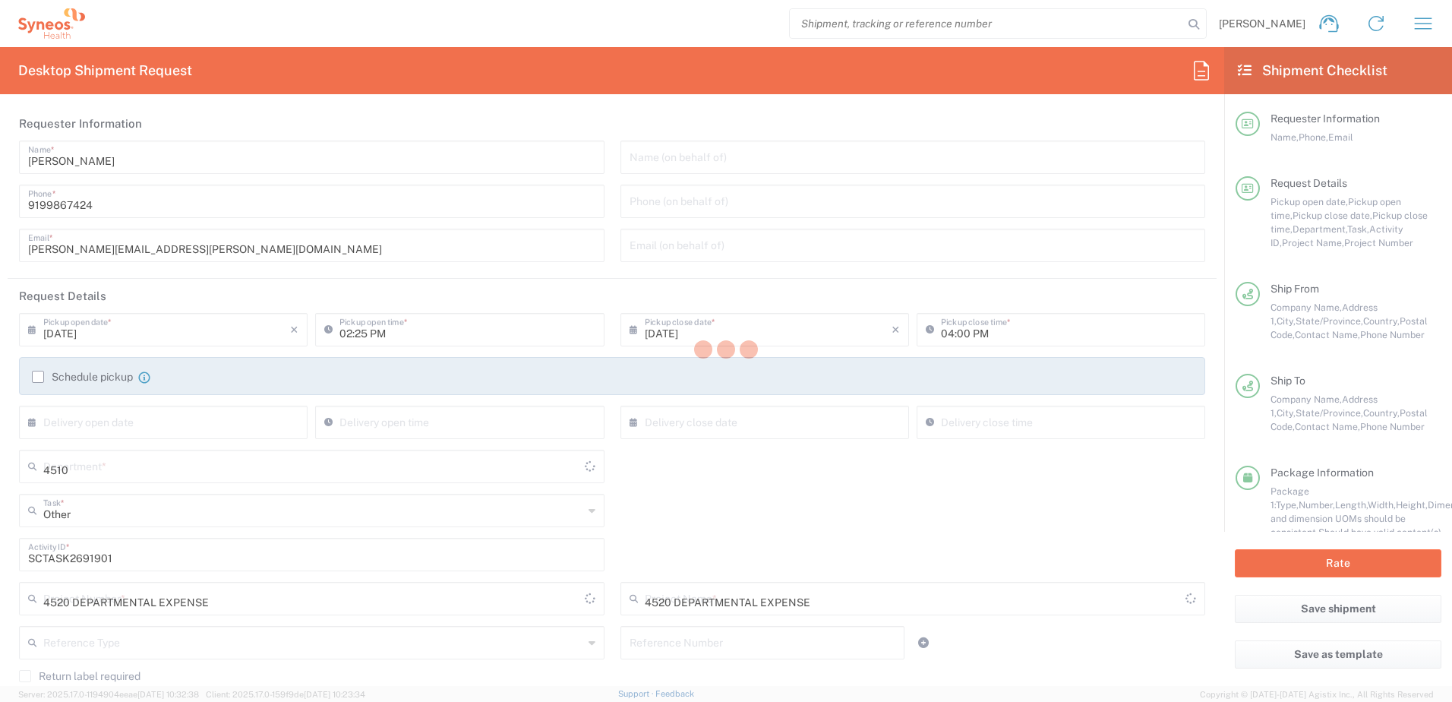
type input "Your Packaging"
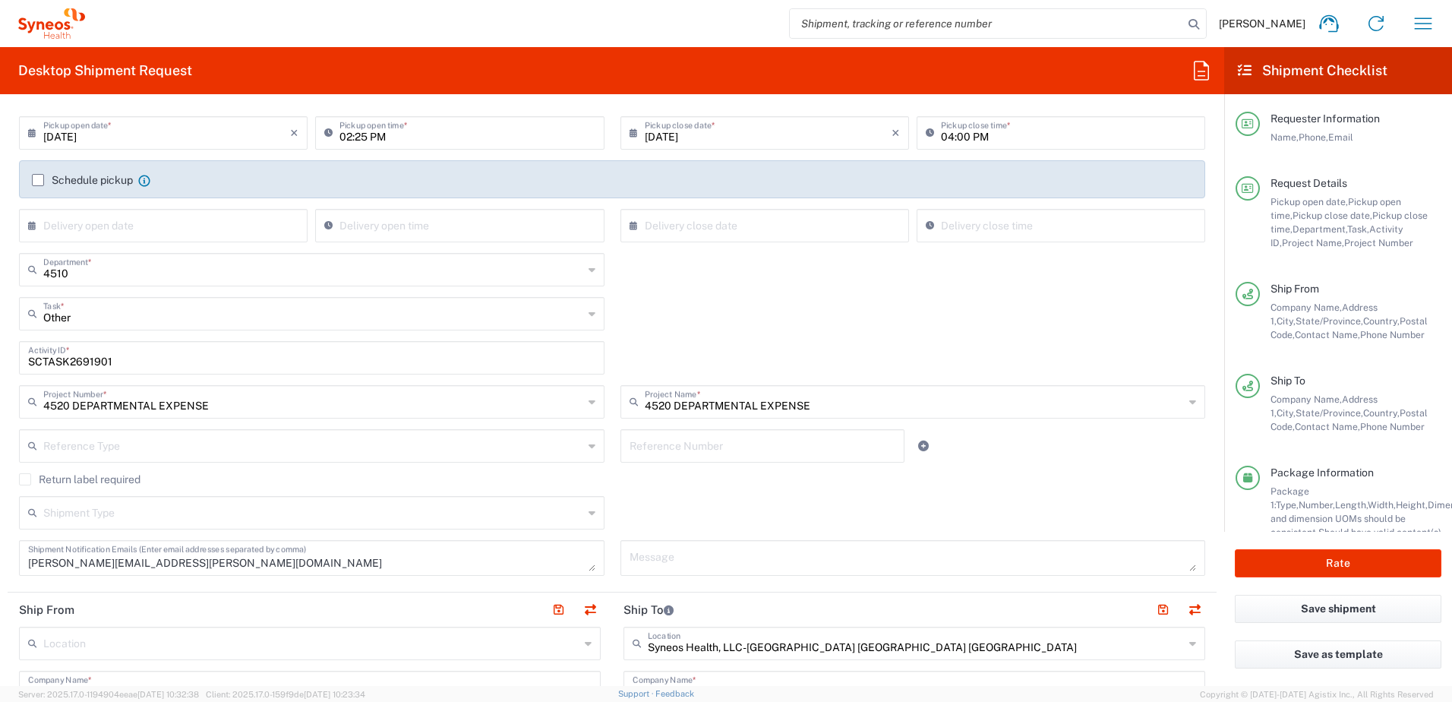
scroll to position [380, 0]
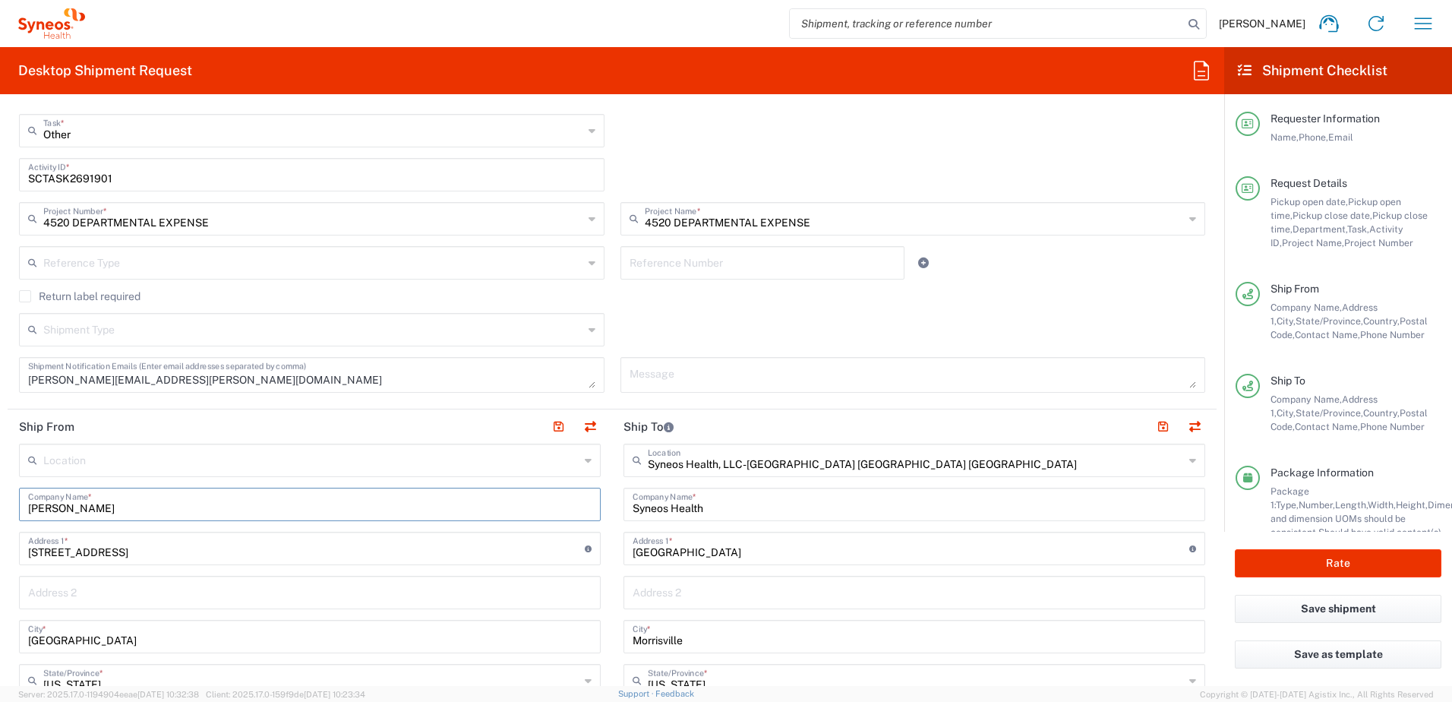
drag, startPoint x: 151, startPoint y: 504, endPoint x: -38, endPoint y: 497, distance: 189.2
click at [0, 497] on html "[PERSON_NAME] Home Shipment estimator Shipment tracking Desktop shipment reques…" at bounding box center [726, 351] width 1452 height 702
paste input "[PERSON_NAME]"
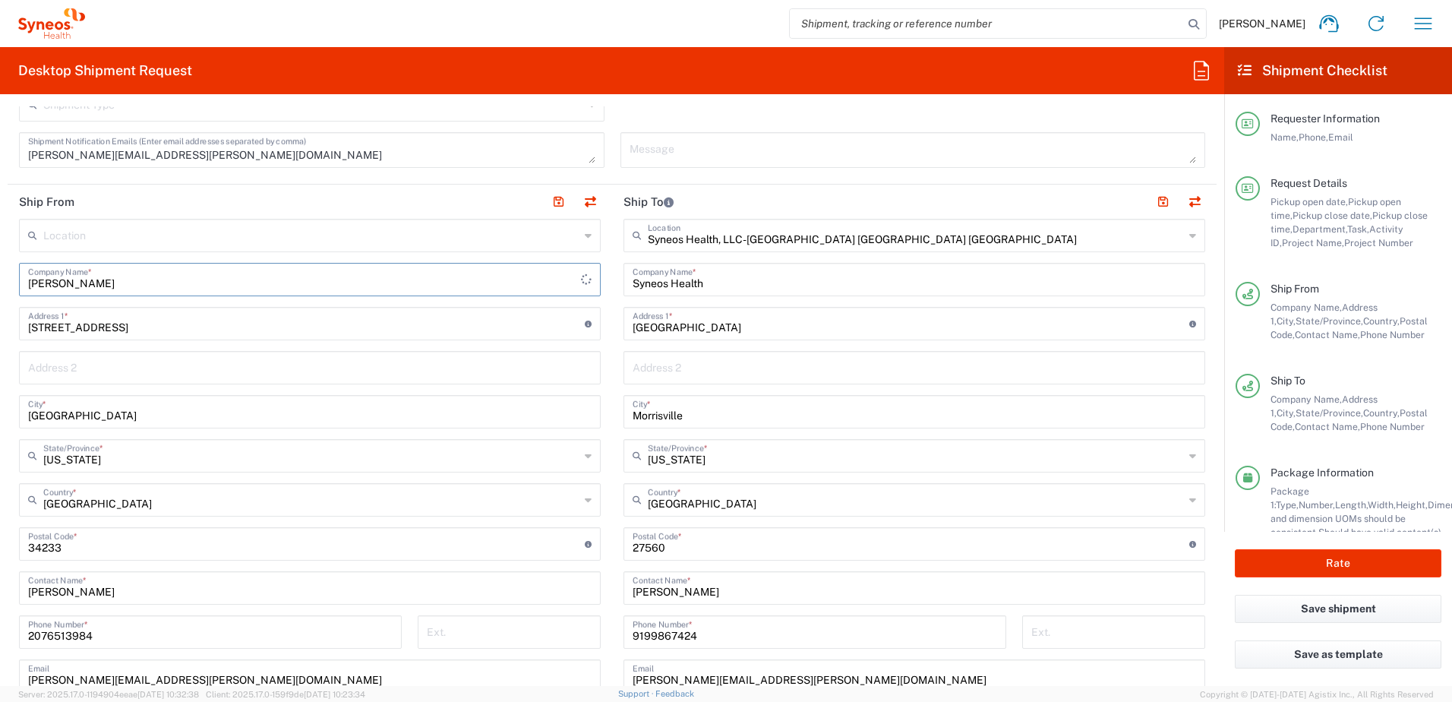
scroll to position [759, 0]
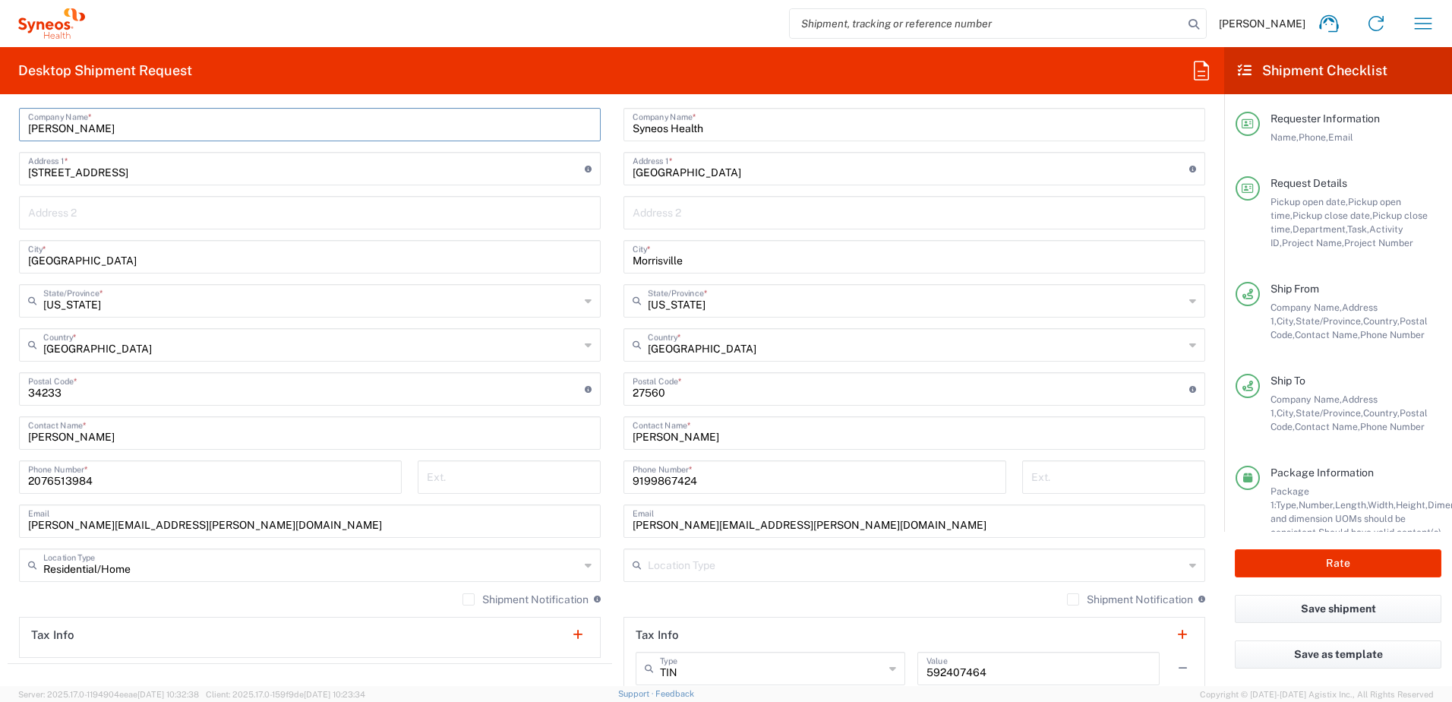
type input "[PERSON_NAME]"
drag, startPoint x: 126, startPoint y: 434, endPoint x: -17, endPoint y: 422, distance: 143.3
click at [0, 422] on html "[PERSON_NAME] Home Shipment estimator Shipment tracking Desktop shipment reques…" at bounding box center [726, 351] width 1452 height 702
paste input "[PERSON_NAME]"
type input "[PERSON_NAME]"
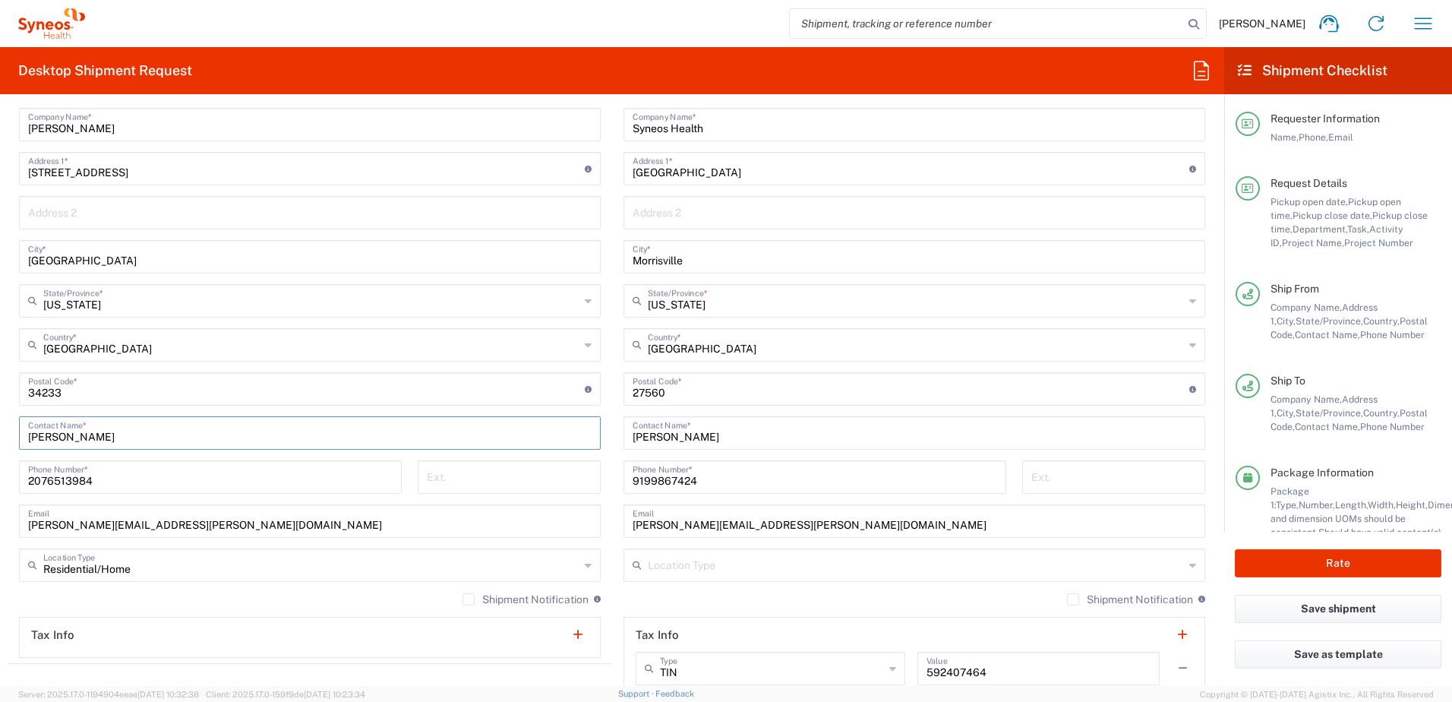
scroll to position [683, 0]
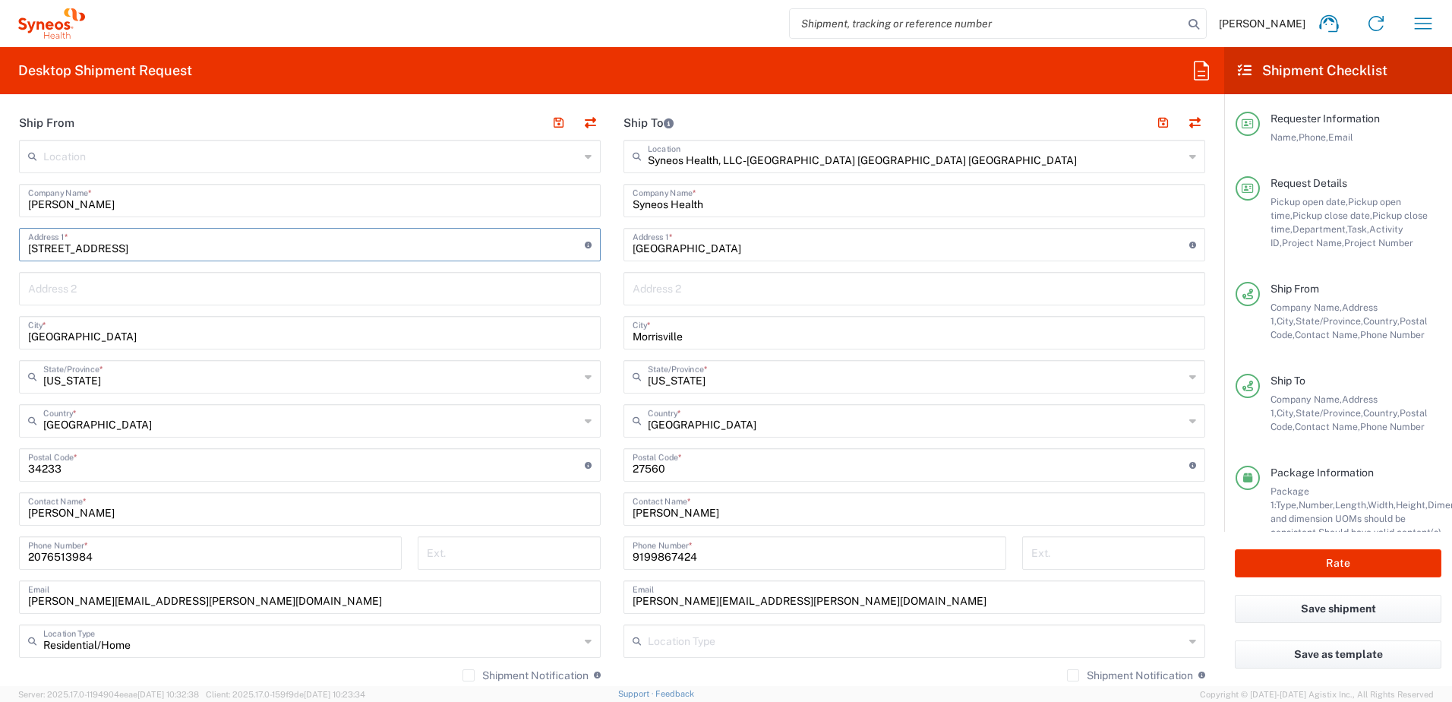
drag, startPoint x: 176, startPoint y: 248, endPoint x: -33, endPoint y: 235, distance: 209.9
click at [0, 235] on html "[PERSON_NAME] Home Shipment estimator Shipment tracking Desktop shipment reques…" at bounding box center [726, 351] width 1452 height 702
paste input "[STREET_ADDRESS]"
type input "[STREET_ADDRESS]"
click at [107, 385] on input "text" at bounding box center [311, 375] width 536 height 27
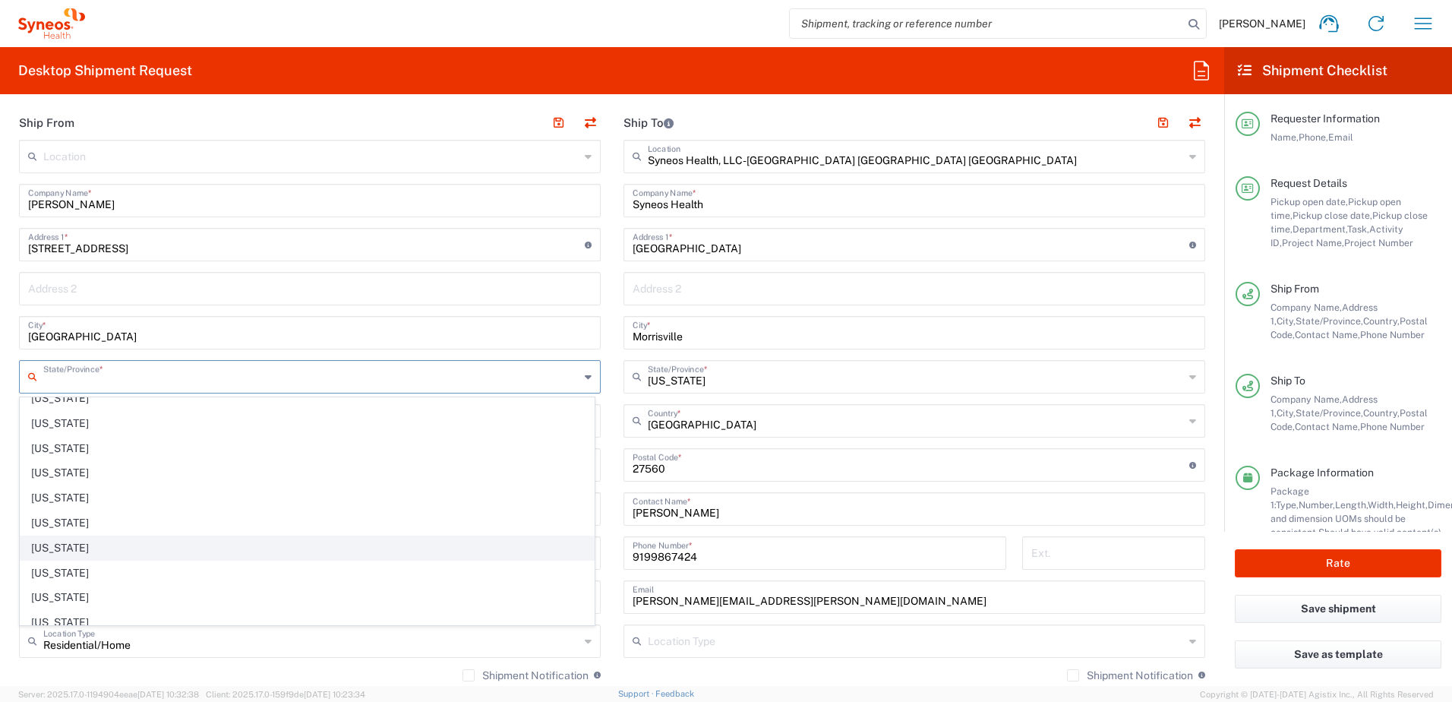
scroll to position [911, 0]
click at [100, 536] on span "[US_STATE]" at bounding box center [306, 544] width 573 height 24
type input "[US_STATE]"
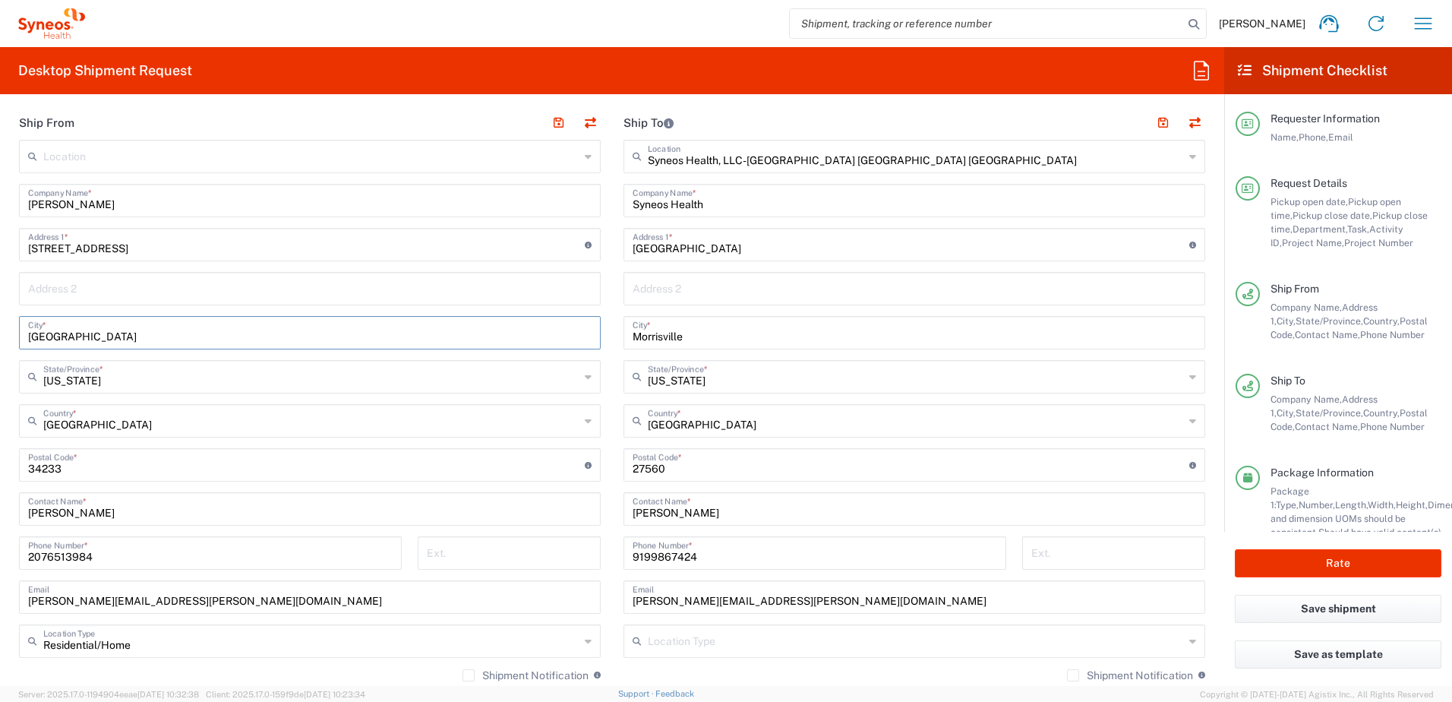
drag, startPoint x: 95, startPoint y: 341, endPoint x: 17, endPoint y: 336, distance: 78.3
click at [17, 336] on main "Location [PERSON_NAME] LLC-[GEOGRAPHIC_DATA] [GEOGRAPHIC_DATA] [GEOGRAPHIC_DATA…" at bounding box center [310, 437] width 604 height 594
paste input "[GEOGRAPHIC_DATA]"
type input "[GEOGRAPHIC_DATA]"
click at [55, 470] on input "undefined" at bounding box center [306, 463] width 557 height 27
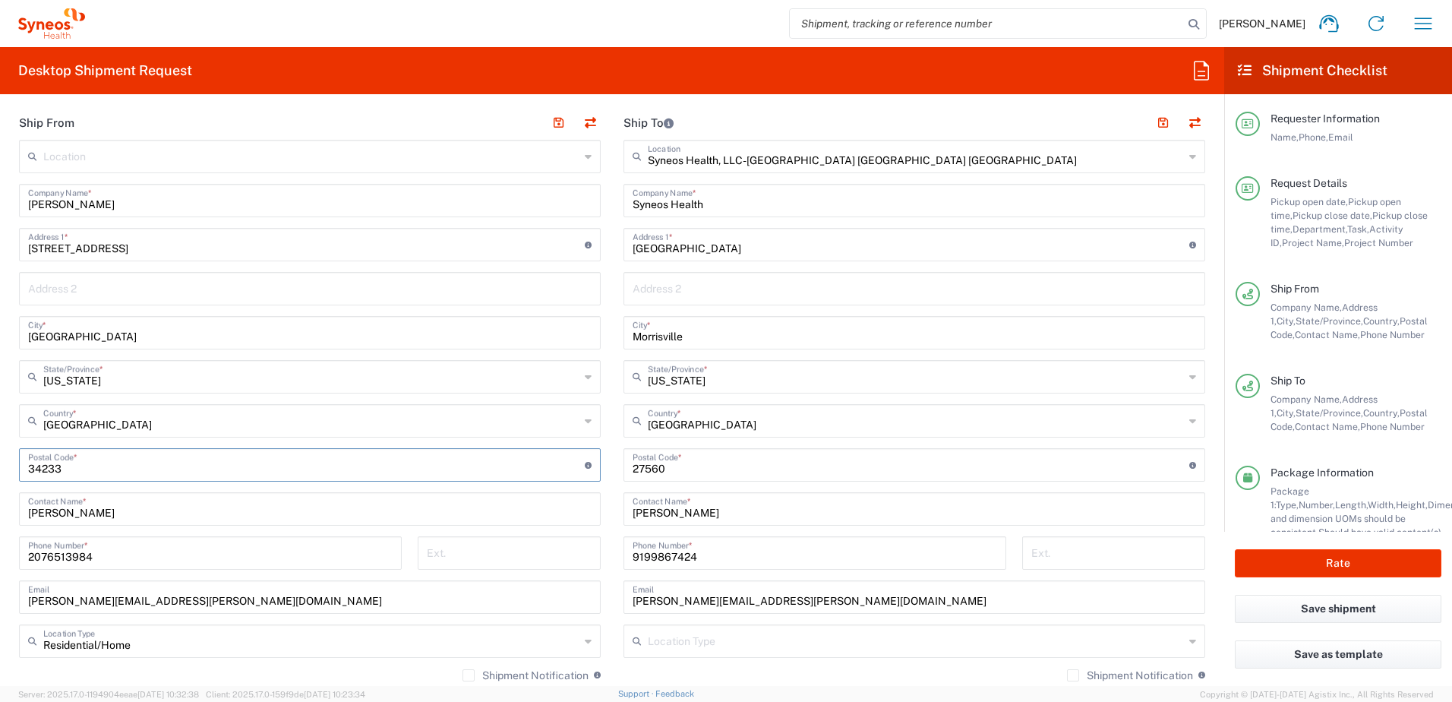
click at [55, 470] on input "undefined" at bounding box center [306, 463] width 557 height 27
paste input "19401"
type input "19401"
drag, startPoint x: 136, startPoint y: 558, endPoint x: 14, endPoint y: 550, distance: 122.5
click at [14, 550] on div "[PHONE_NUMBER] Phone Number *" at bounding box center [210, 558] width 399 height 44
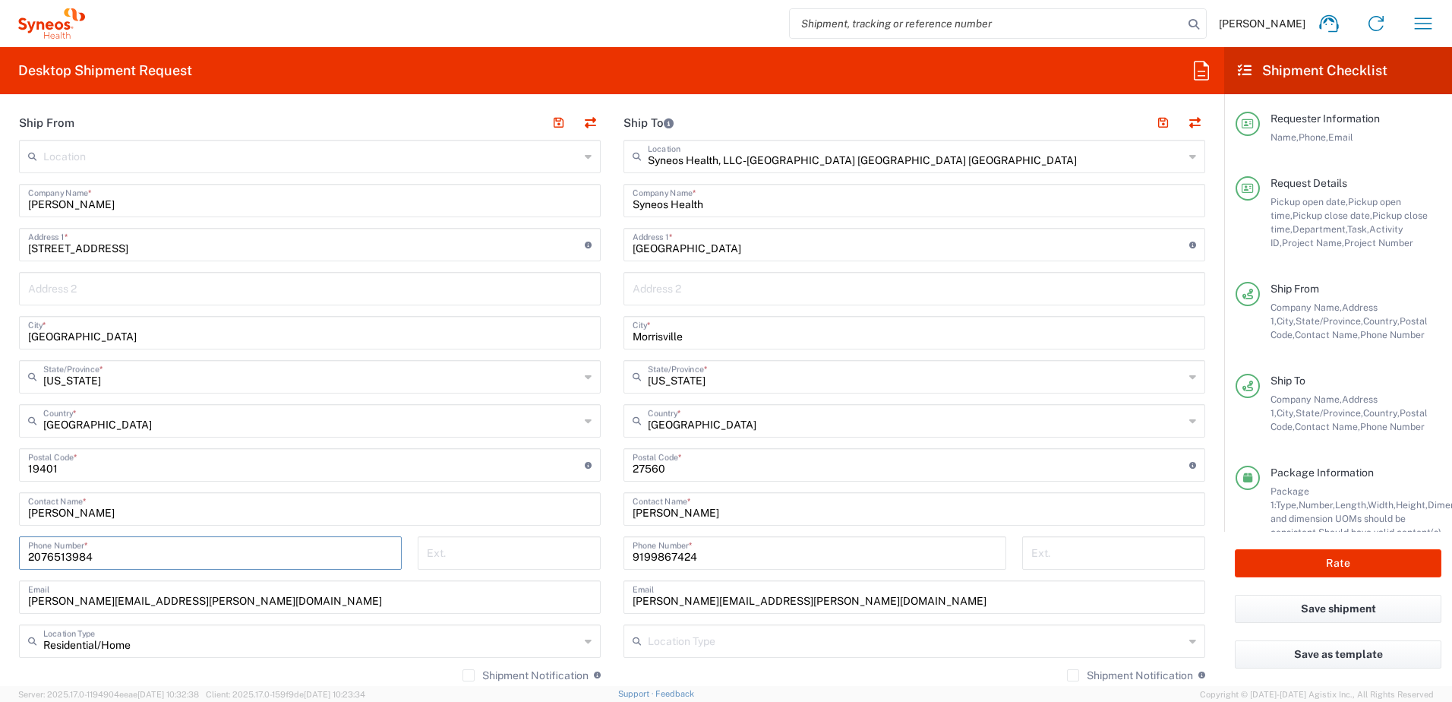
paste input "15) 2901336"
click at [53, 549] on input "215) 2901336" at bounding box center [210, 551] width 364 height 27
type input "2152901336"
drag, startPoint x: 209, startPoint y: 605, endPoint x: 0, endPoint y: 598, distance: 208.9
click at [0, 598] on html "[PERSON_NAME] Home Shipment estimator Shipment tracking Desktop shipment reques…" at bounding box center [726, 351] width 1452 height 702
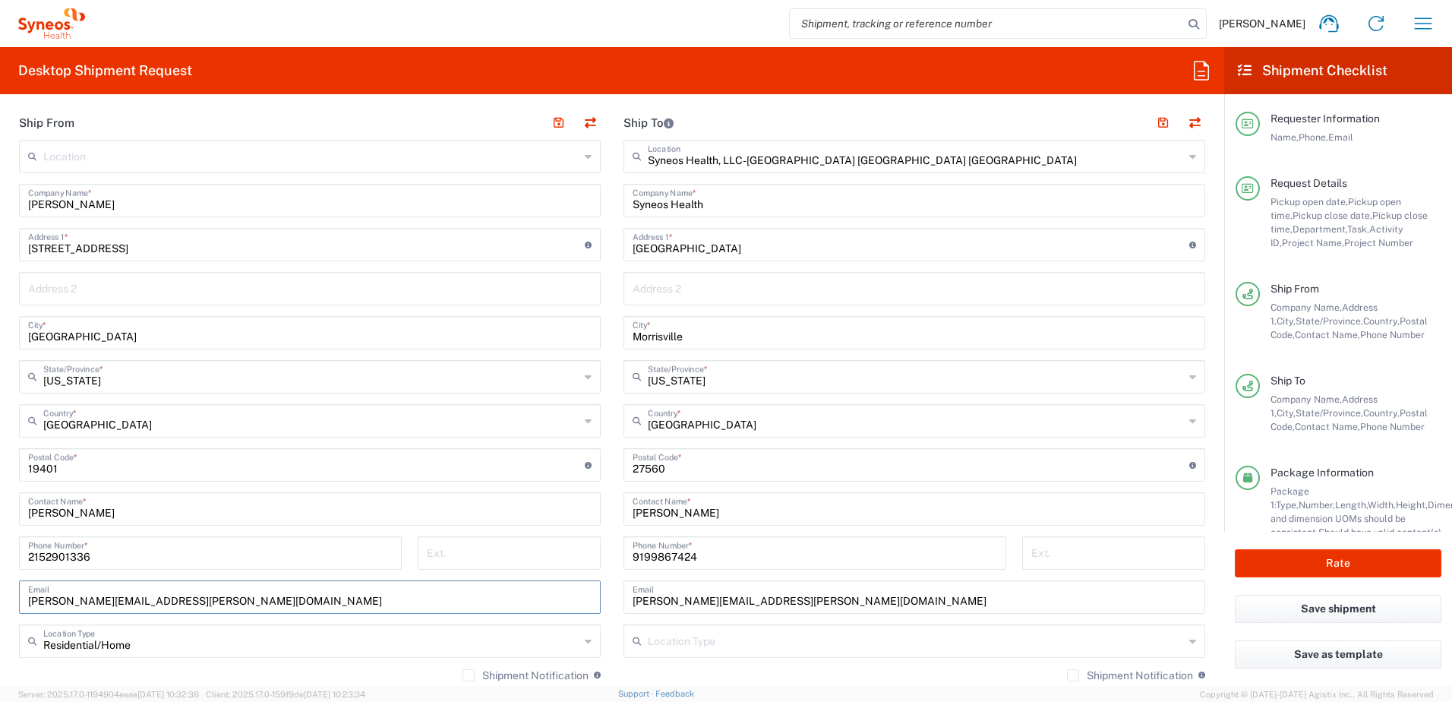
paste input "bev4bev2012"
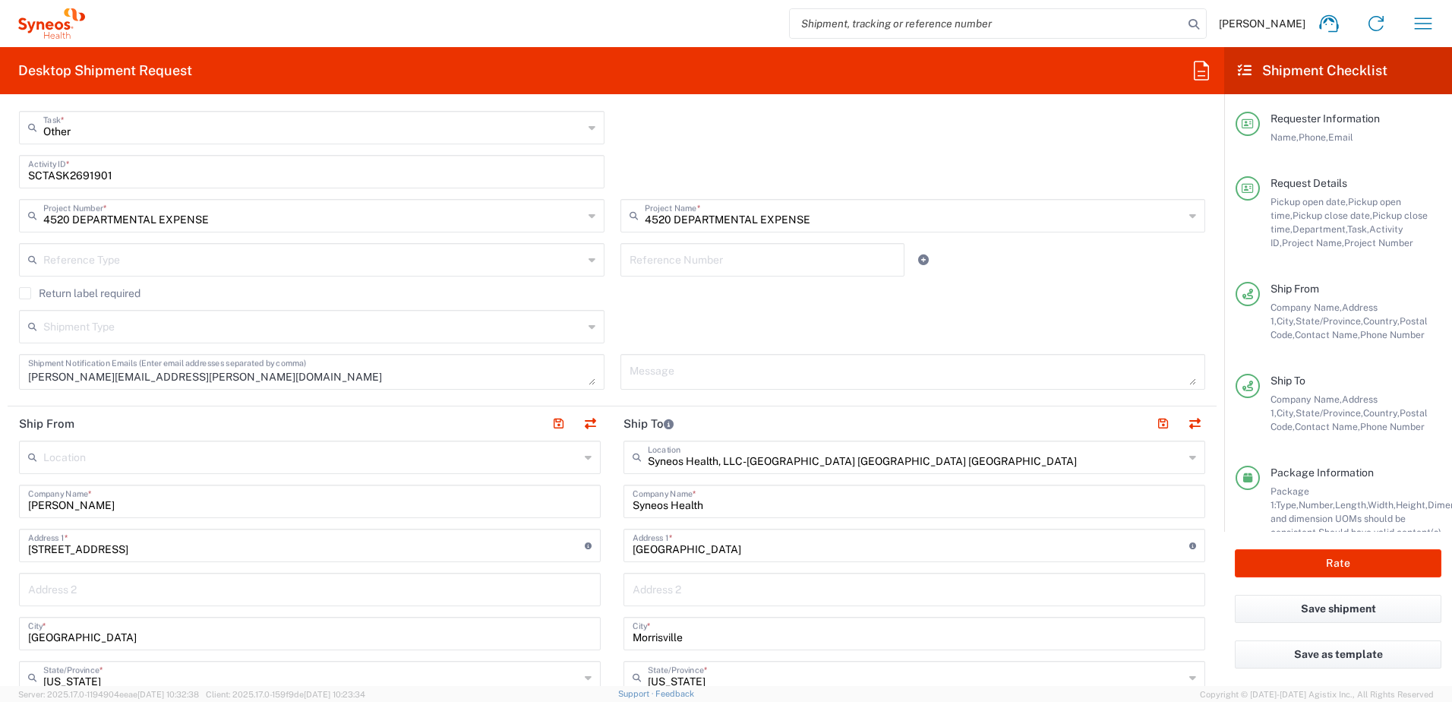
scroll to position [380, 0]
type input "[EMAIL_ADDRESS][DOMAIN_NAME]"
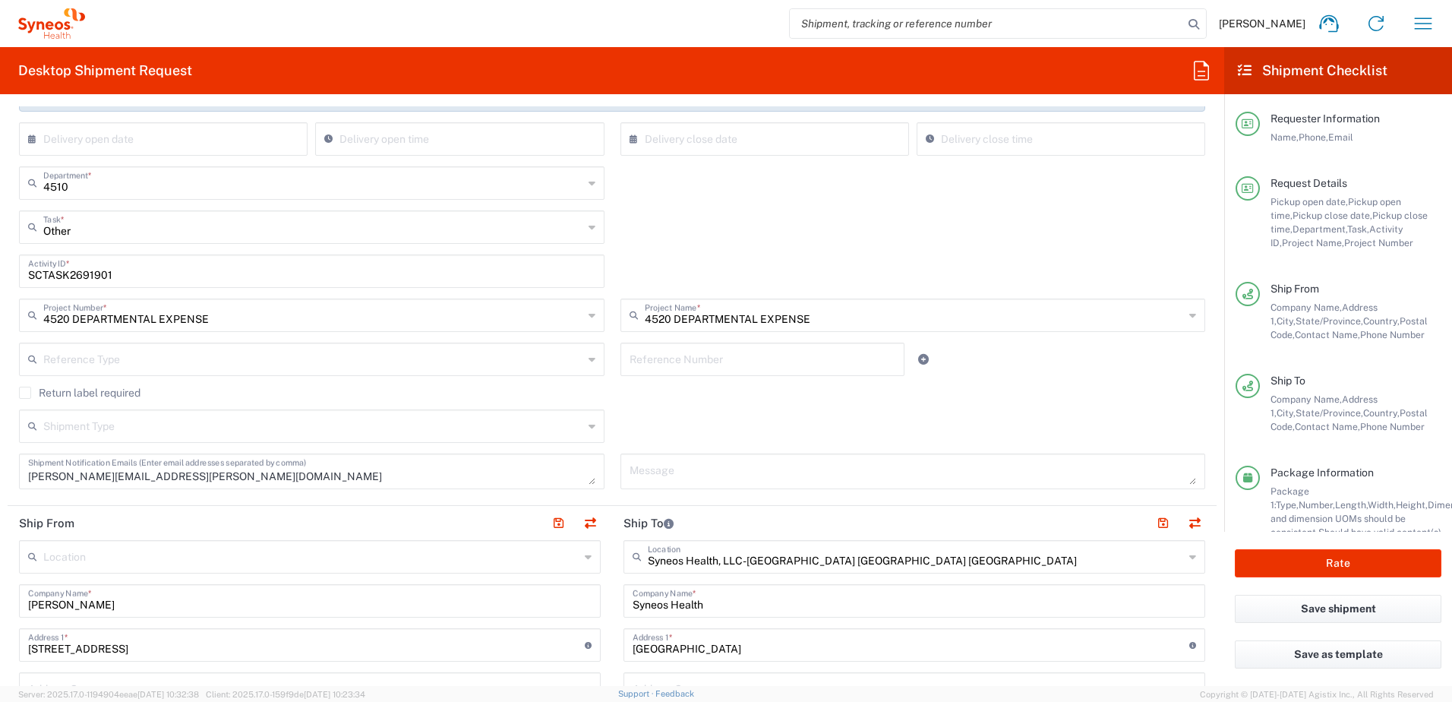
scroll to position [152, 0]
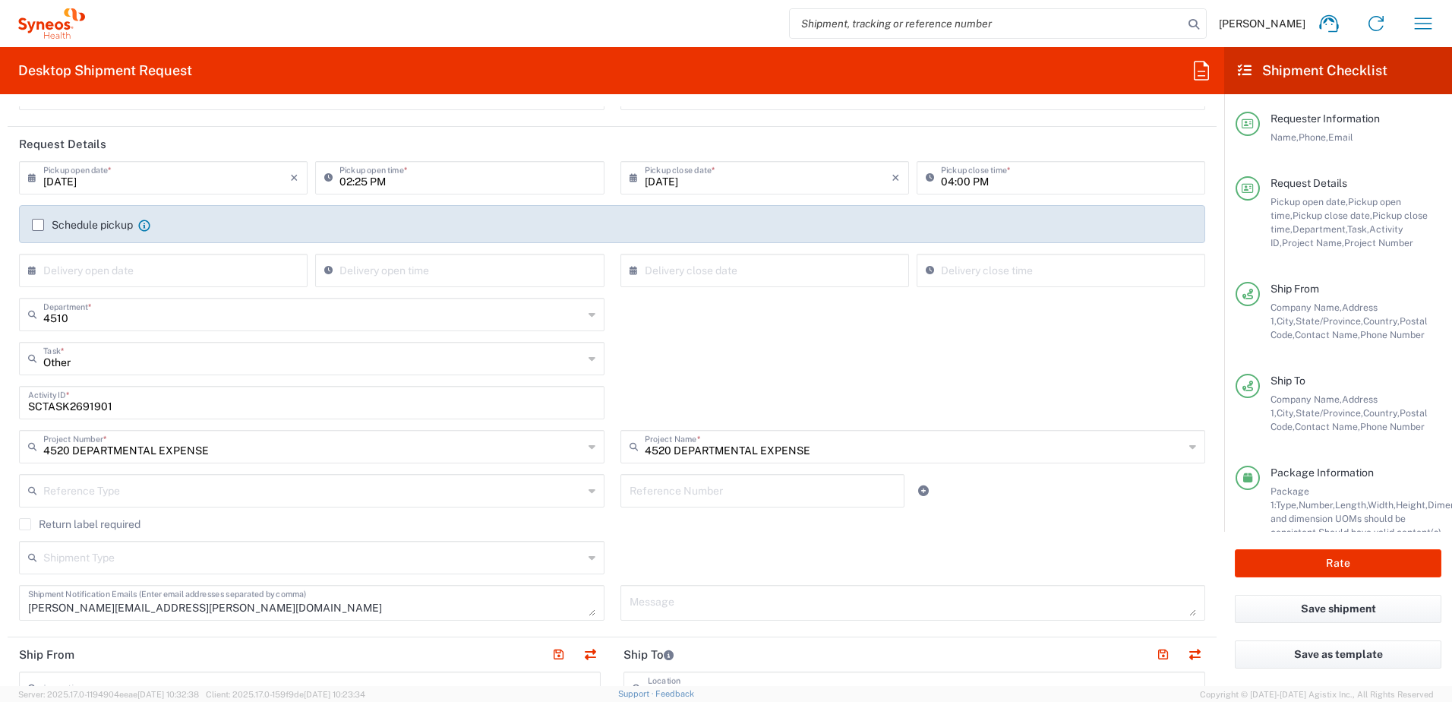
click at [71, 402] on input "SCTASK2691901" at bounding box center [311, 401] width 567 height 27
paste input "2163"
type input "SCTASK2692163"
click at [759, 355] on div "Other Task * Other Break/Fix Inventory Transfer New Hire Refresh" at bounding box center [612, 364] width 1202 height 44
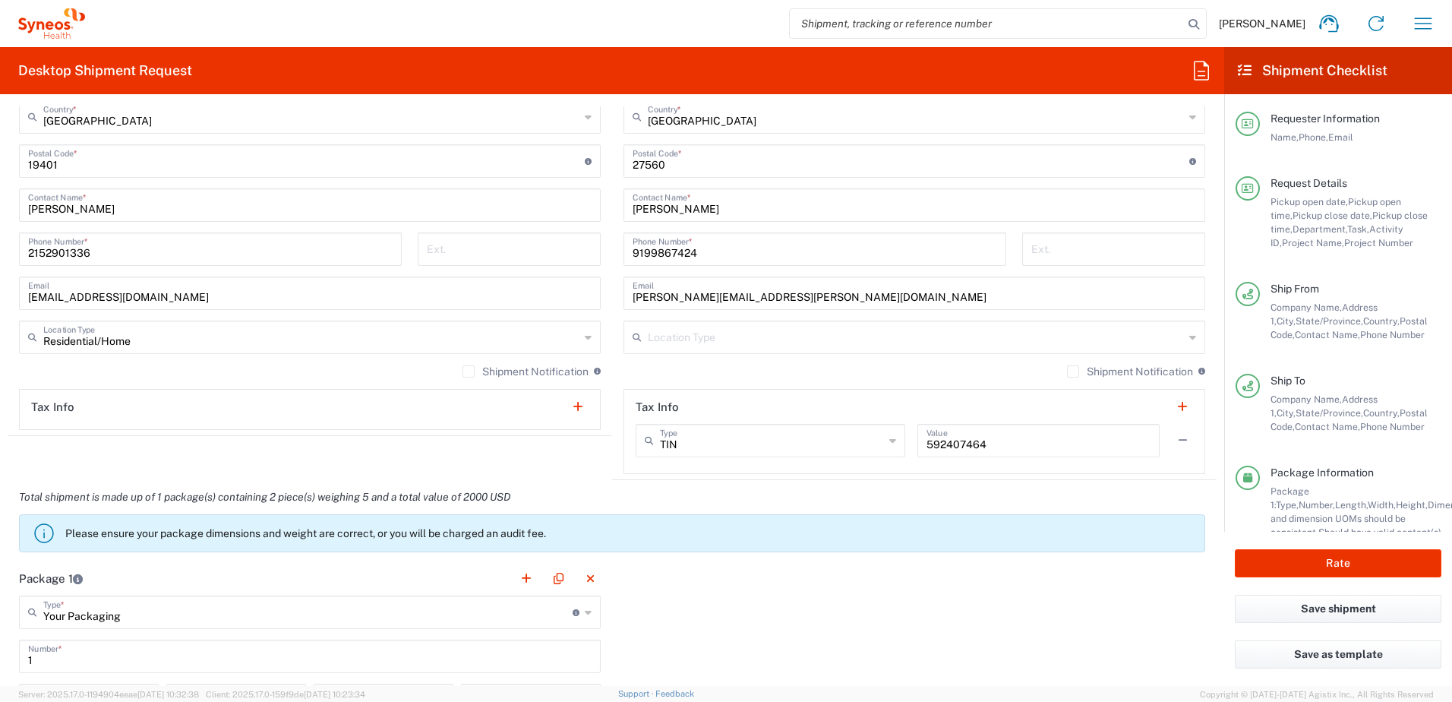
scroll to position [1367, 0]
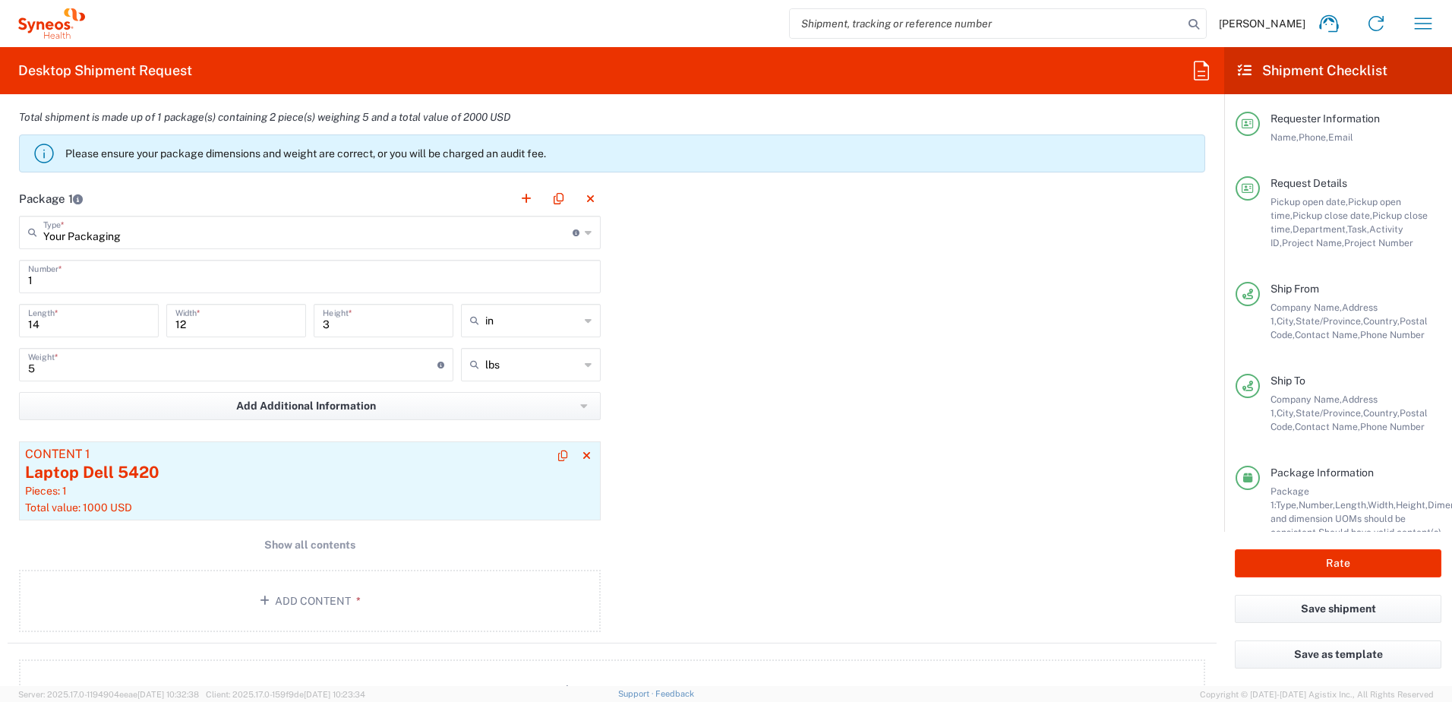
click at [377, 478] on div "Laptop Dell 5420" at bounding box center [309, 472] width 569 height 23
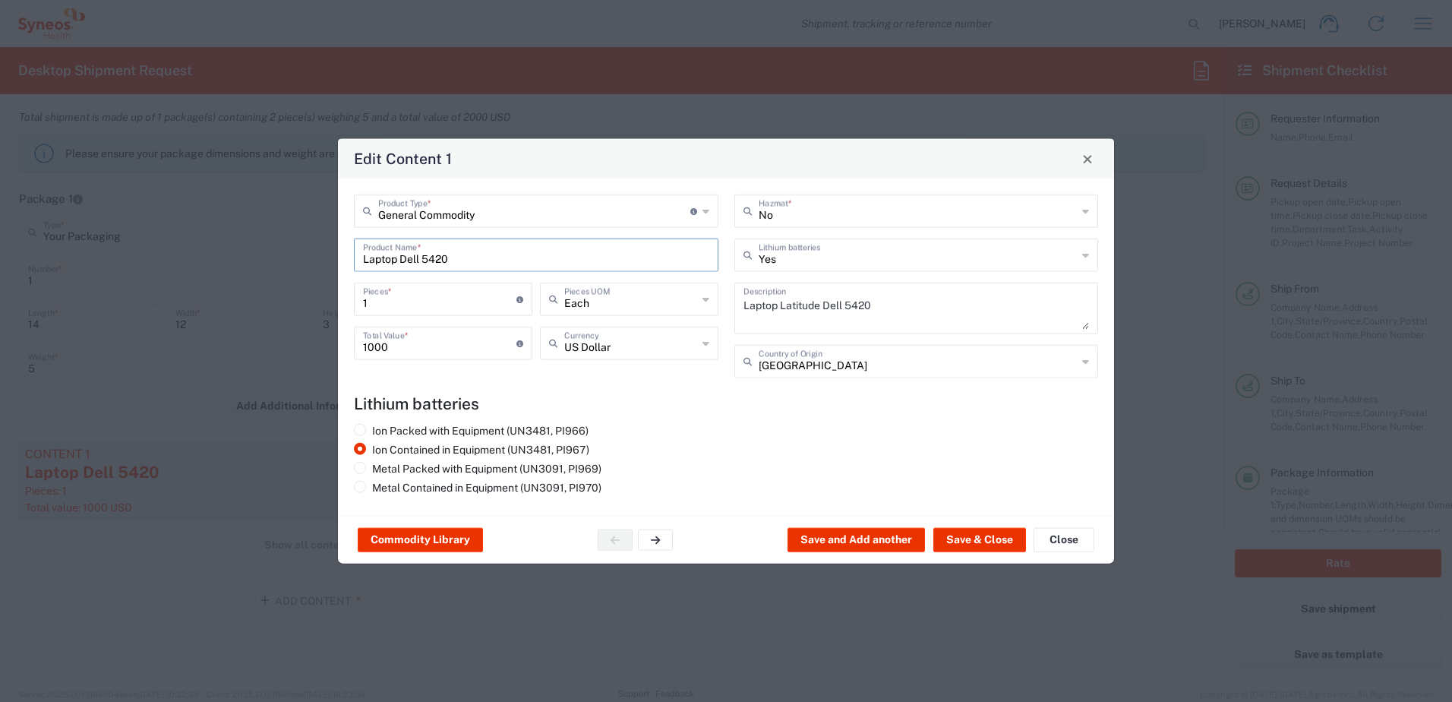
drag, startPoint x: 591, startPoint y: 263, endPoint x: 262, endPoint y: 235, distance: 330.6
click at [262, 235] on div "Edit Content 1 General Commodity Product Type * Document: Paper document genera…" at bounding box center [726, 351] width 1452 height 702
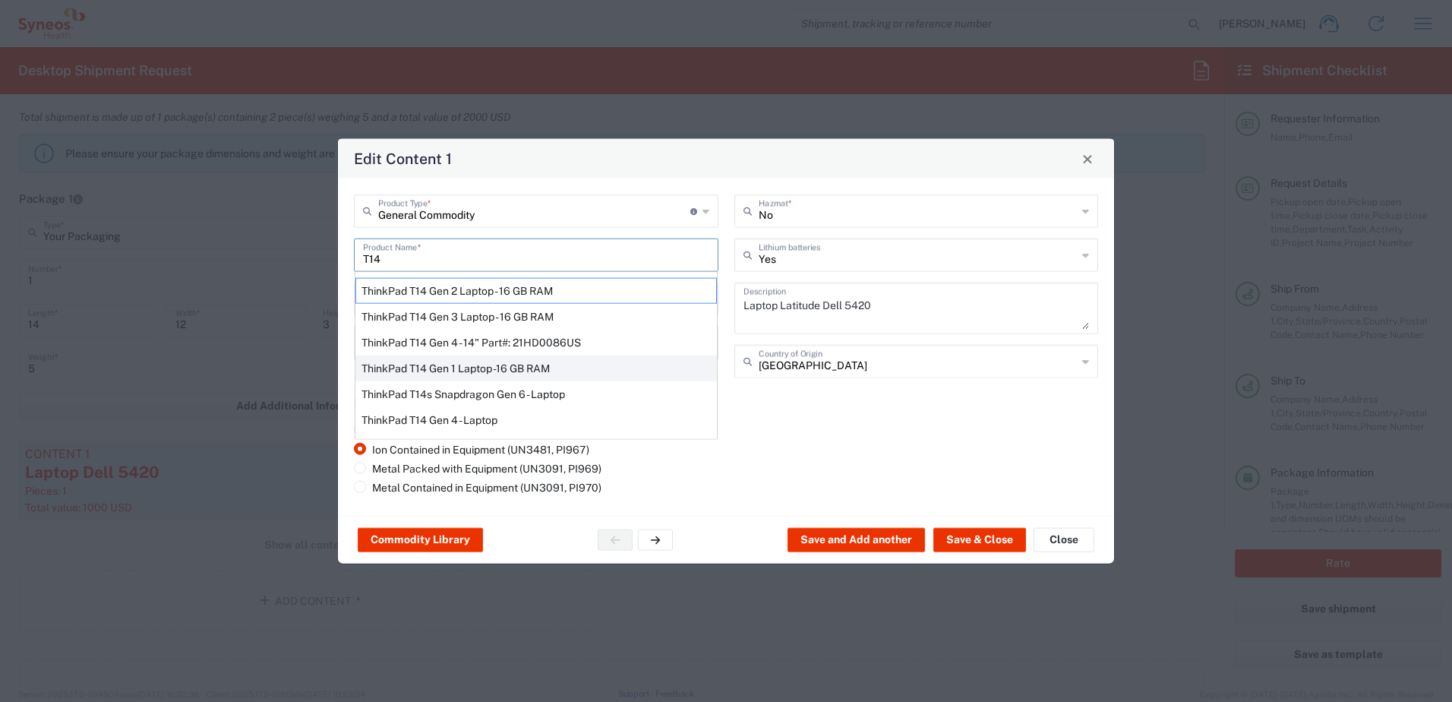
click at [476, 370] on div "ThinkPad T14 Gen 1 Laptop -16 GB RAM" at bounding box center [535, 368] width 361 height 26
type input "ThinkPad T14 Gen 1 Laptop -16 GB RAM"
type textarea "Intel Core i5-10210U- 14"- 512 GB SSD"
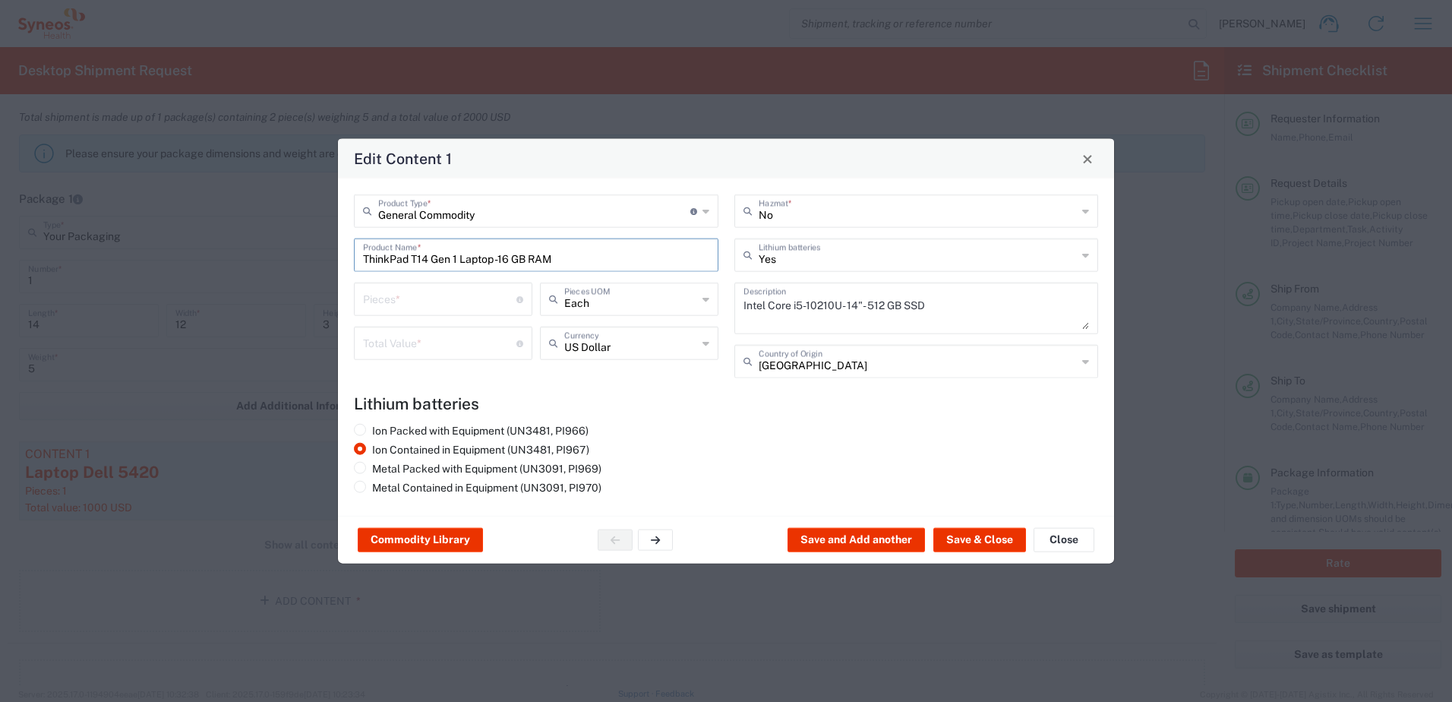
click at [419, 303] on input "number" at bounding box center [439, 298] width 153 height 27
type input "1"
click at [415, 324] on div "1 Pieces * Number of pieces inside all the packages" at bounding box center [443, 304] width 186 height 44
click at [409, 331] on input "number" at bounding box center [439, 342] width 153 height 27
type input "500"
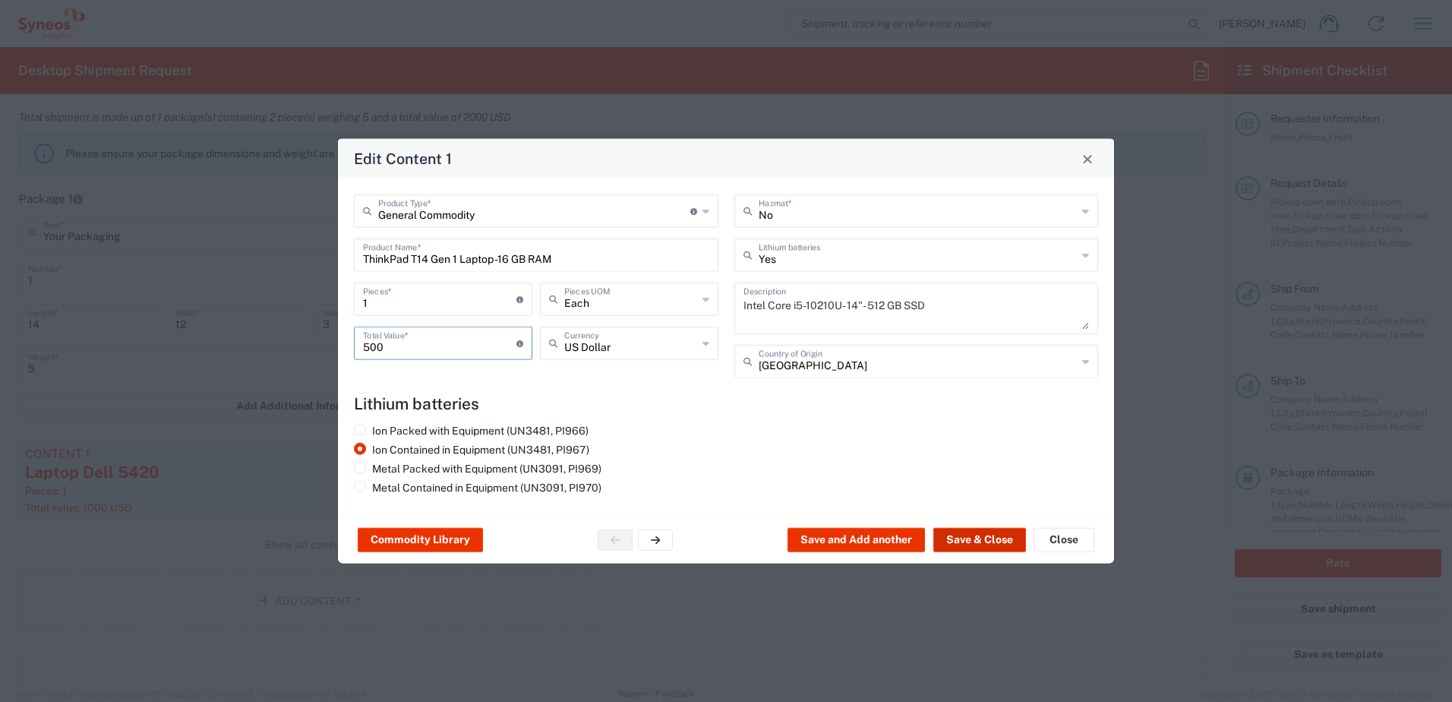
click at [1017, 541] on button "Save & Close" at bounding box center [979, 540] width 93 height 24
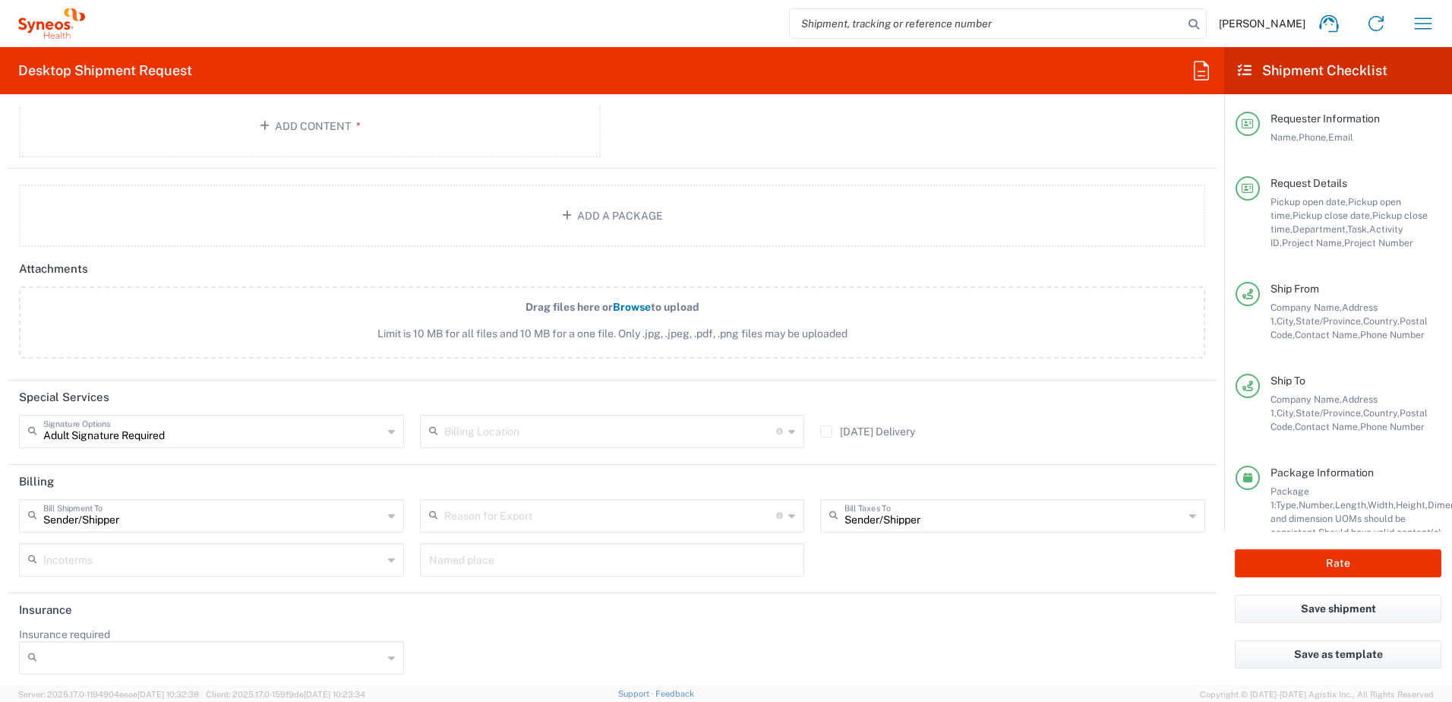
scroll to position [1846, 0]
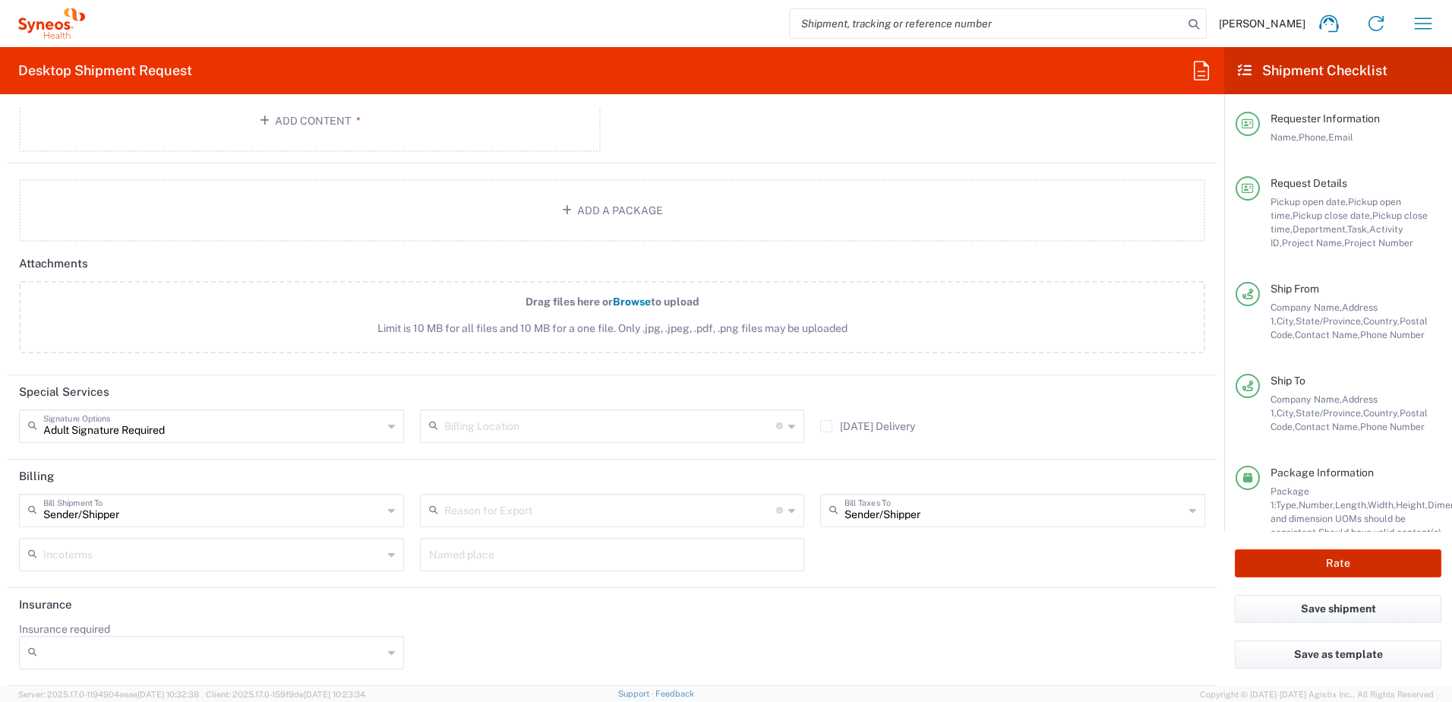
click at [1323, 561] on button "Rate" at bounding box center [1338, 563] width 207 height 28
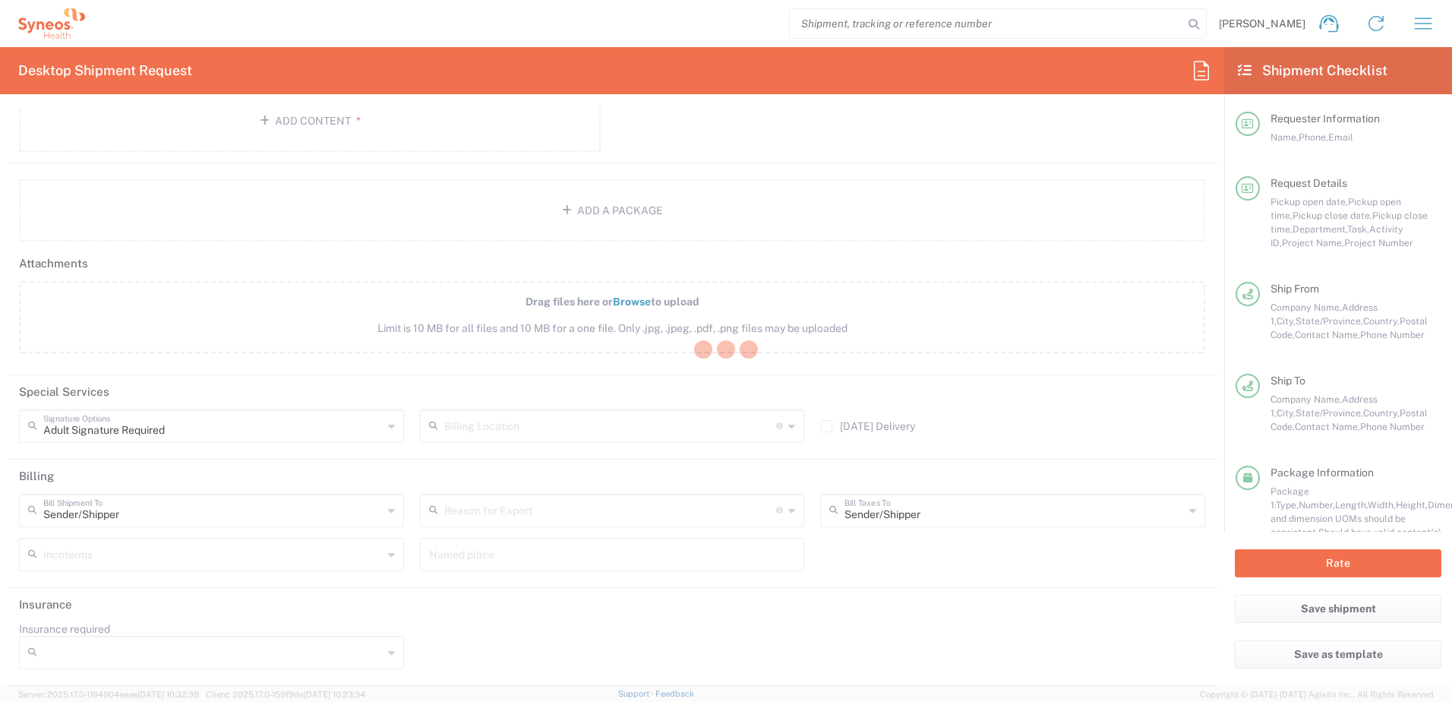
drag, startPoint x: 1260, startPoint y: 519, endPoint x: 1108, endPoint y: 396, distance: 196.0
click at [1215, 483] on div at bounding box center [726, 351] width 1452 height 702
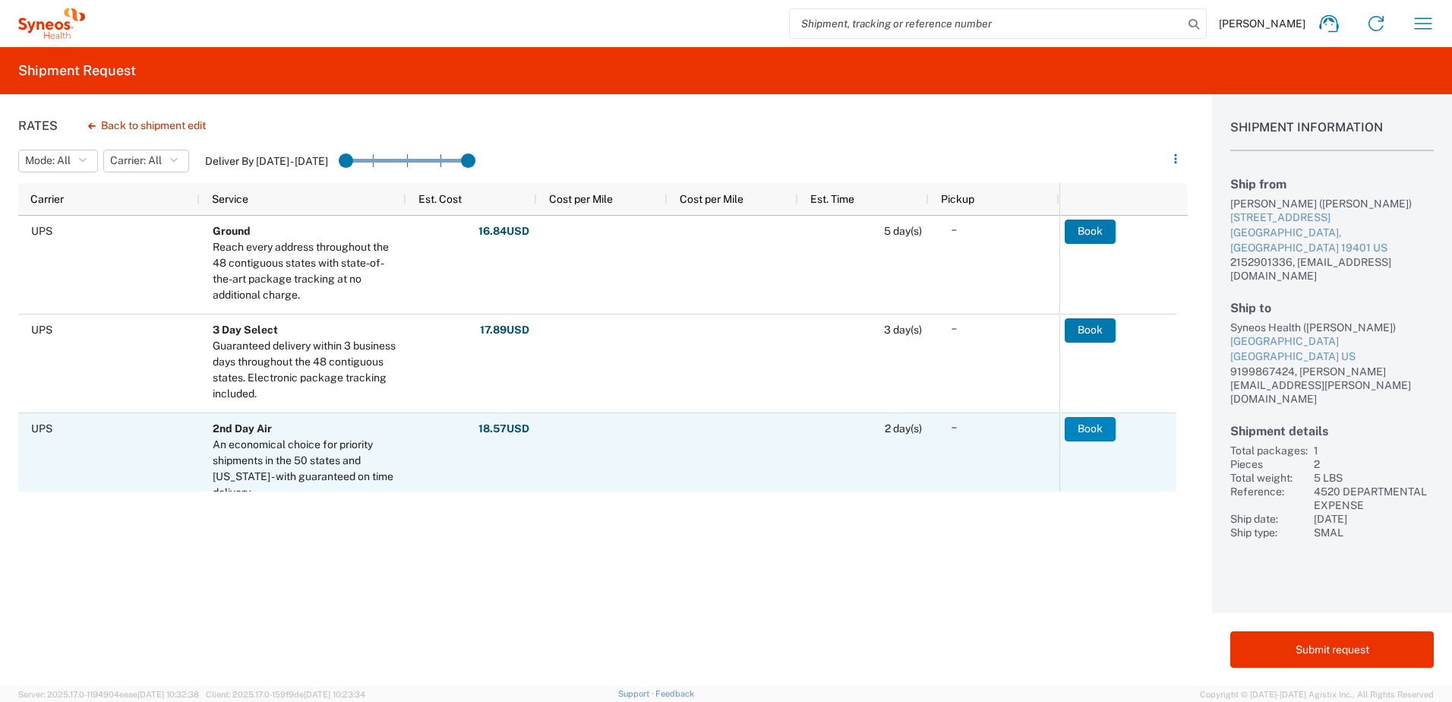
click at [1104, 429] on button "Book" at bounding box center [1089, 429] width 51 height 24
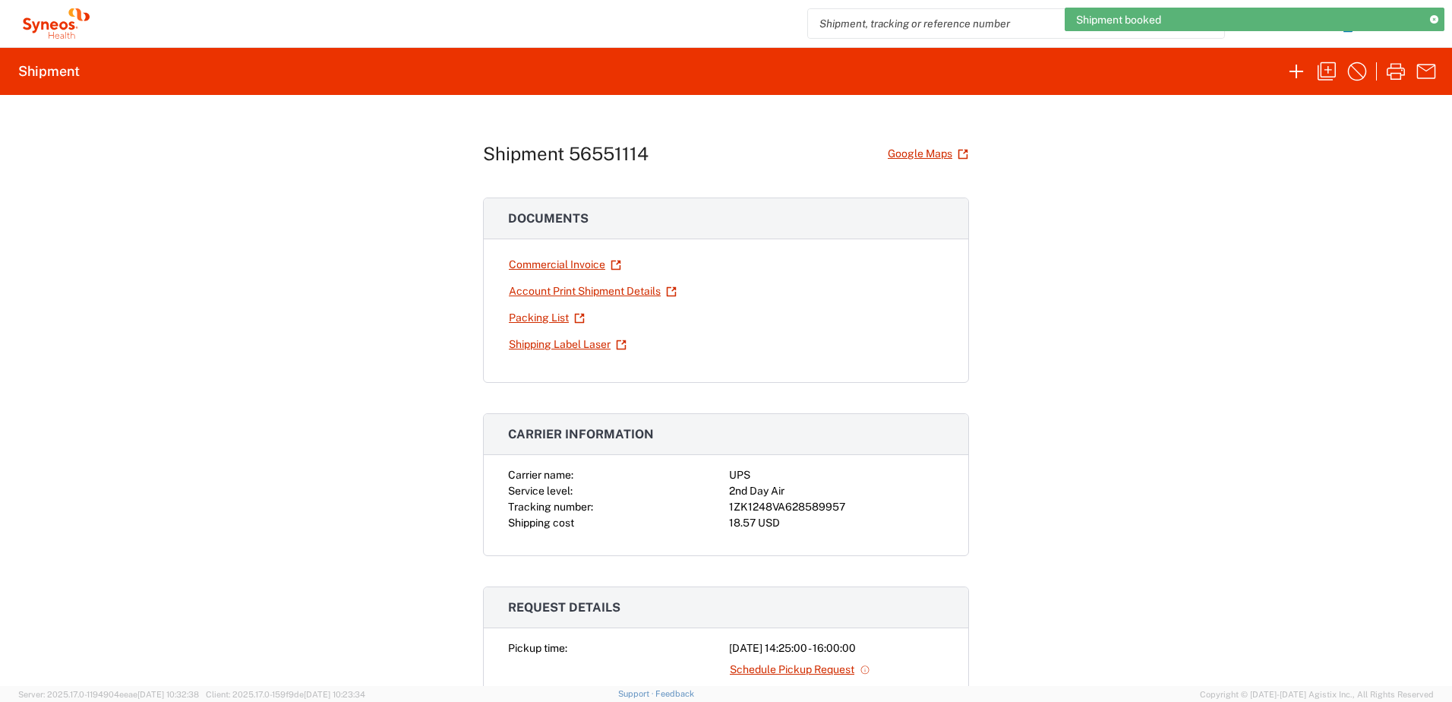
click at [769, 510] on div "1ZK1248VA628589957" at bounding box center [836, 507] width 215 height 16
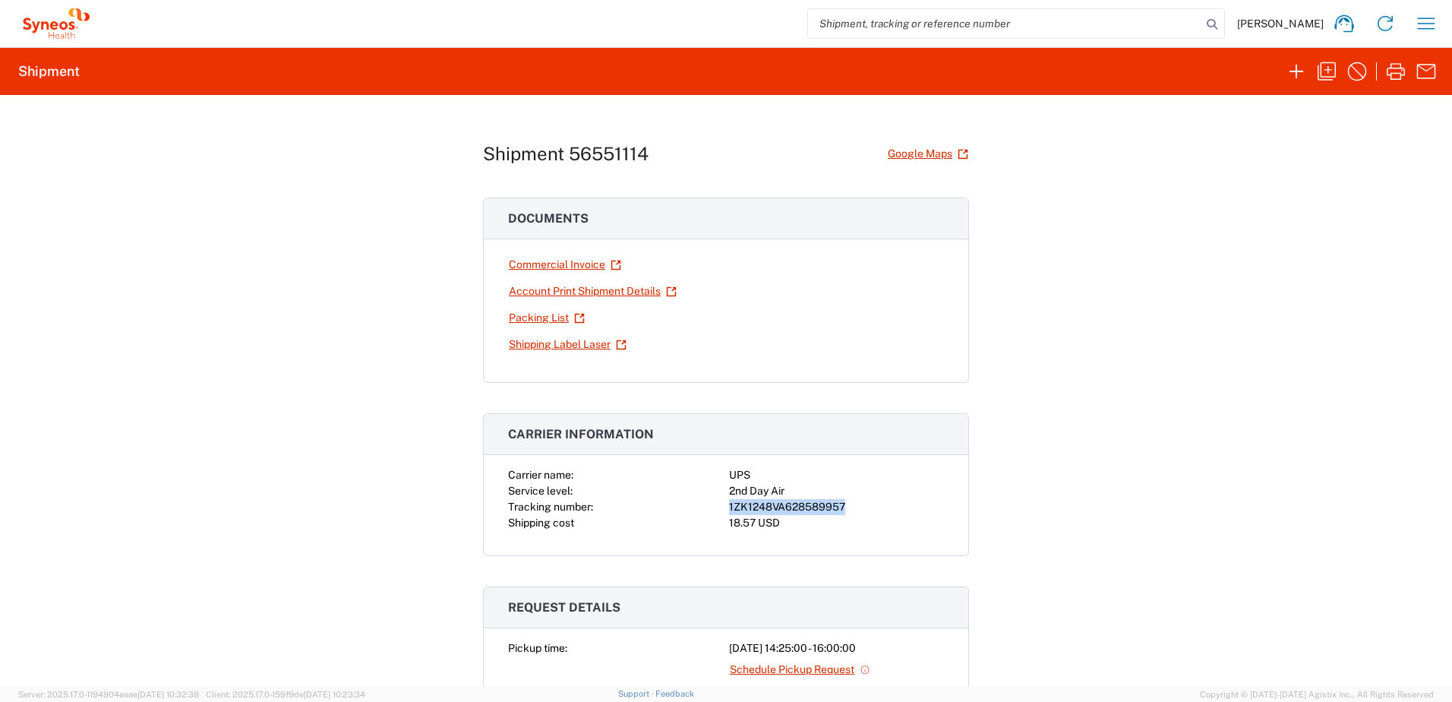
copy div "1ZK1248VA628589957"
click at [1387, 69] on icon "button" at bounding box center [1395, 71] width 18 height 17
click at [1335, 74] on icon "button" at bounding box center [1326, 71] width 18 height 18
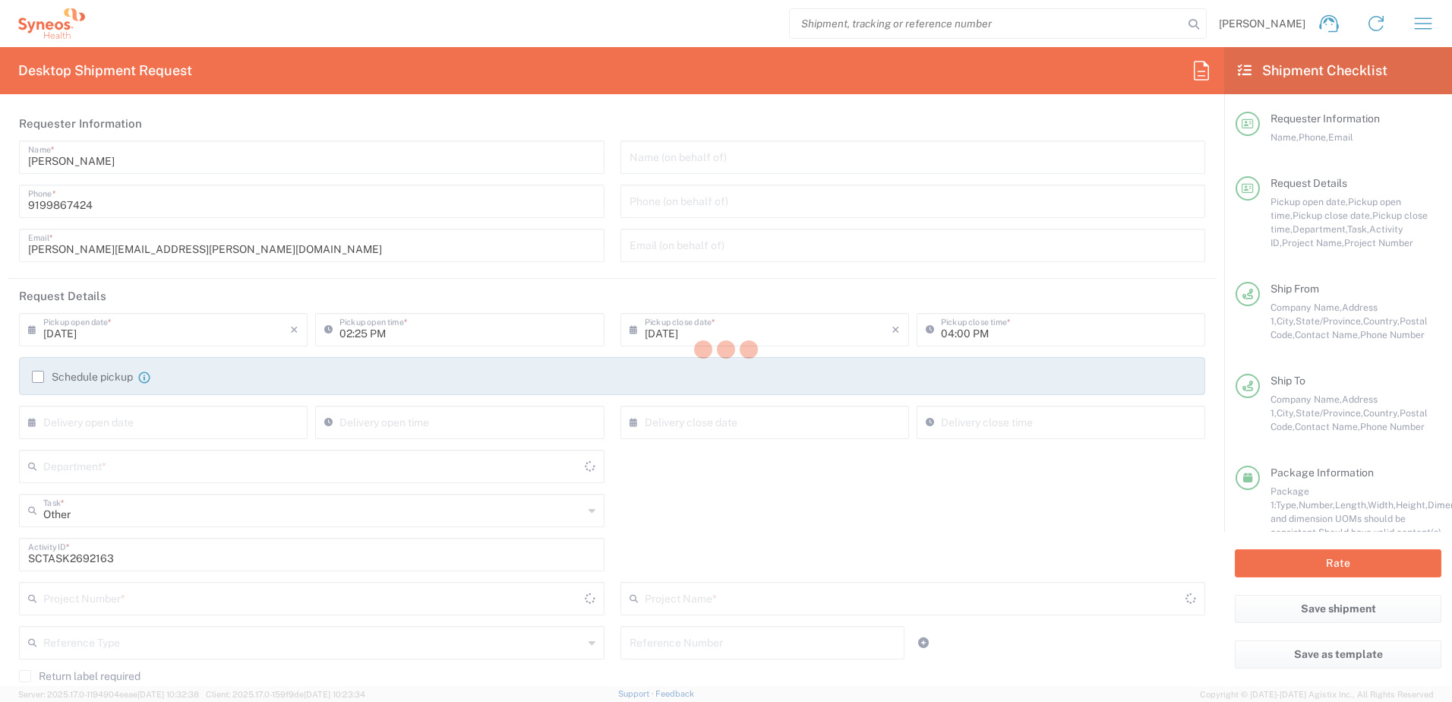
type input "4520 DEPARTMENTAL EXPENSE"
type input "[US_STATE]"
type input "Your Packaging"
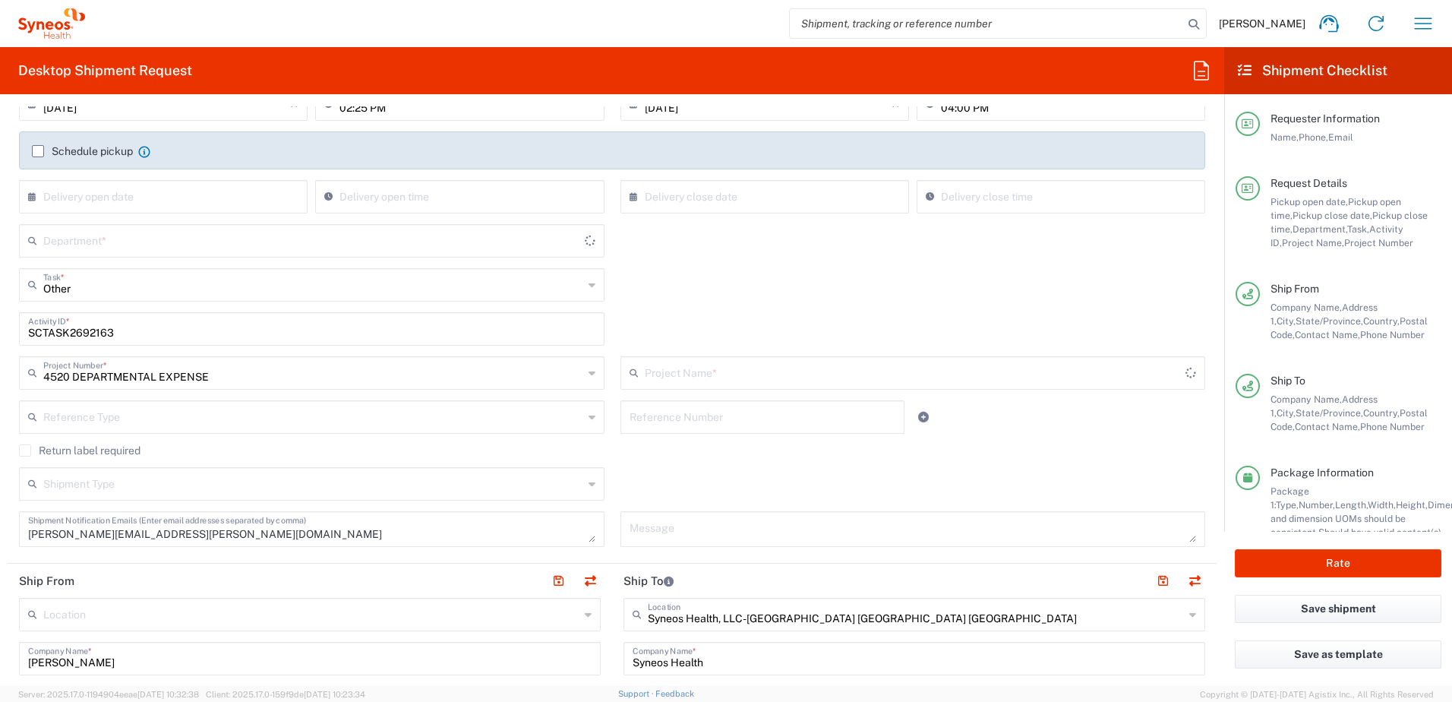
scroll to position [380, 0]
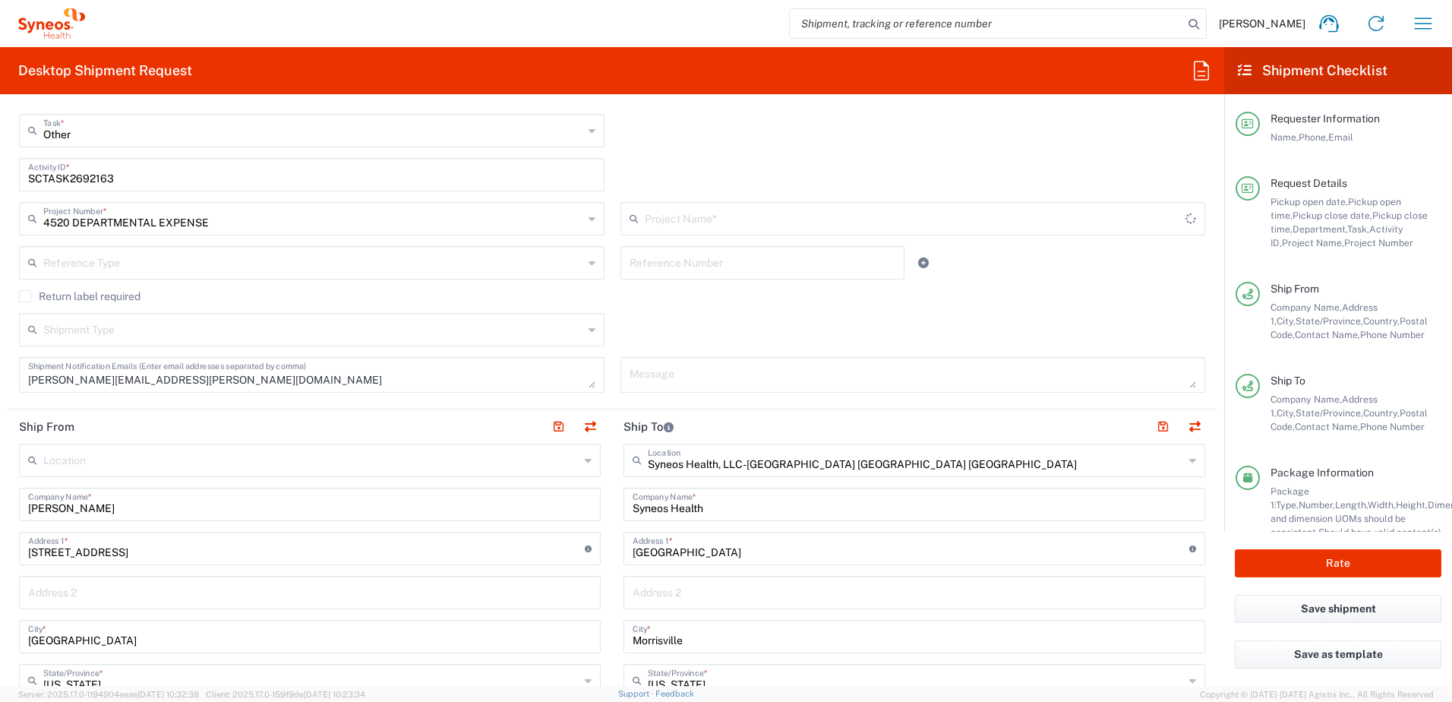
type input "4520 DEPARTMENTAL EXPENSE"
click at [583, 429] on button "button" at bounding box center [589, 426] width 21 height 21
type input "Syneos Health, LLC-[GEOGRAPHIC_DATA] [GEOGRAPHIC_DATA] [GEOGRAPHIC_DATA]"
type input "Syneos Health"
type input "[GEOGRAPHIC_DATA]"
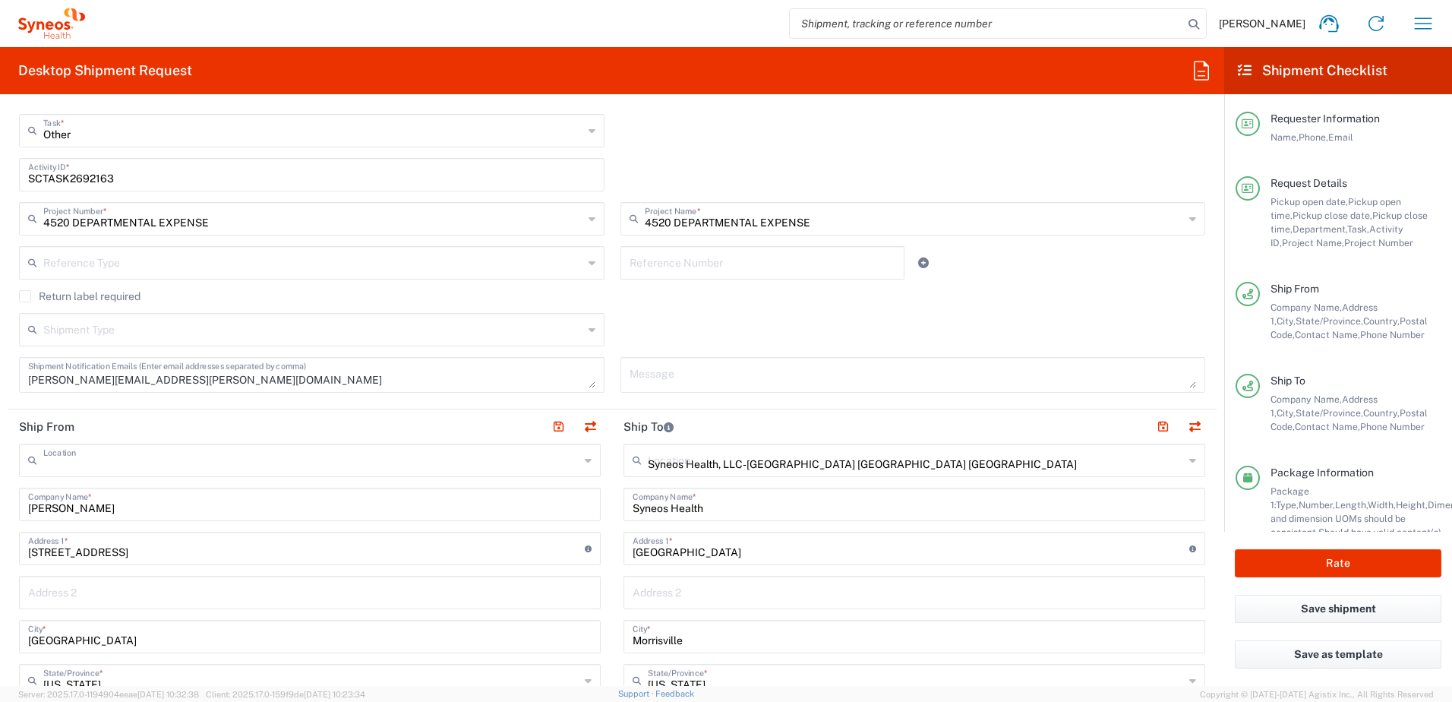
type input "Morrisville"
type input "[US_STATE]"
type input "27560"
type input "[PERSON_NAME]"
type input "9199867424"
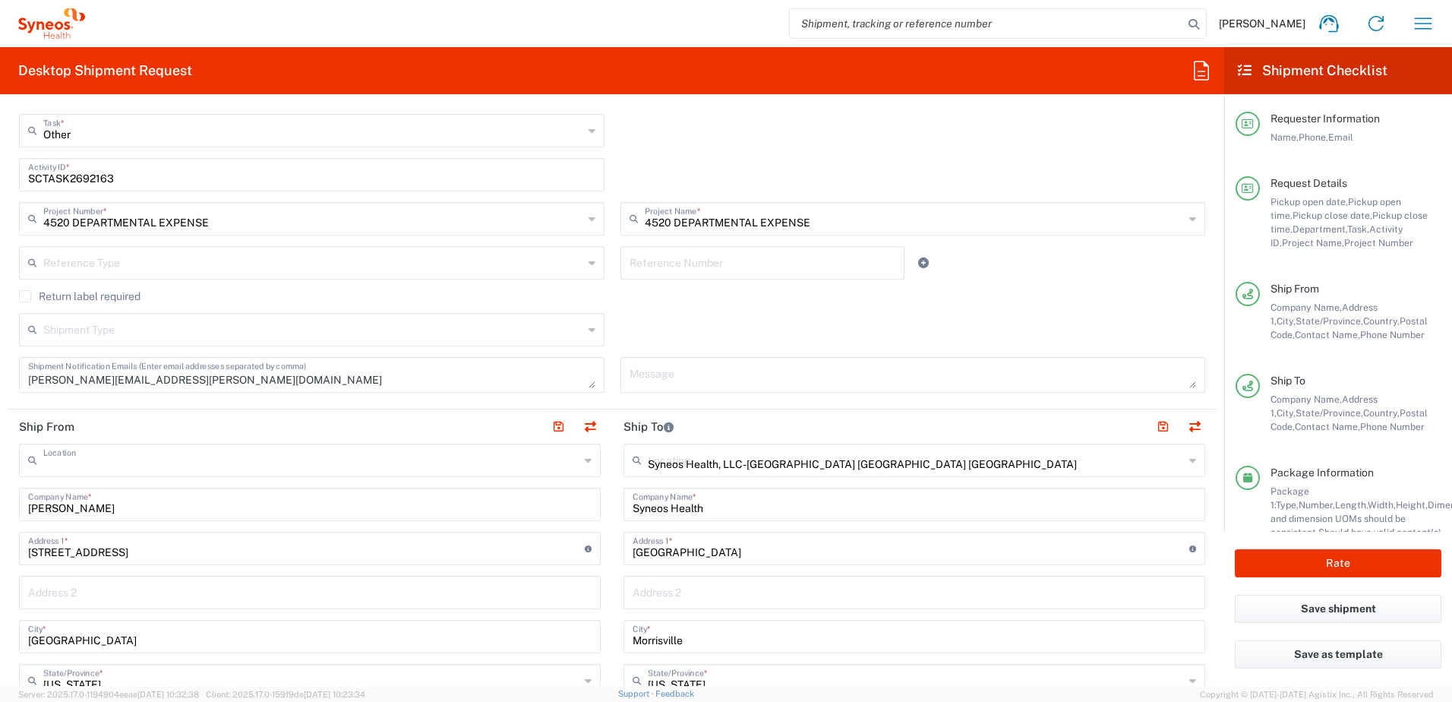
type input "[PERSON_NAME][EMAIL_ADDRESS][PERSON_NAME][DOMAIN_NAME]"
type input "[PERSON_NAME]"
type input "[STREET_ADDRESS]"
type input "[GEOGRAPHIC_DATA]"
type input "[US_STATE]"
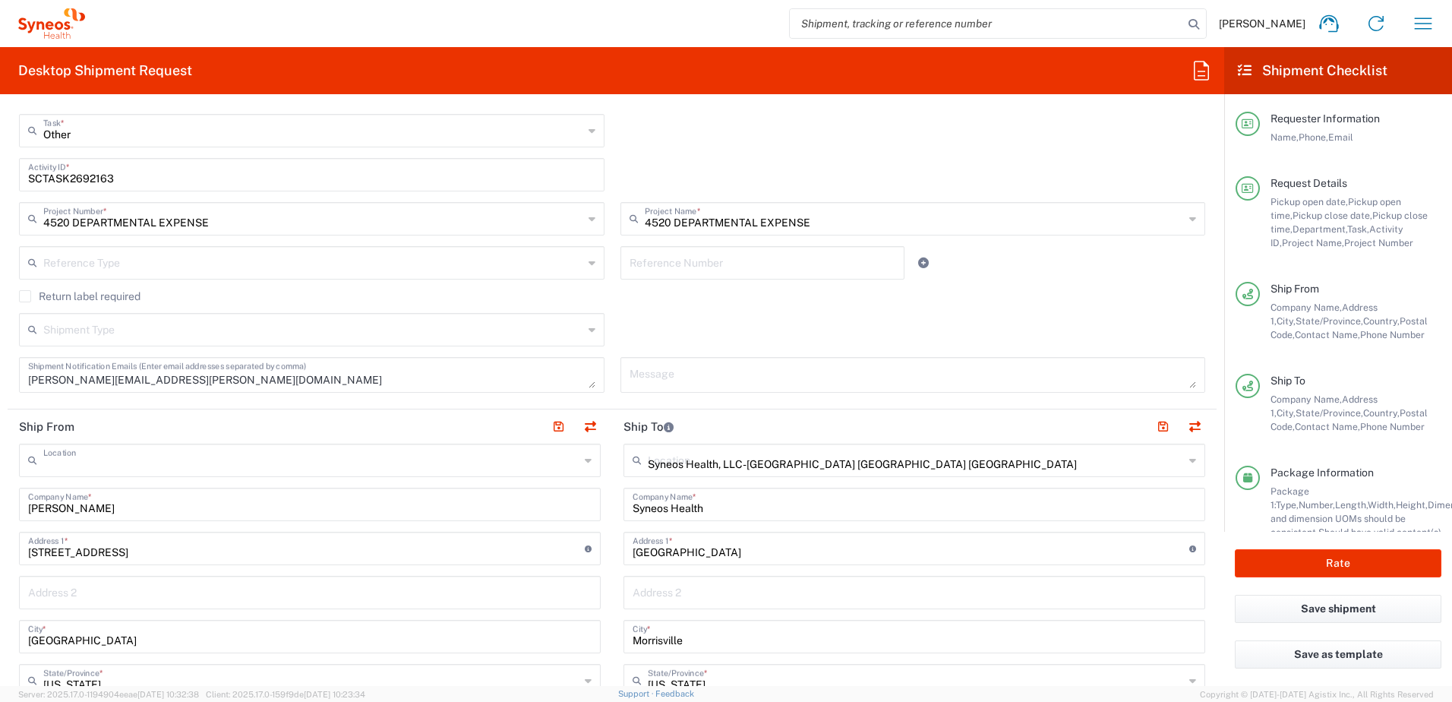
type input "19401"
type input "[PERSON_NAME]"
type input "2152901336"
type input "[EMAIL_ADDRESS][DOMAIN_NAME]"
type input "Residential/Home"
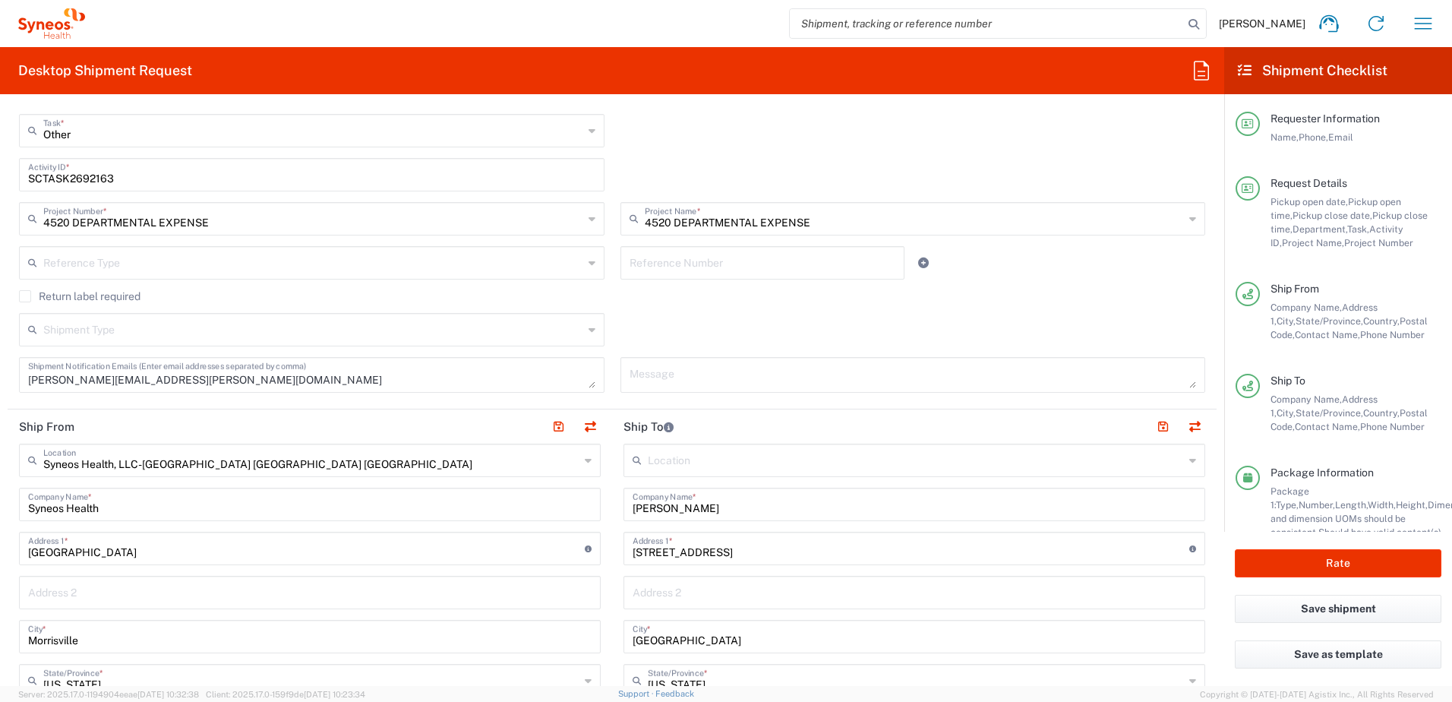
type input "4510"
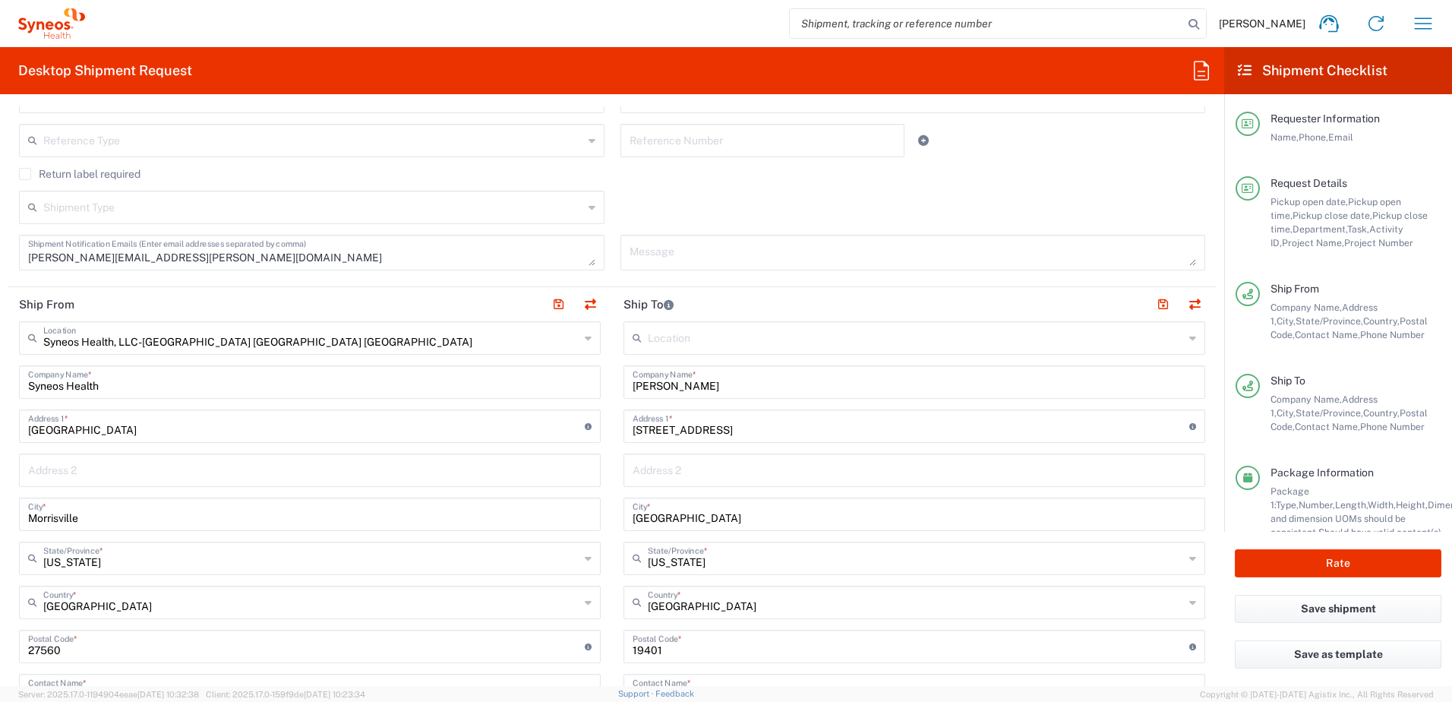
scroll to position [531, 0]
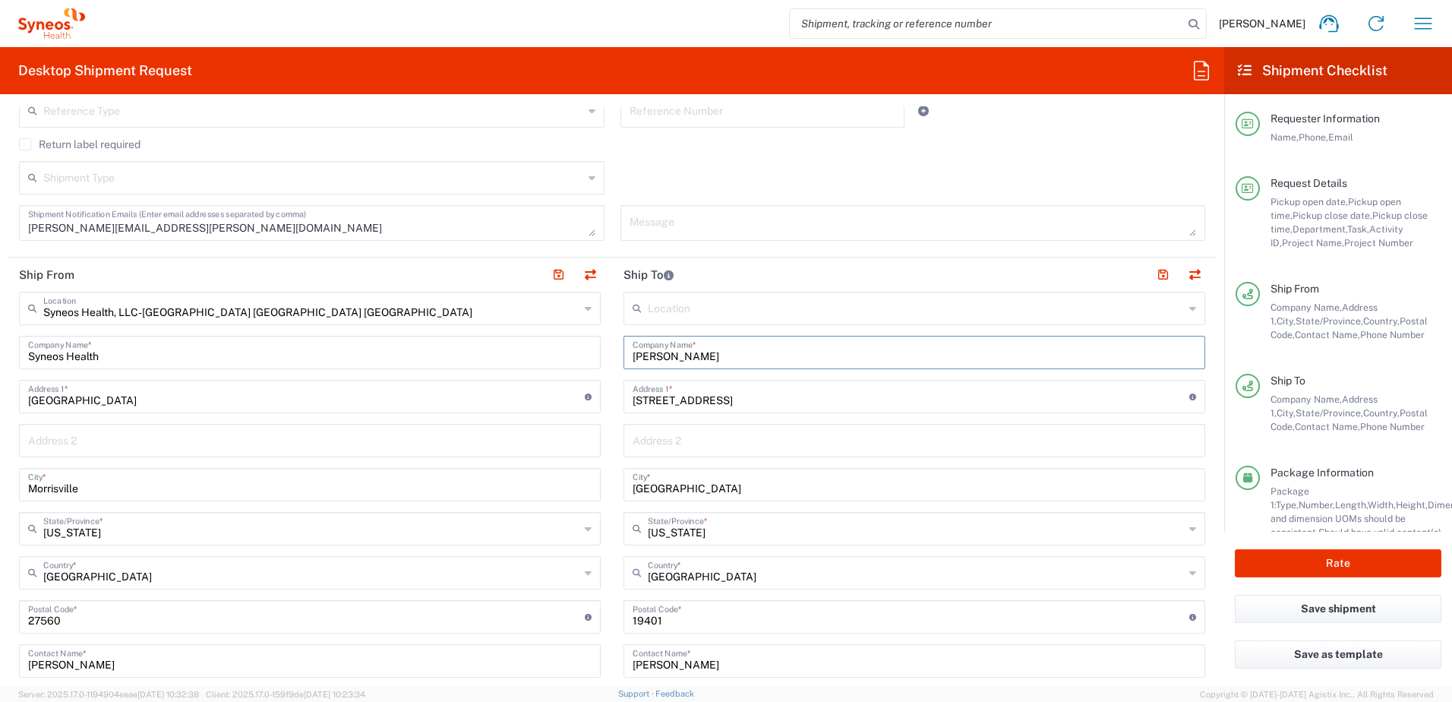
drag, startPoint x: 733, startPoint y: 361, endPoint x: 631, endPoint y: 364, distance: 101.8
click at [575, 337] on div "Ship From Syneos Health, LLC-[GEOGRAPHIC_DATA] [GEOGRAPHIC_DATA] [GEOGRAPHIC_DA…" at bounding box center [612, 596] width 1209 height 678
paste input "[PERSON_NAME]"
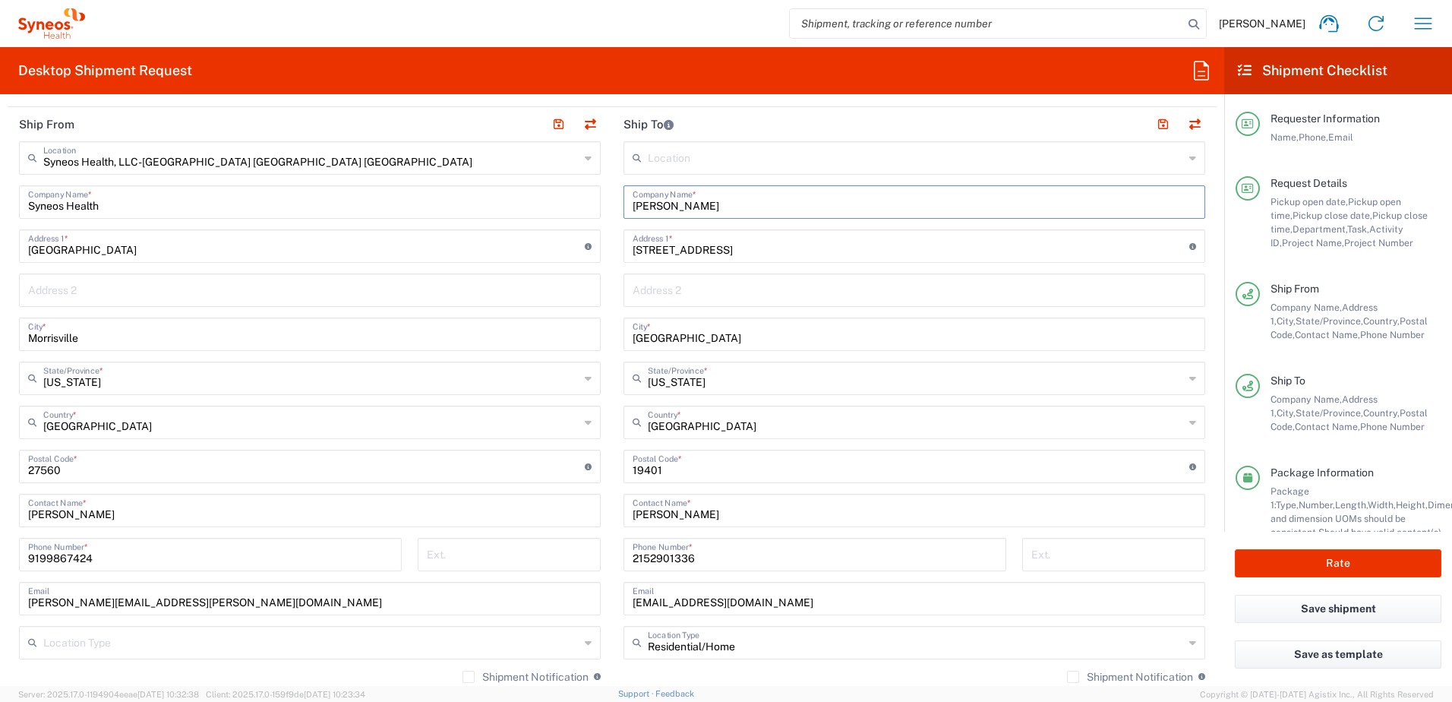
scroll to position [683, 0]
type input "[PERSON_NAME]"
drag, startPoint x: 743, startPoint y: 513, endPoint x: 604, endPoint y: 508, distance: 138.3
click at [603, 510] on div "Ship From Syneos Health, LLC-[GEOGRAPHIC_DATA] [GEOGRAPHIC_DATA] [GEOGRAPHIC_DA…" at bounding box center [612, 445] width 1209 height 678
paste input "[PERSON_NAME]"
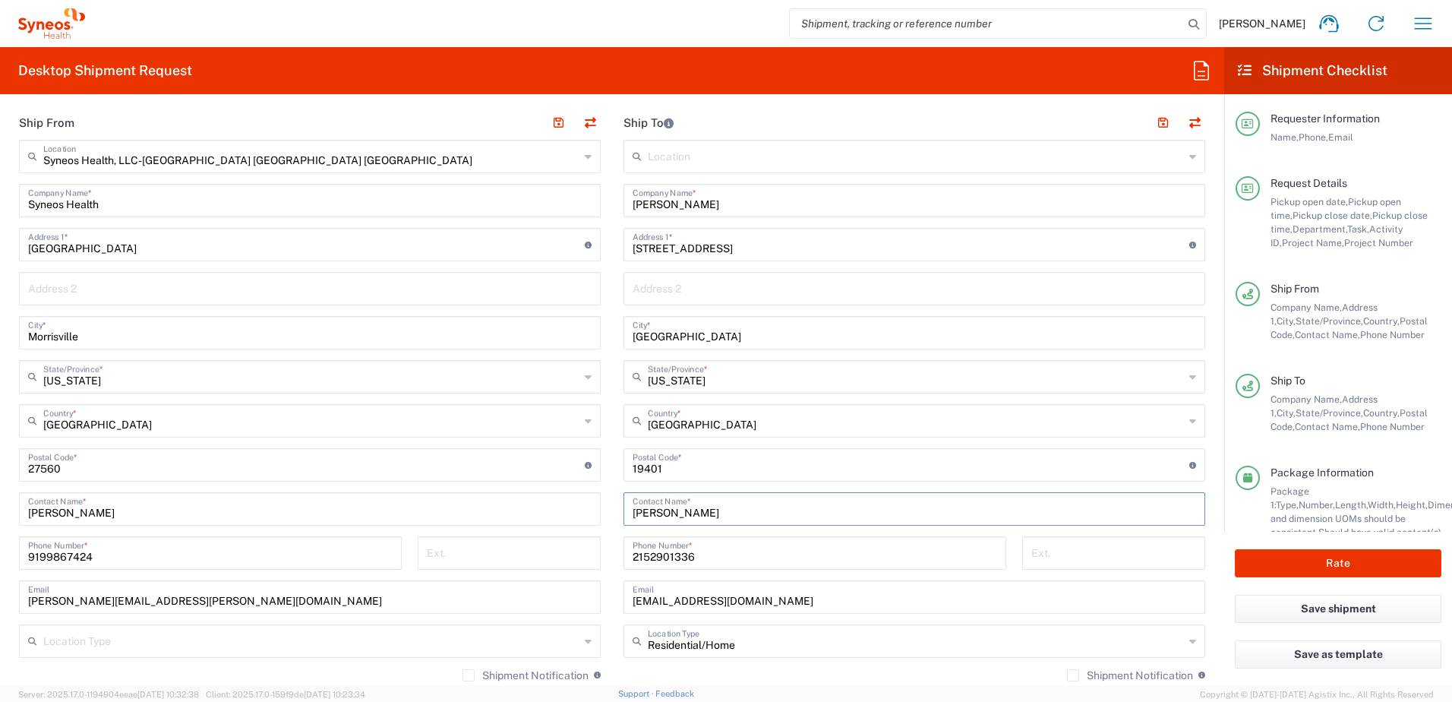
type input "[PERSON_NAME]"
drag, startPoint x: 731, startPoint y: 244, endPoint x: 602, endPoint y: 239, distance: 129.2
click at [602, 239] on div "Ship From Syneos Health, LLC-[GEOGRAPHIC_DATA] [GEOGRAPHIC_DATA] [GEOGRAPHIC_DA…" at bounding box center [612, 445] width 1209 height 678
paste input "[STREET_ADDRESS][PERSON_NAME]"
type input "[STREET_ADDRESS][PERSON_NAME]"
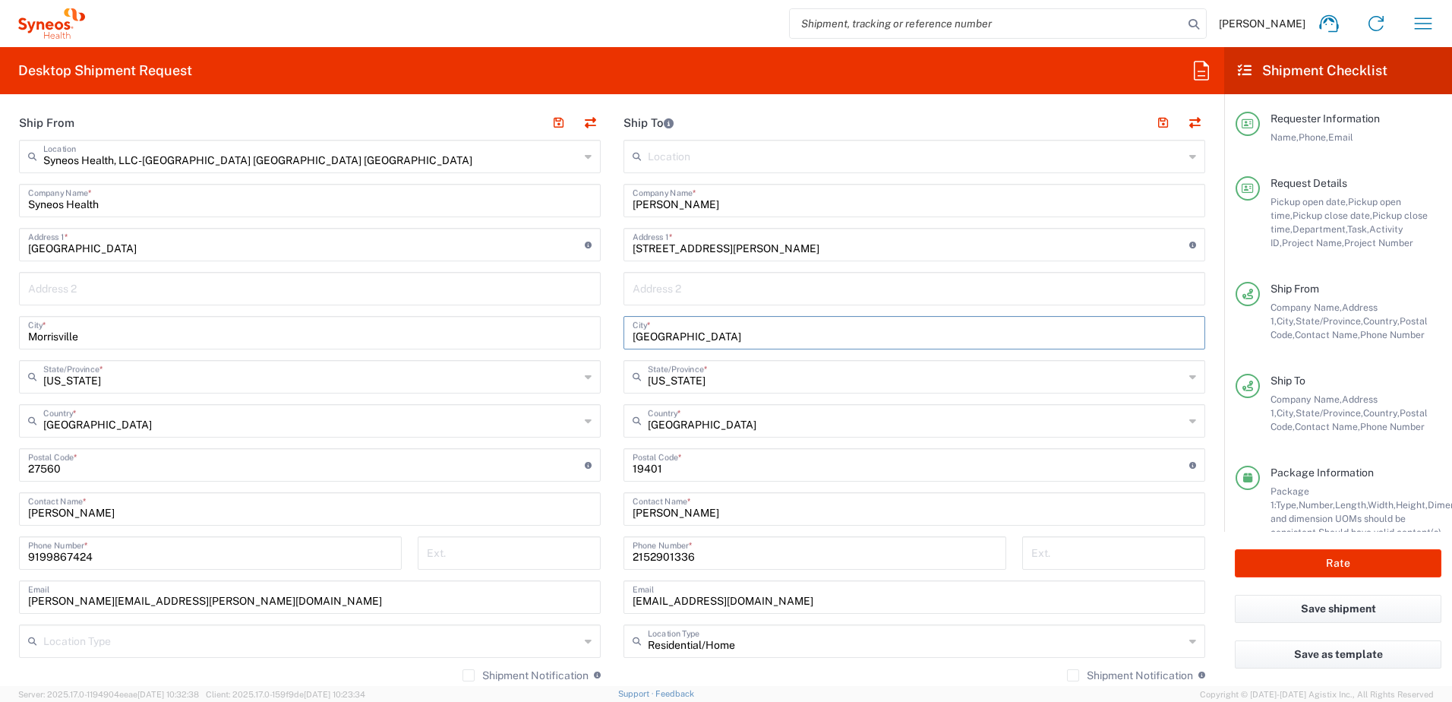
drag, startPoint x: 711, startPoint y: 339, endPoint x: 607, endPoint y: 329, distance: 105.2
click at [612, 329] on main "Location [PERSON_NAME] LLC-[GEOGRAPHIC_DATA] [GEOGRAPHIC_DATA] [GEOGRAPHIC_DATA…" at bounding box center [914, 459] width 604 height 638
type input "Apex"
click at [725, 382] on input "text" at bounding box center [916, 375] width 536 height 27
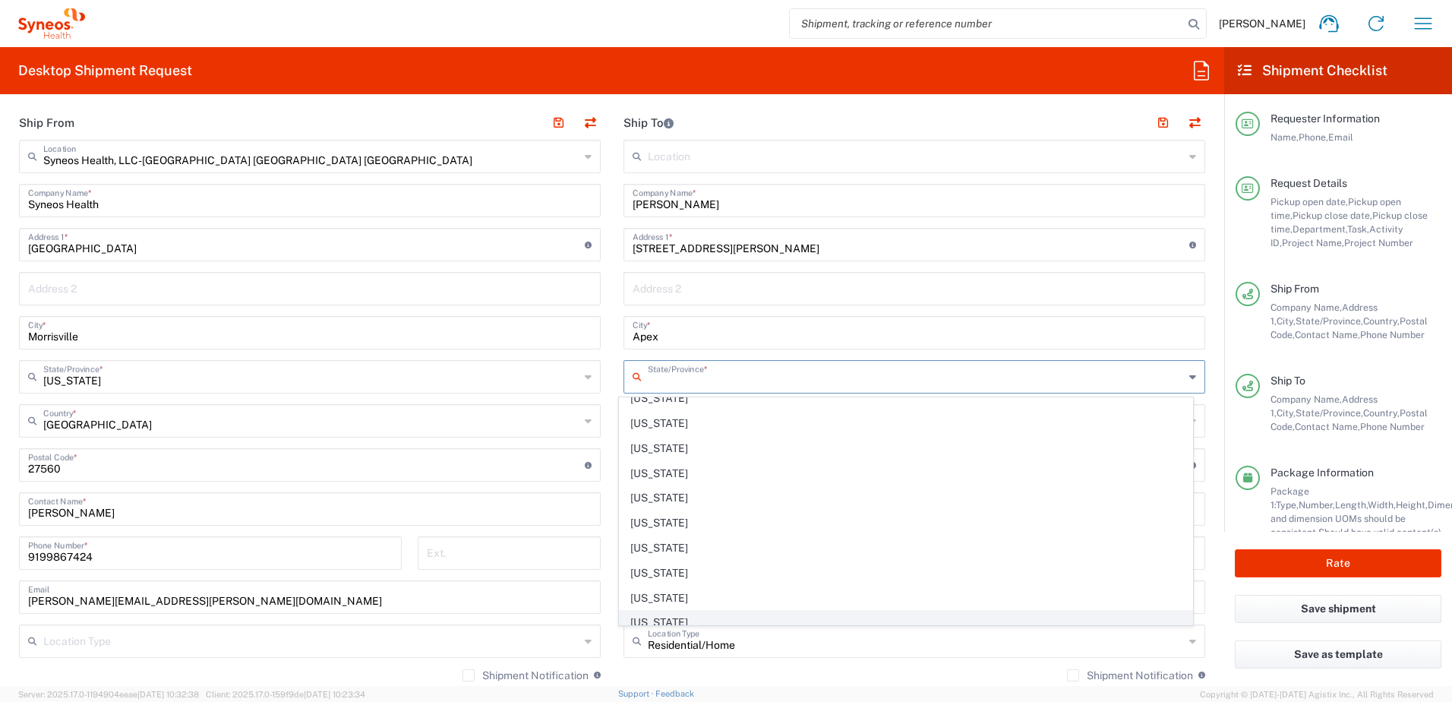
scroll to position [759, 0]
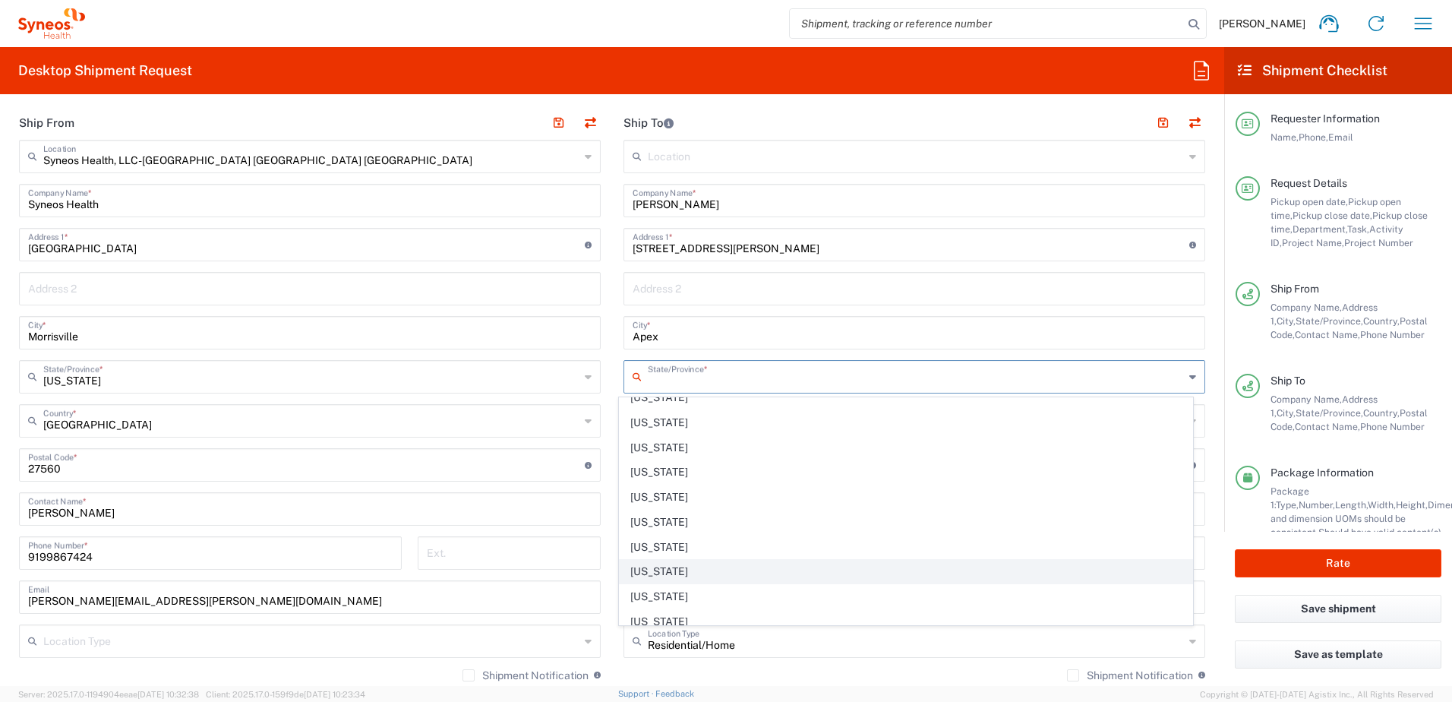
click at [676, 560] on span "[US_STATE]" at bounding box center [906, 572] width 573 height 24
type input "[US_STATE]"
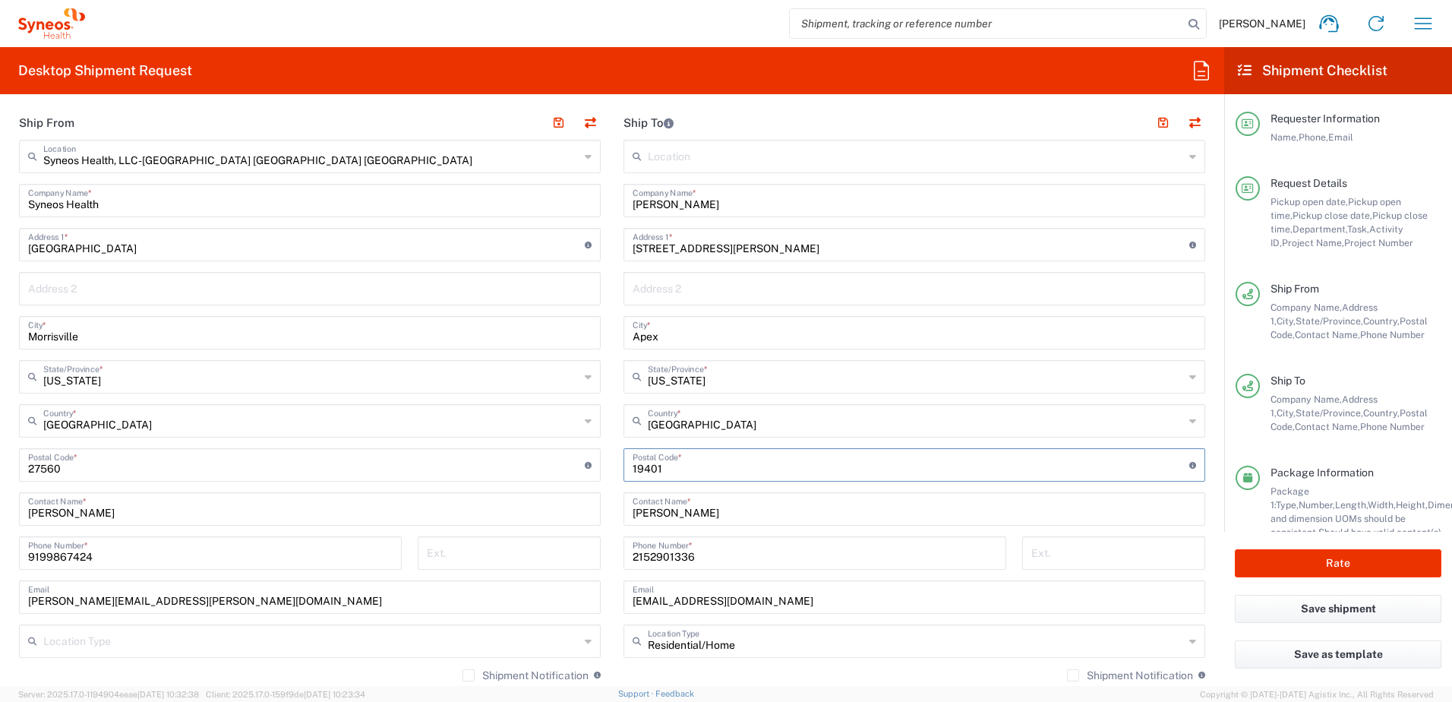
drag, startPoint x: 676, startPoint y: 465, endPoint x: 595, endPoint y: 463, distance: 80.5
click at [595, 463] on div "Ship From Syneos Health, LLC-[GEOGRAPHIC_DATA] [GEOGRAPHIC_DATA] [GEOGRAPHIC_DA…" at bounding box center [612, 445] width 1209 height 678
paste input "27502"
type input "27502"
drag, startPoint x: 702, startPoint y: 557, endPoint x: 595, endPoint y: 559, distance: 106.3
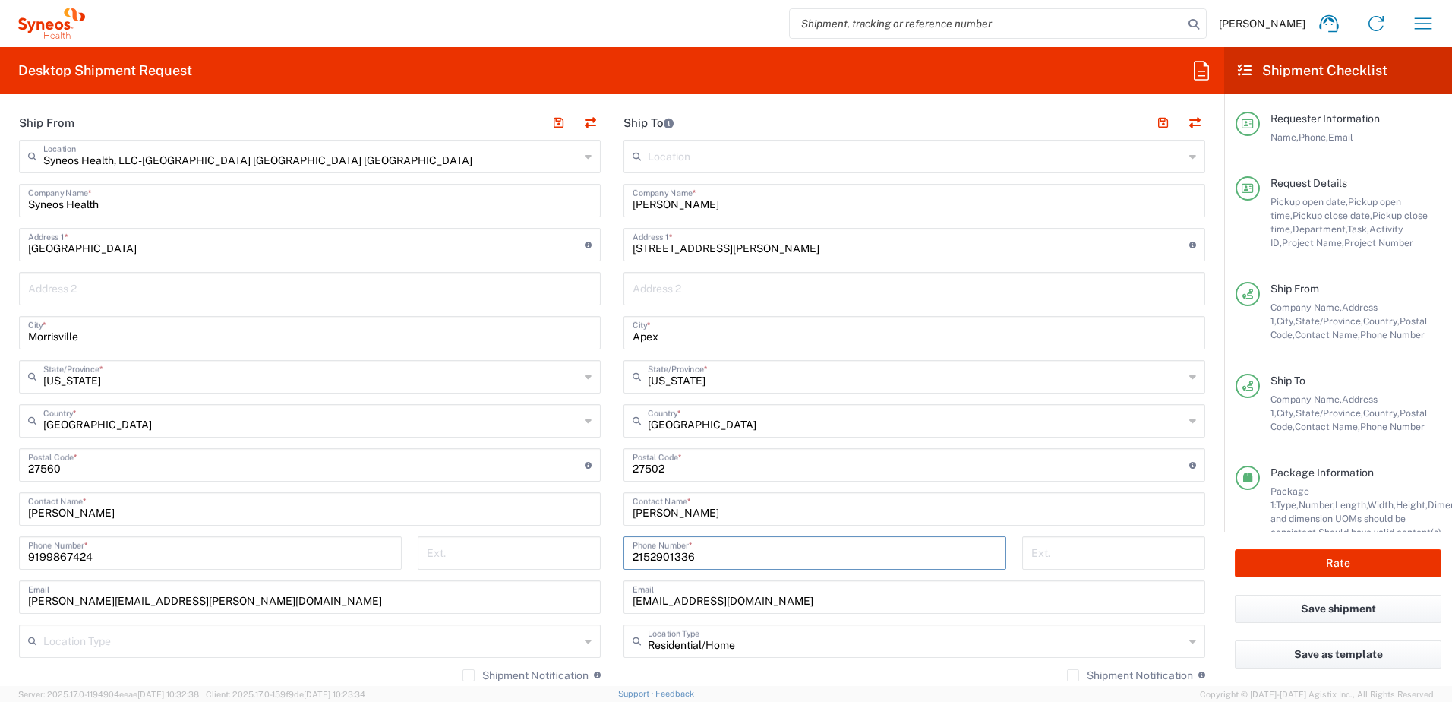
click at [595, 559] on div "Ship From Syneos Health, LLC-[GEOGRAPHIC_DATA] [GEOGRAPHIC_DATA] [GEOGRAPHIC_DA…" at bounding box center [612, 445] width 1209 height 678
paste input "[PHONE_NUMBER]"
type input "[PHONE_NUMBER]"
drag, startPoint x: 758, startPoint y: 599, endPoint x: 590, endPoint y: 581, distance: 169.5
click at [590, 582] on div "Ship From Syneos Health, LLC-[GEOGRAPHIC_DATA] [GEOGRAPHIC_DATA] [GEOGRAPHIC_DA…" at bounding box center [612, 445] width 1209 height 678
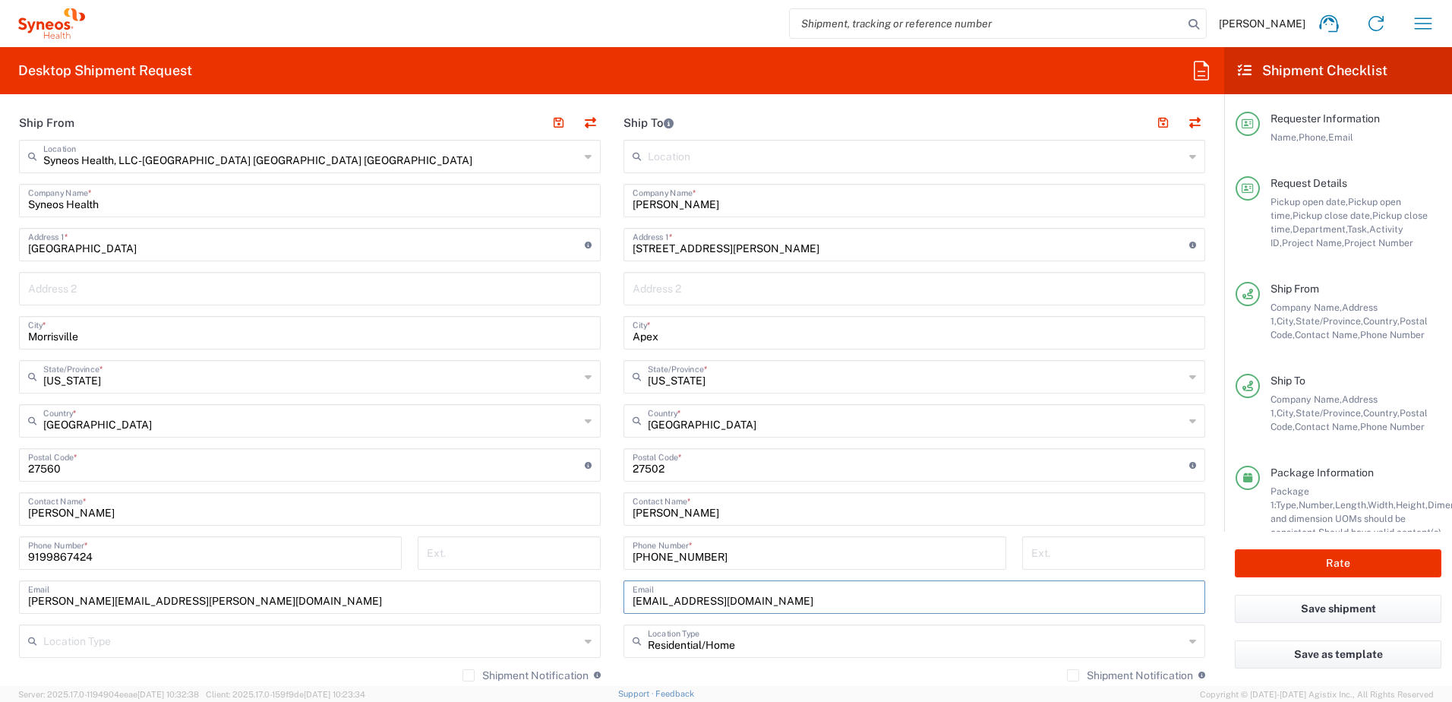
paste input "[EMAIL_ADDRESS]"
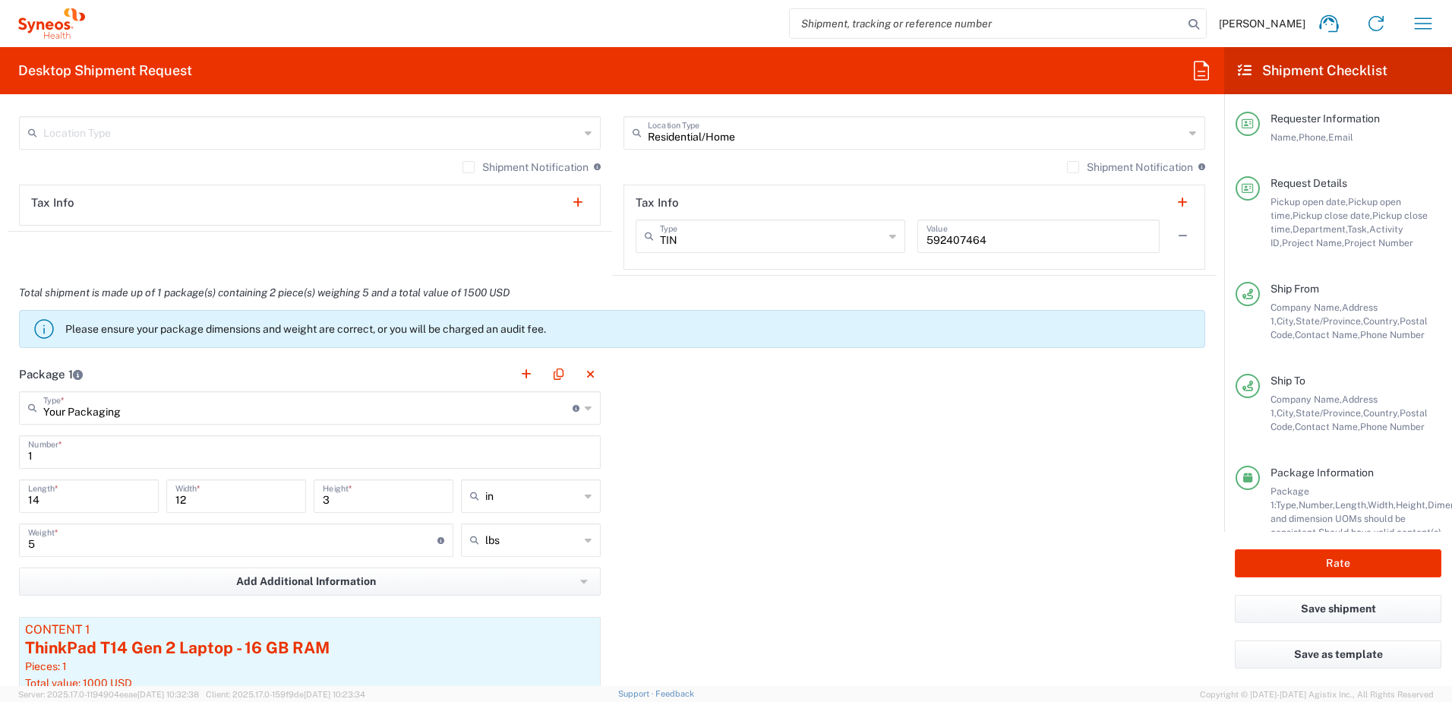
scroll to position [1291, 0]
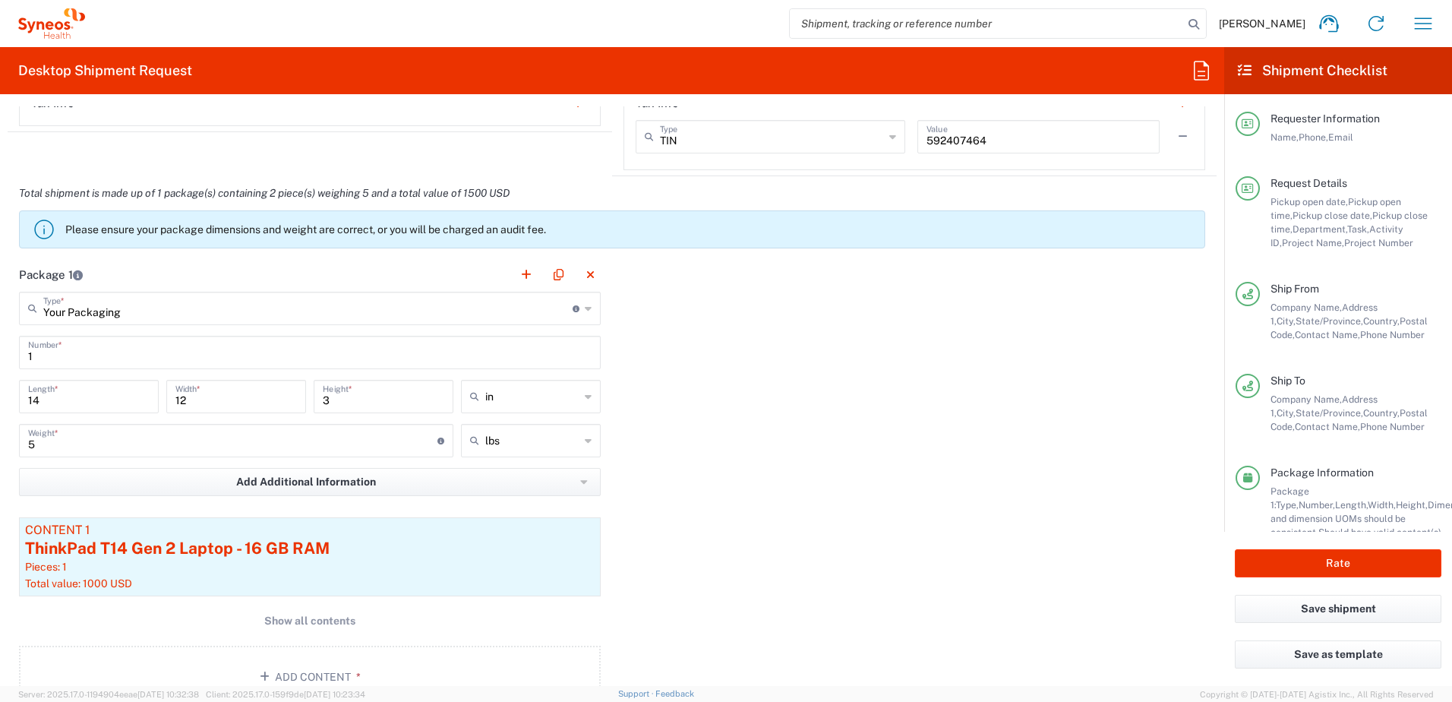
type input "[EMAIL_ADDRESS][DOMAIN_NAME]"
click at [371, 544] on div "ThinkPad T14 Gen 2 Laptop - 16 GB RAM" at bounding box center [309, 548] width 569 height 23
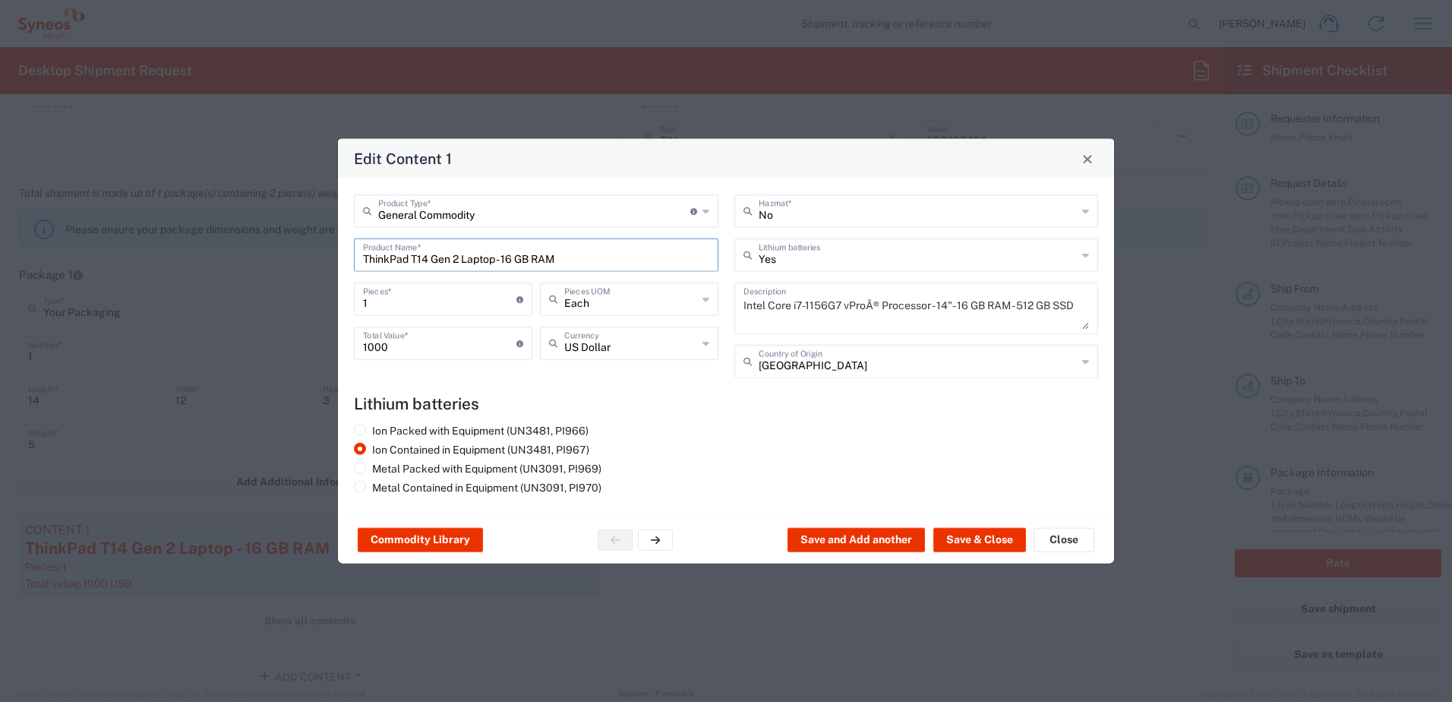
drag, startPoint x: 580, startPoint y: 257, endPoint x: 367, endPoint y: 244, distance: 213.0
click at [367, 244] on input "ThinkPad T14 Gen 2 Laptop - 16 GB RAM" at bounding box center [536, 254] width 346 height 27
type input "T"
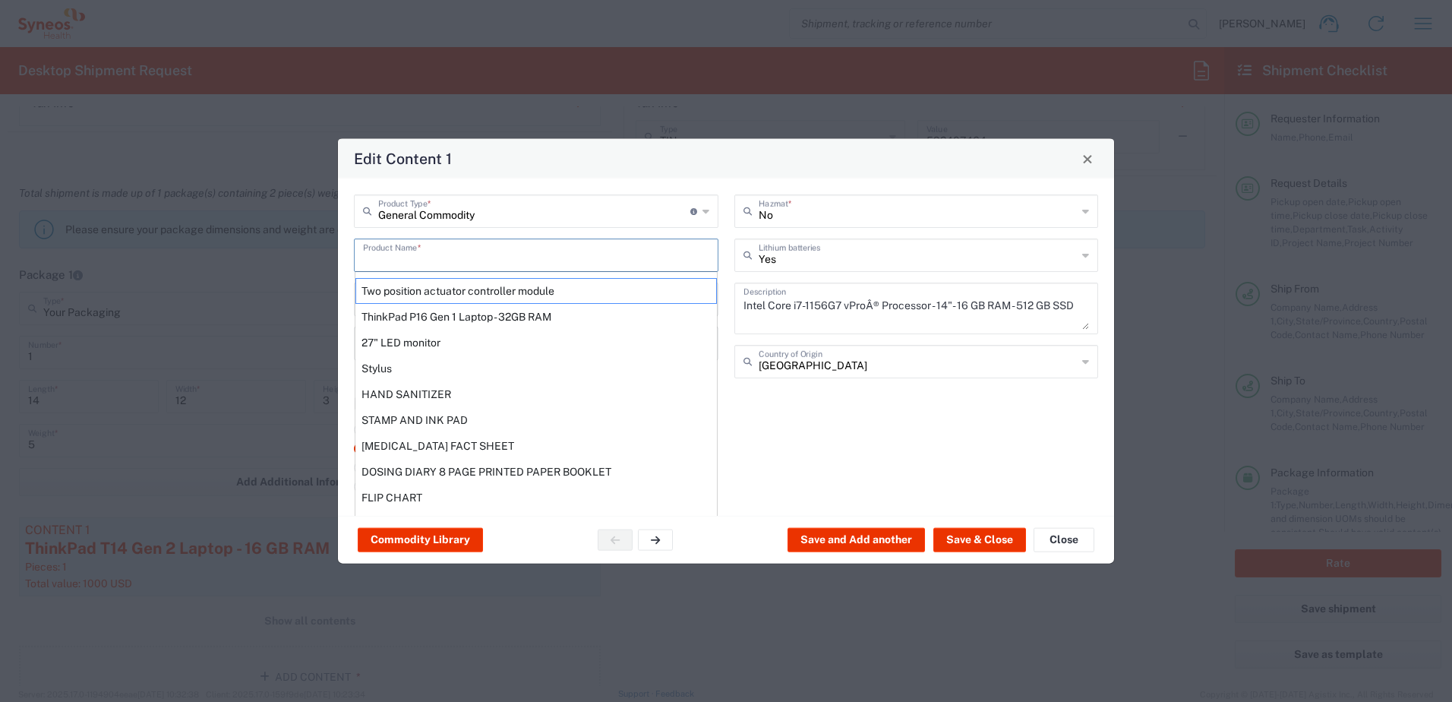
type input "Z"
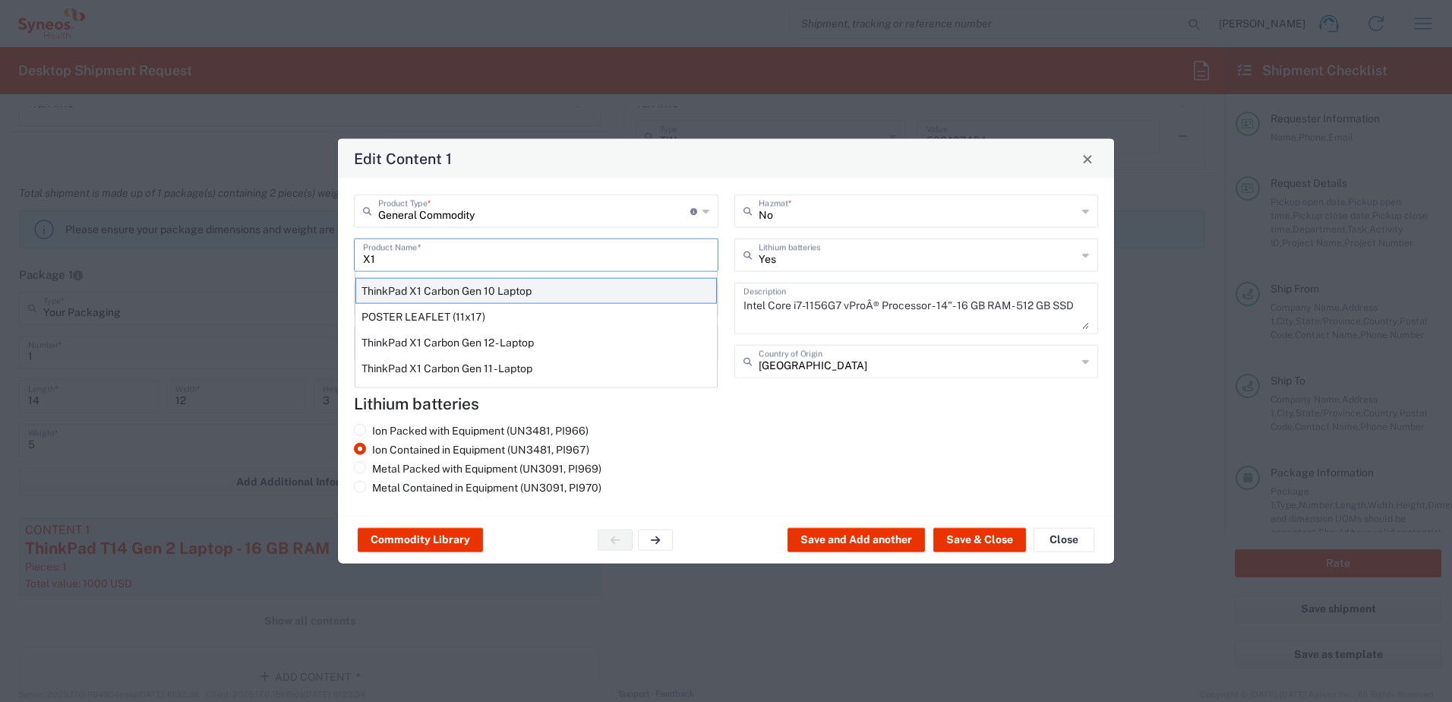
click at [499, 288] on div "ThinkPad X1 Carbon Gen 10 Laptop" at bounding box center [535, 291] width 361 height 26
type input "ThinkPad X1 Carbon Gen 10 Laptop"
type textarea "Intel Core i7-1265U vProÂ® Processor - 14"- 16 GB RAM - 512 GB SSD"
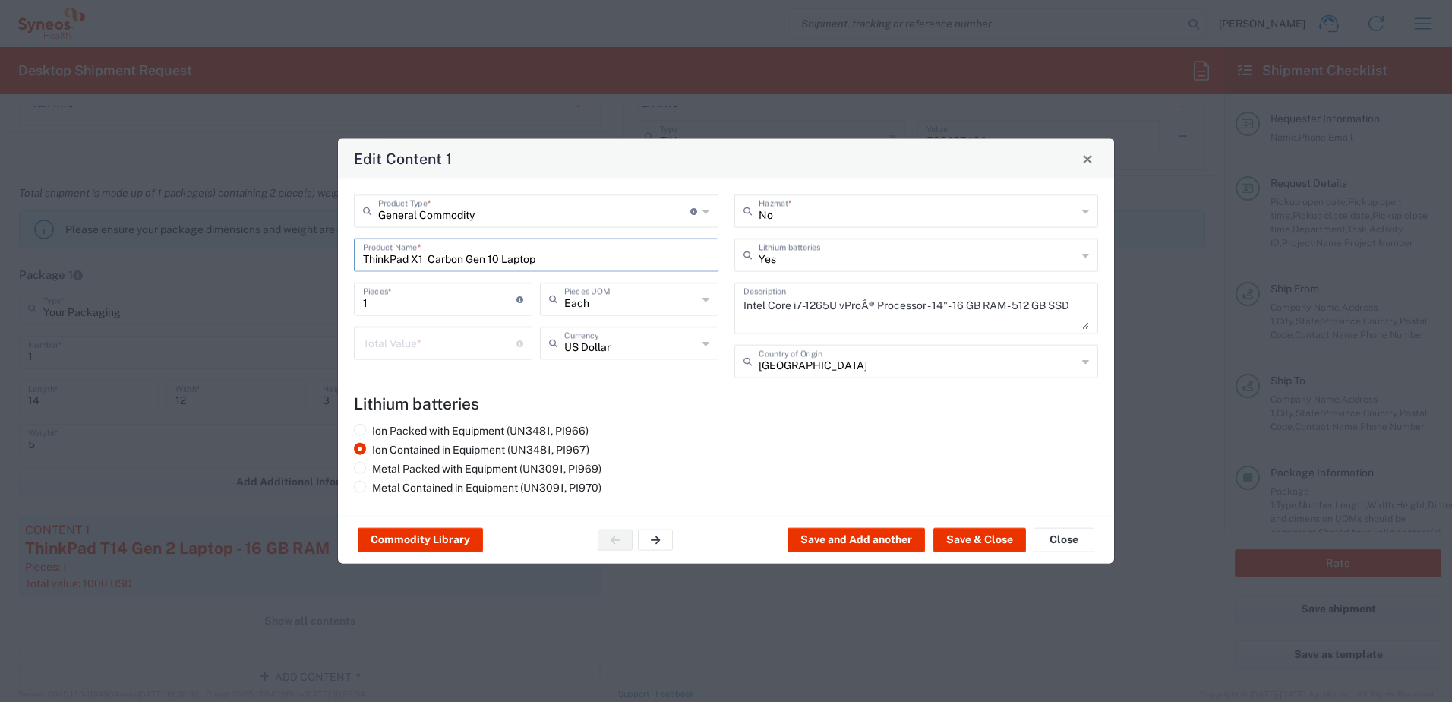
click at [497, 256] on input "ThinkPad X1 Carbon Gen 10 Laptop" at bounding box center [536, 254] width 346 height 27
click at [678, 430] on div "Ion Packed with Equipment (UN3481, PI966) Ion Contained in Equipment (UN3481, P…" at bounding box center [536, 462] width 380 height 76
click at [429, 257] on input "ThinkPad X1 Carbon Gen 9 Laptop" at bounding box center [536, 254] width 346 height 27
type input "ThinkPad X1 Carbon Gen 9 Laptop"
click at [676, 399] on h4 "Lithium batteries" at bounding box center [726, 403] width 744 height 19
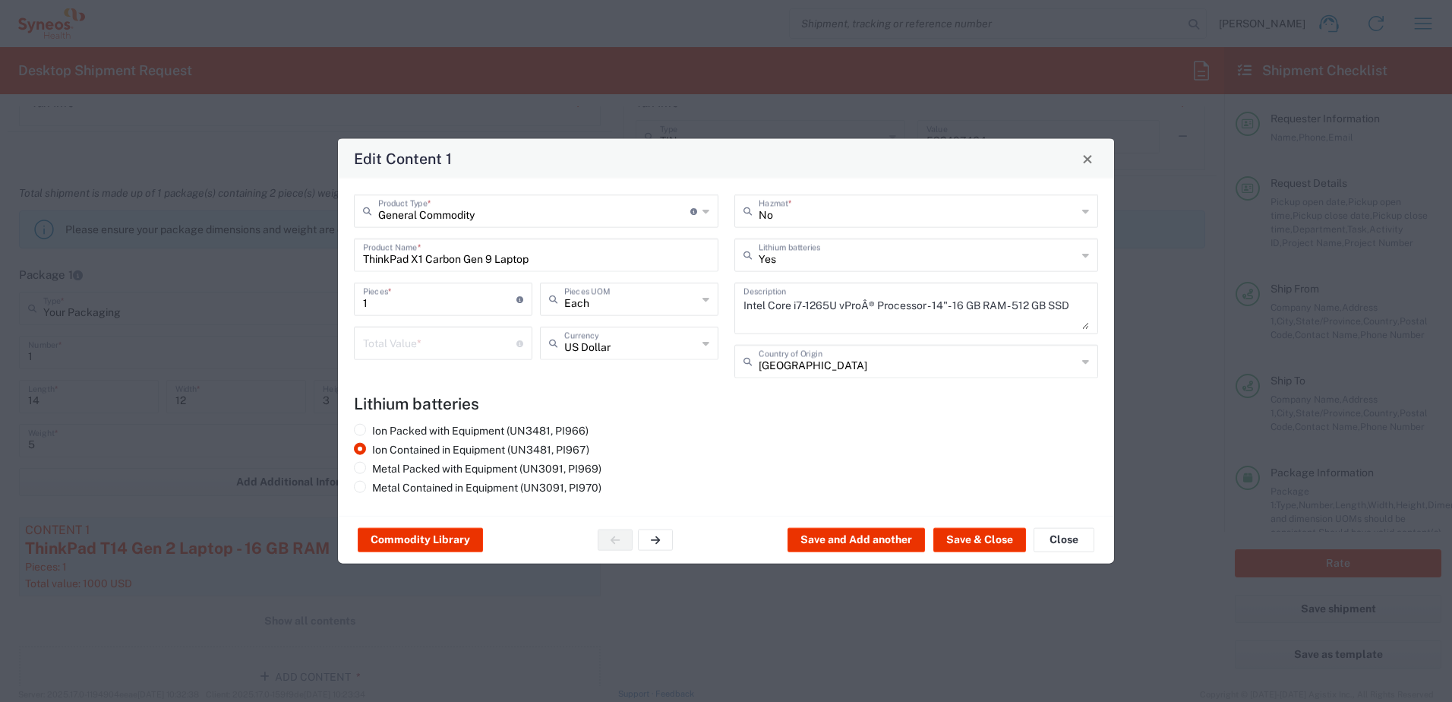
click at [448, 322] on div "1 Pieces * Number of pieces inside all the packages" at bounding box center [443, 304] width 186 height 44
click at [440, 330] on input "number" at bounding box center [439, 342] width 153 height 27
type input "1000"
click at [778, 433] on div "Ion Packed with Equipment (UN3481, PI966) Ion Contained in Equipment (UN3481, P…" at bounding box center [726, 462] width 760 height 76
drag, startPoint x: 566, startPoint y: 262, endPoint x: 336, endPoint y: 255, distance: 230.9
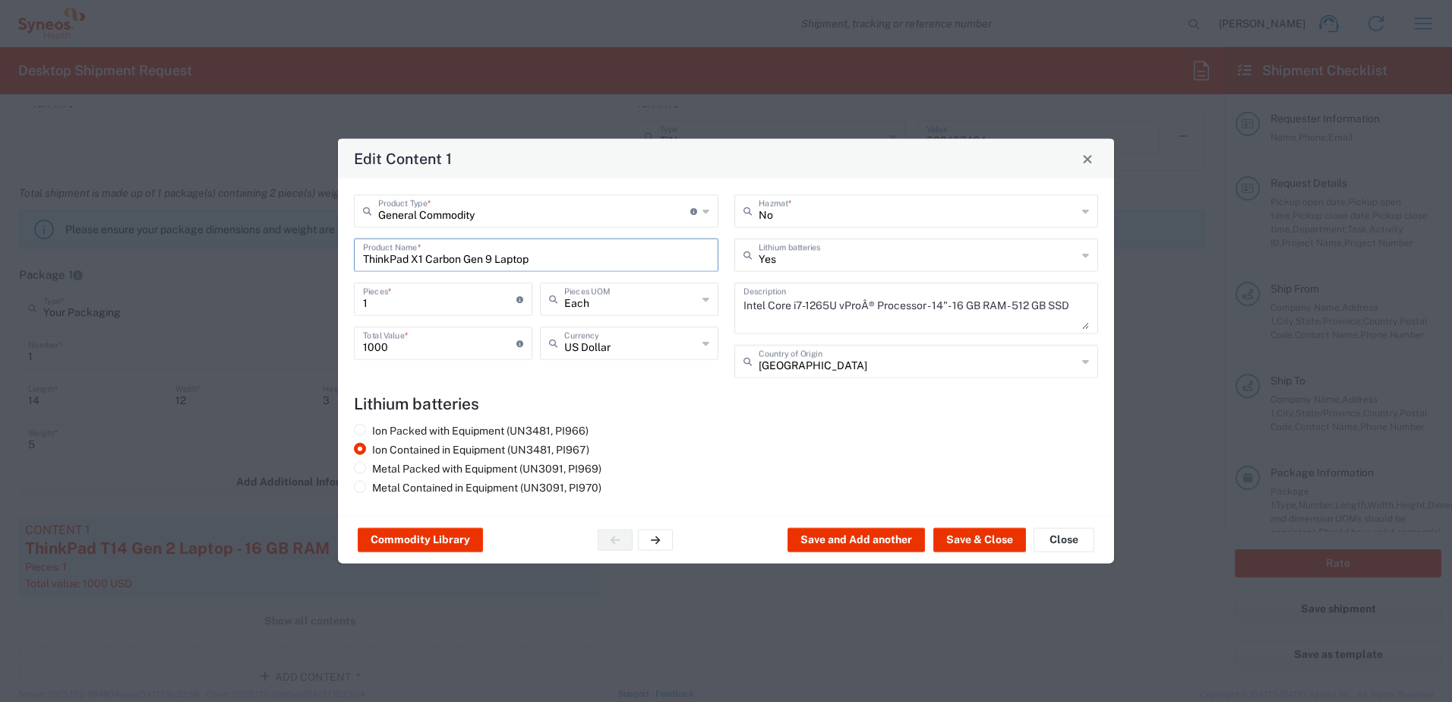
click at [336, 255] on div "Edit Content 1 General Commodity Product Type * Document: Paper document genera…" at bounding box center [726, 351] width 1452 height 702
click at [881, 317] on textarea "Intel Core i7-1265U vProÂ® Processor - 14"- 16 GB RAM - 512 GB SSD" at bounding box center [916, 308] width 346 height 43
paste textarea "ThinkPad X1 Carbon Gen 9 Laptop"
type textarea "ThinkPad X1 Carbon Gen 9 Laptop"
click at [994, 535] on button "Save & Close" at bounding box center [979, 540] width 93 height 24
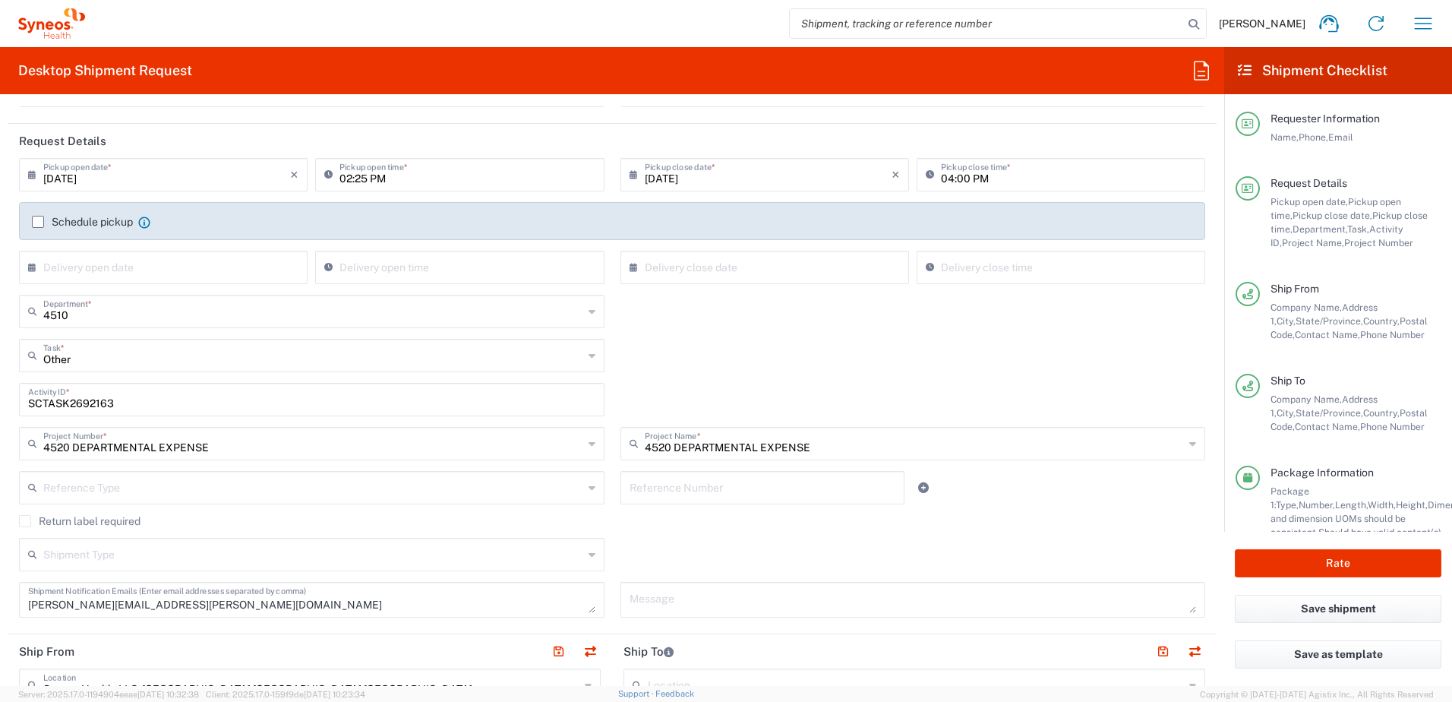
scroll to position [152, 0]
click at [54, 520] on label "Return label required" at bounding box center [79, 524] width 121 height 12
click at [25, 524] on input "Return label required" at bounding box center [25, 524] width 0 height 0
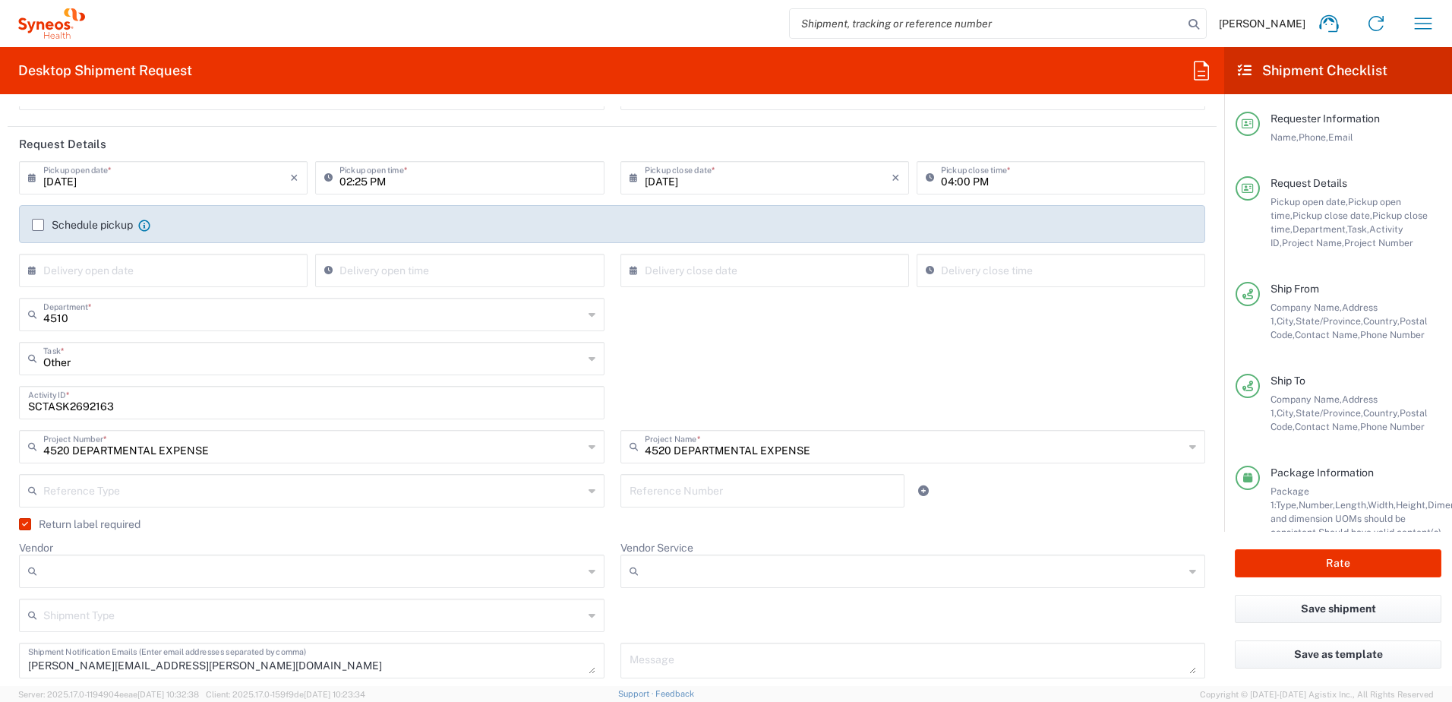
click at [216, 566] on input "Vendor" at bounding box center [313, 571] width 540 height 24
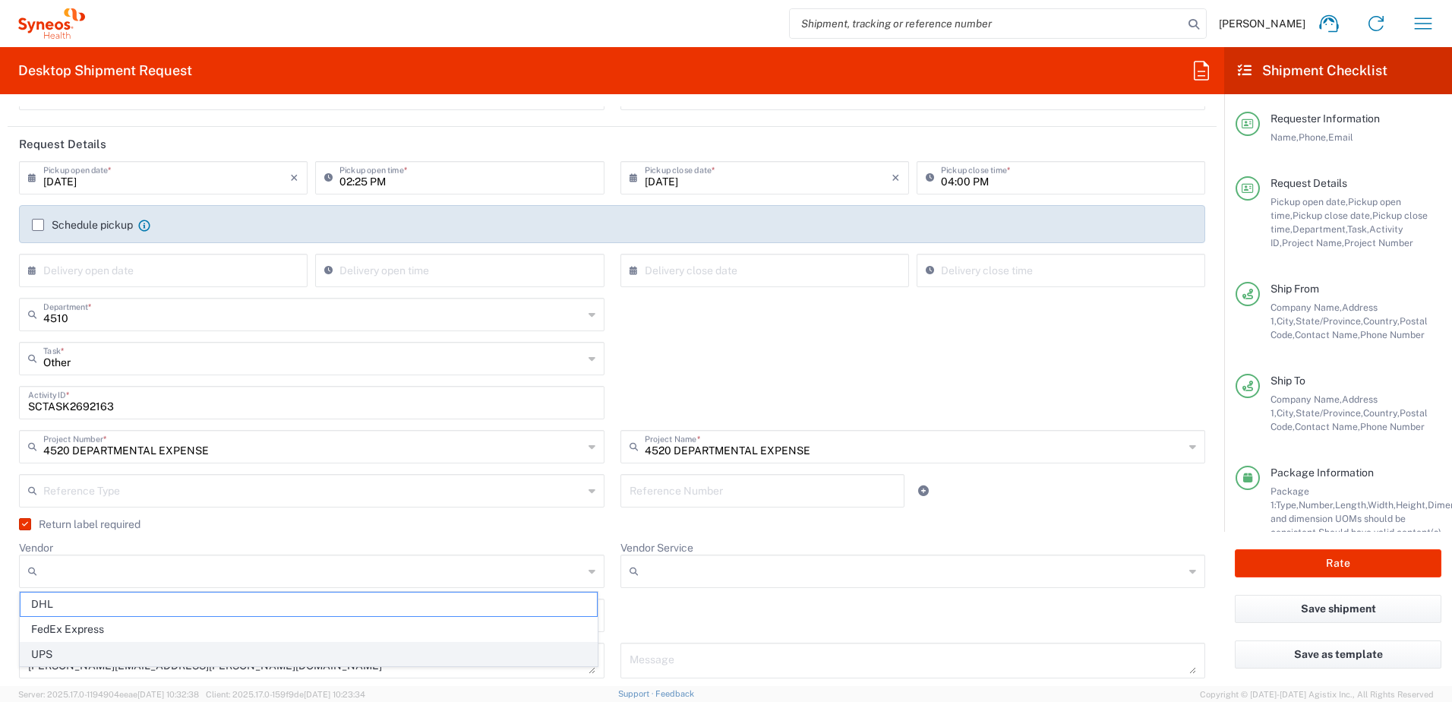
click at [120, 647] on span "UPS" at bounding box center [308, 654] width 576 height 24
type input "UPS"
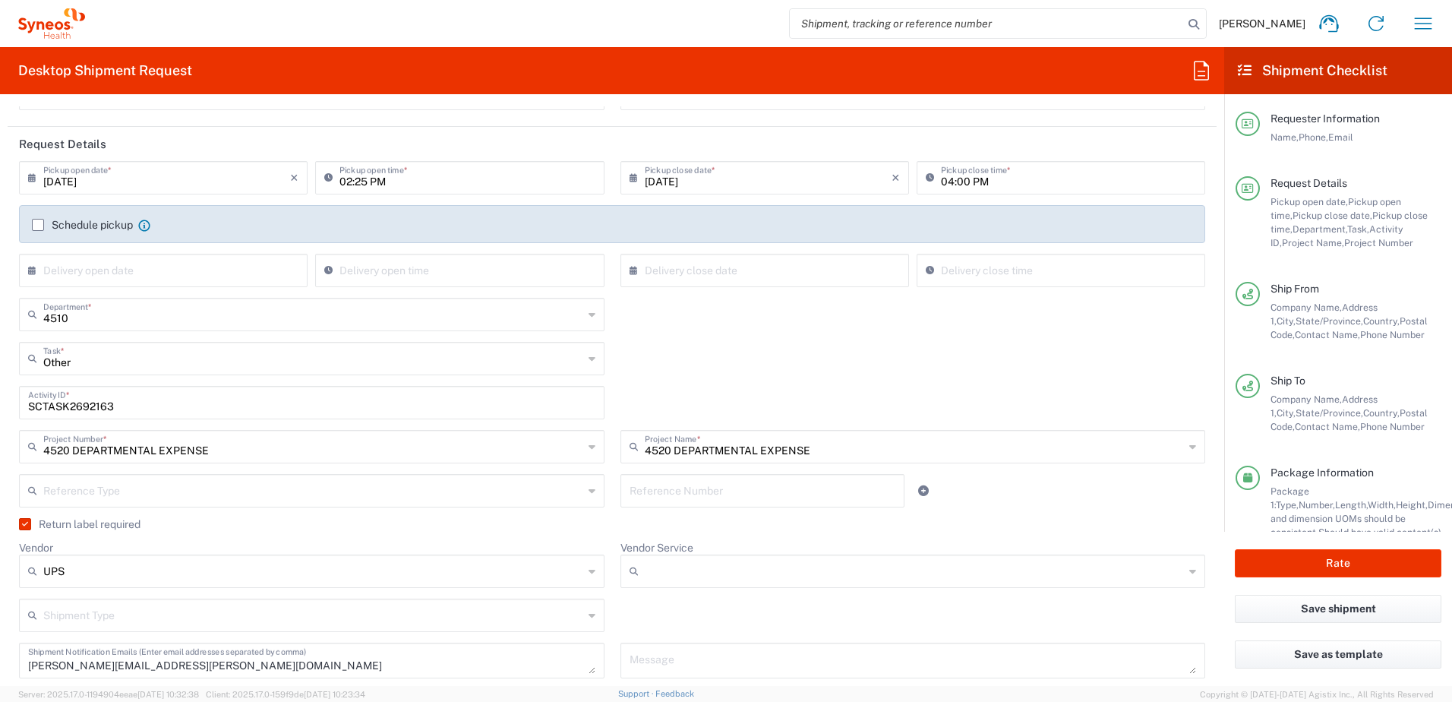
click at [645, 571] on input "Vendor Service" at bounding box center [915, 571] width 540 height 24
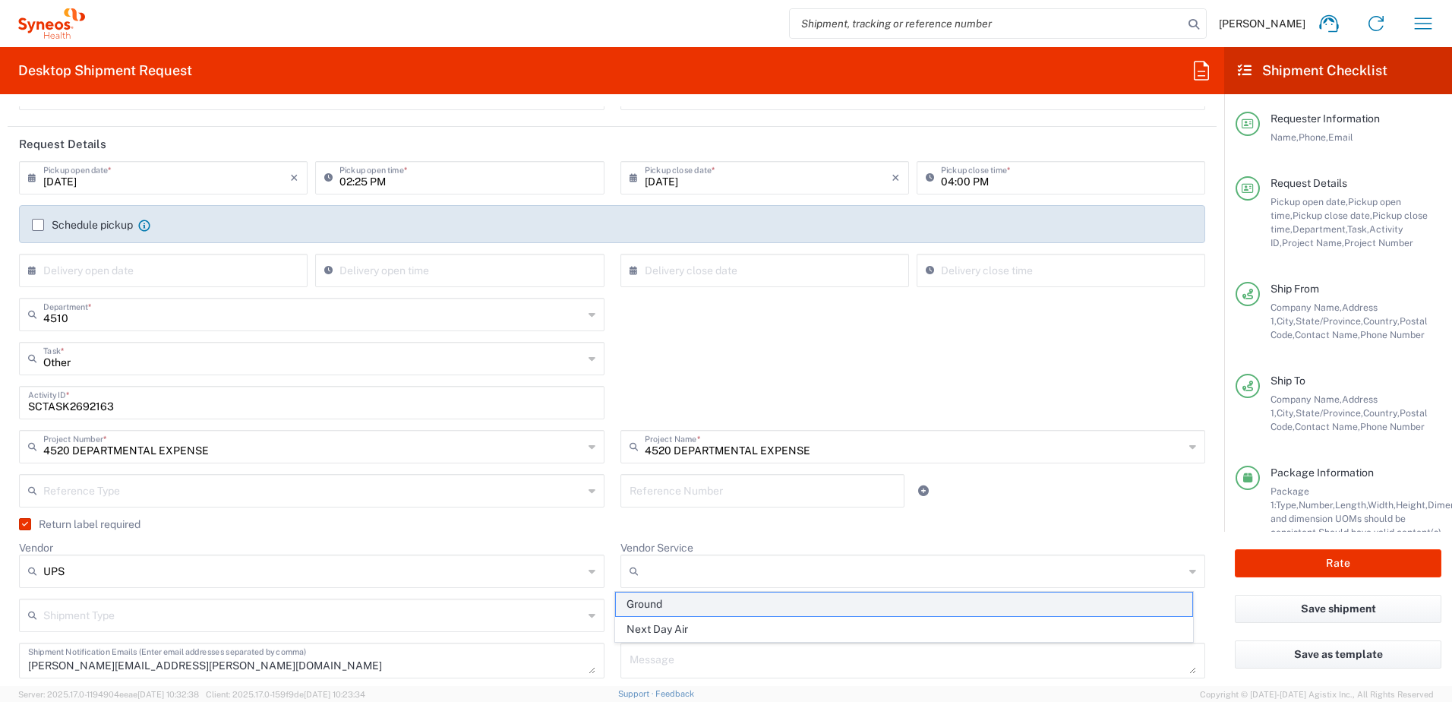
click at [661, 610] on span "Ground" at bounding box center [904, 604] width 576 height 24
type input "Ground"
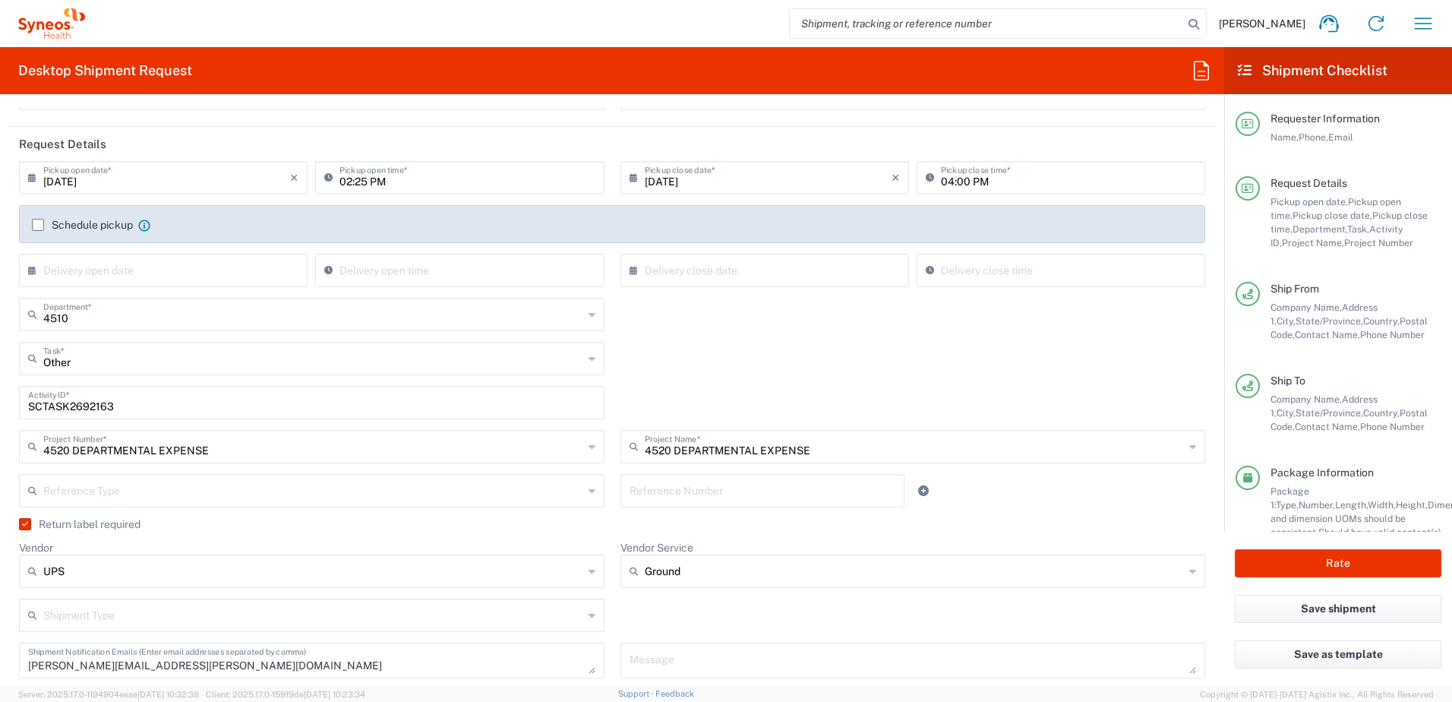
click at [689, 619] on div "Shipment Type Batch Regular" at bounding box center [612, 620] width 1202 height 44
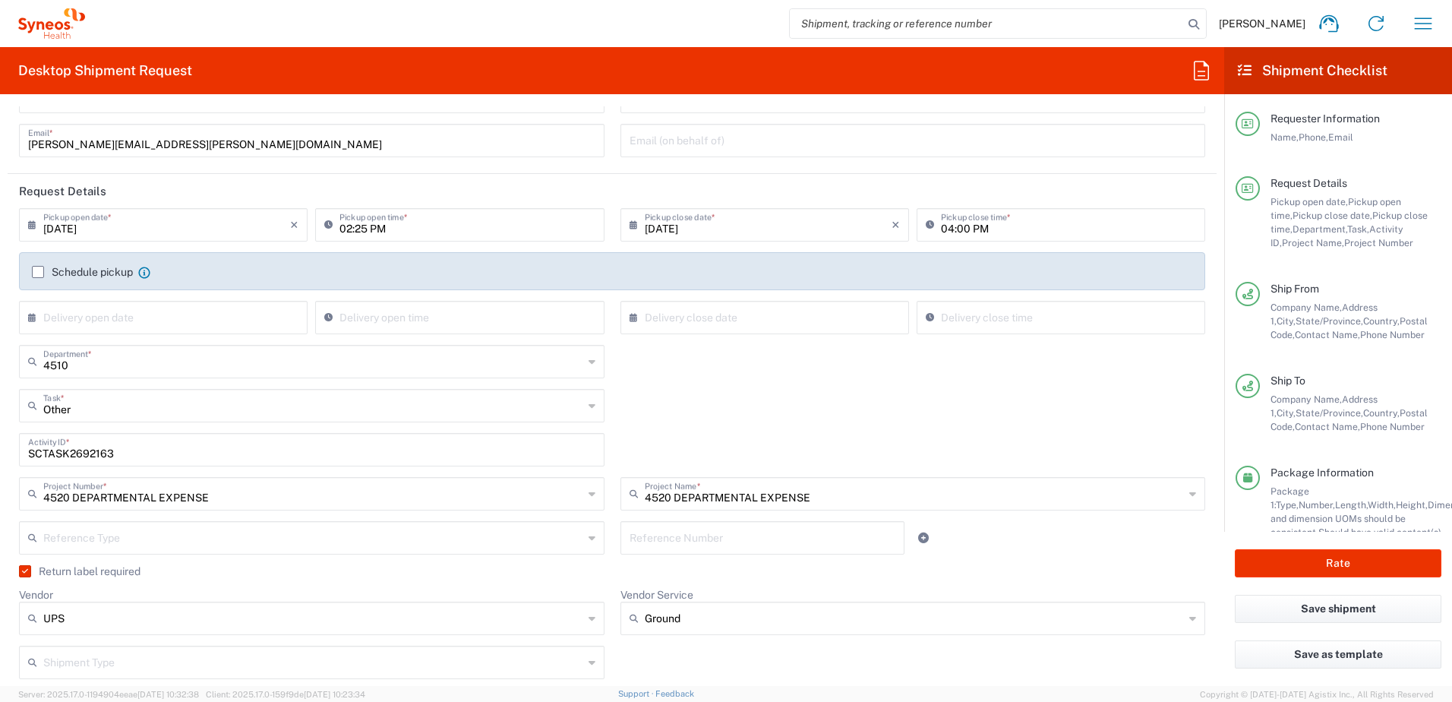
scroll to position [0, 0]
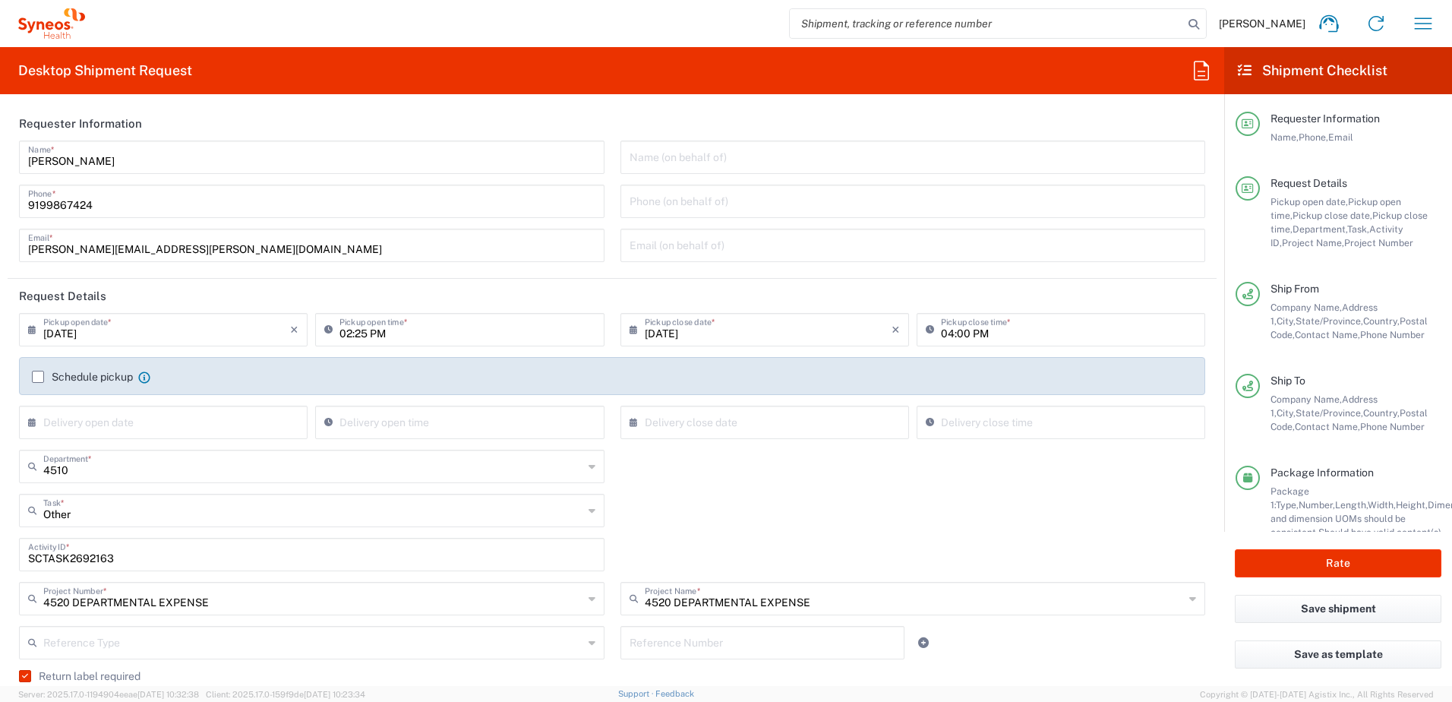
click at [64, 561] on input "SCTASK2692163" at bounding box center [311, 553] width 567 height 27
paste input "1690"
type input "SCTASK2691690"
click at [799, 498] on div "Other Task * Other Break/Fix Inventory Transfer New Hire Refresh" at bounding box center [612, 515] width 1202 height 44
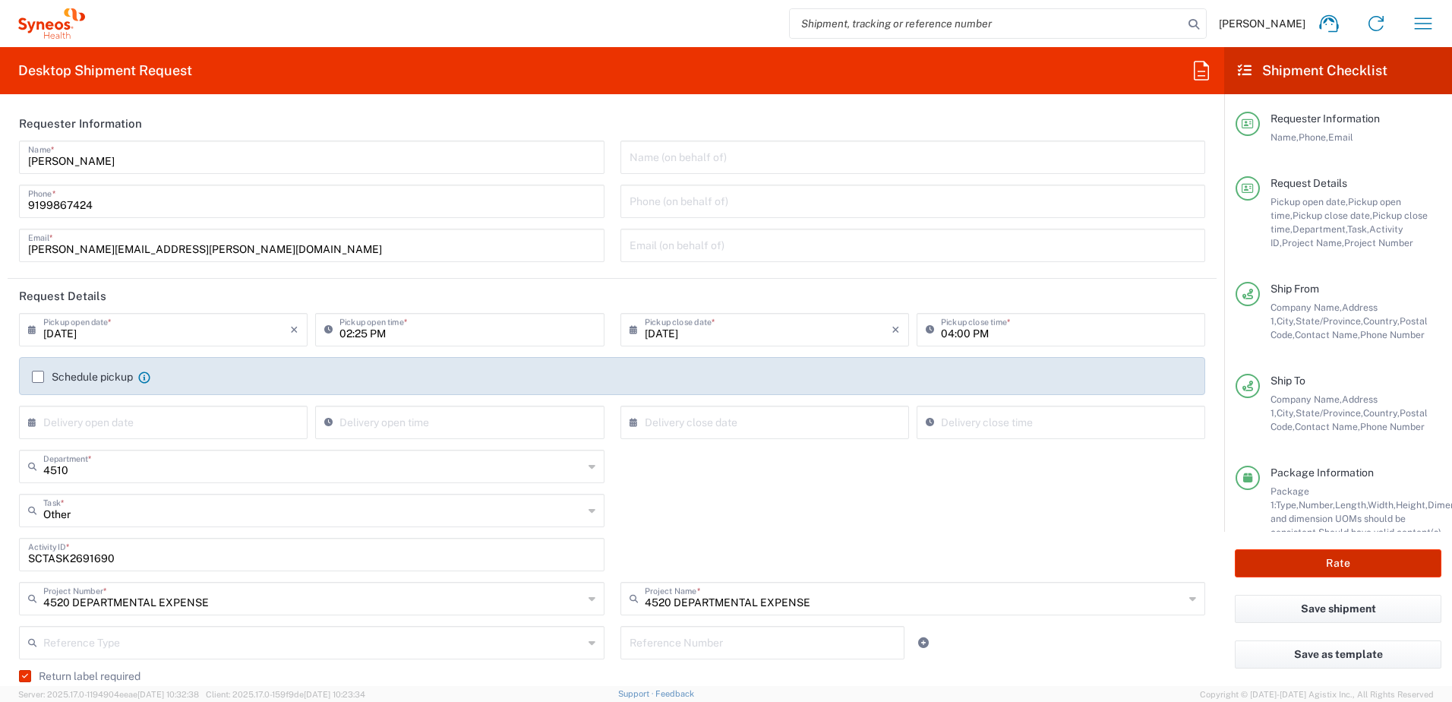
click at [1380, 556] on button "Rate" at bounding box center [1338, 563] width 207 height 28
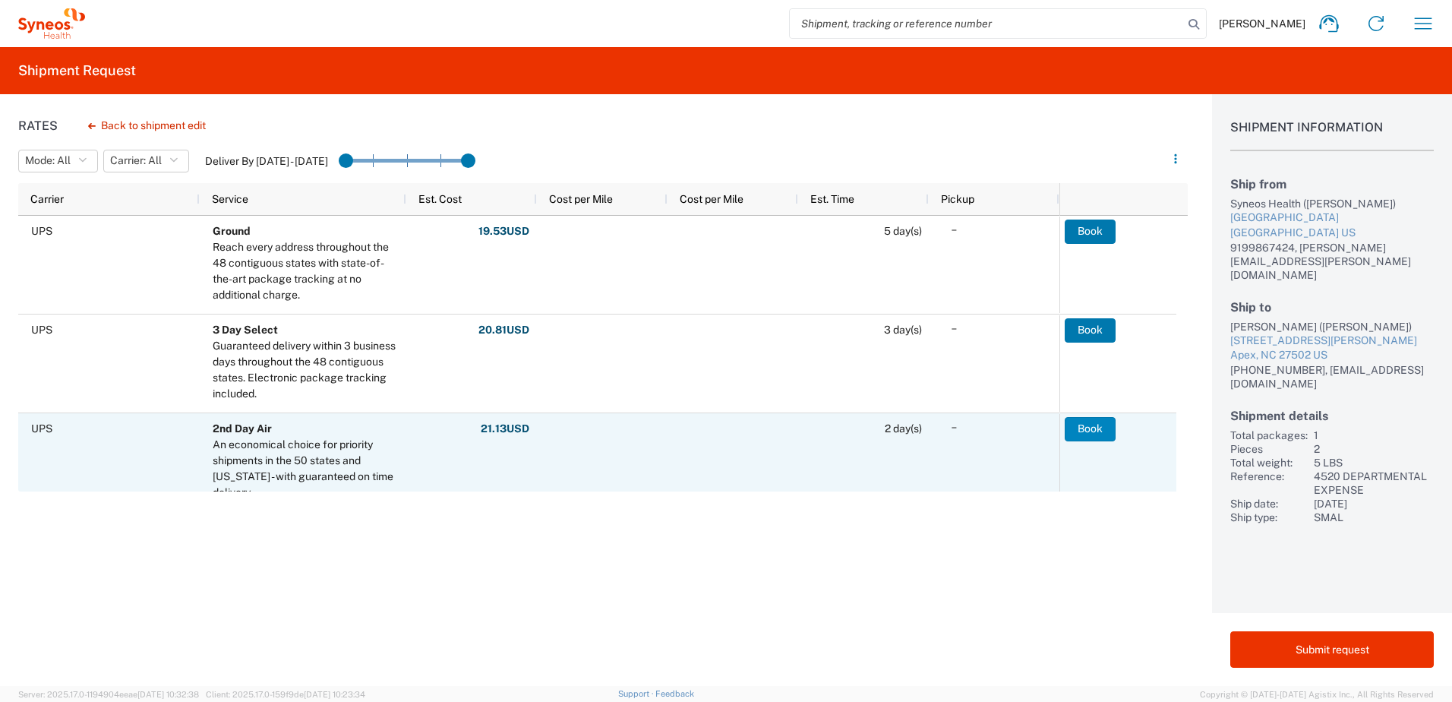
click at [1107, 427] on button "Book" at bounding box center [1089, 429] width 51 height 24
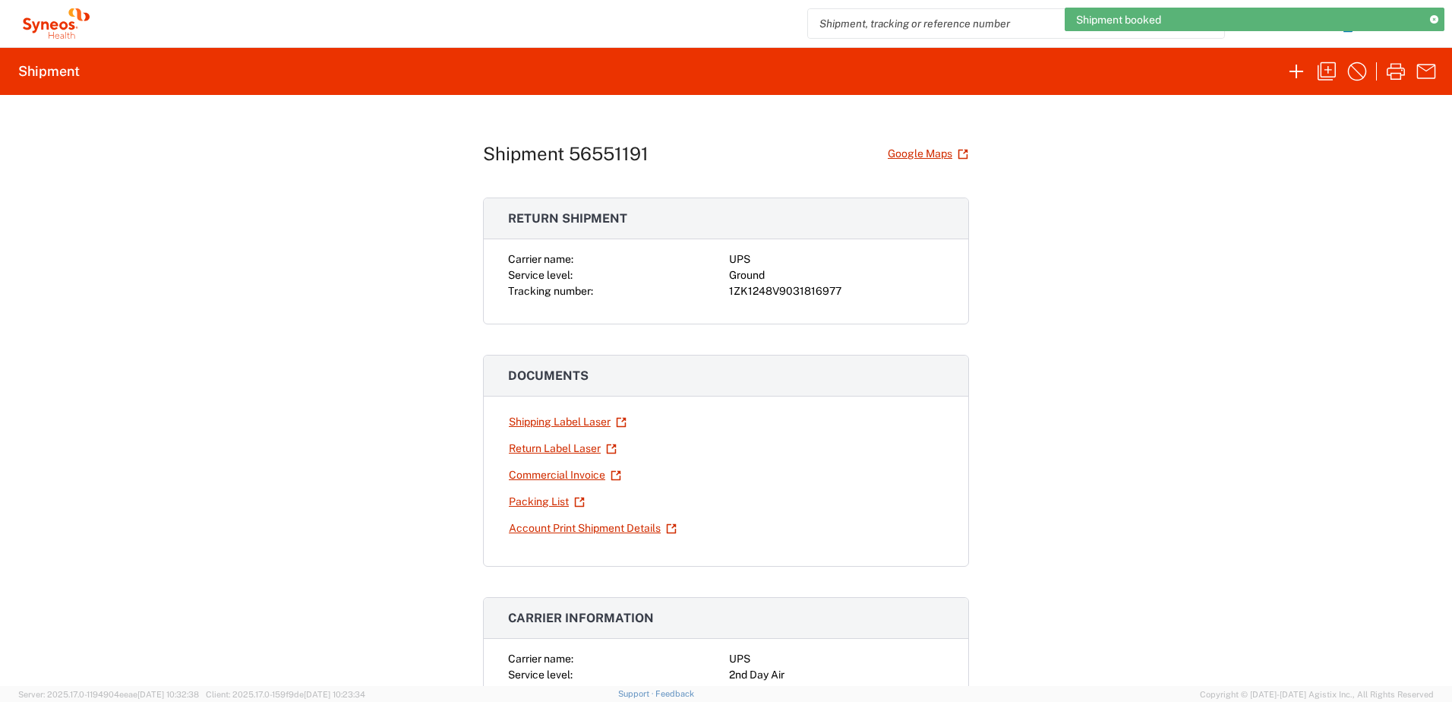
click at [797, 292] on div "1ZK1248V9031816977" at bounding box center [836, 291] width 215 height 16
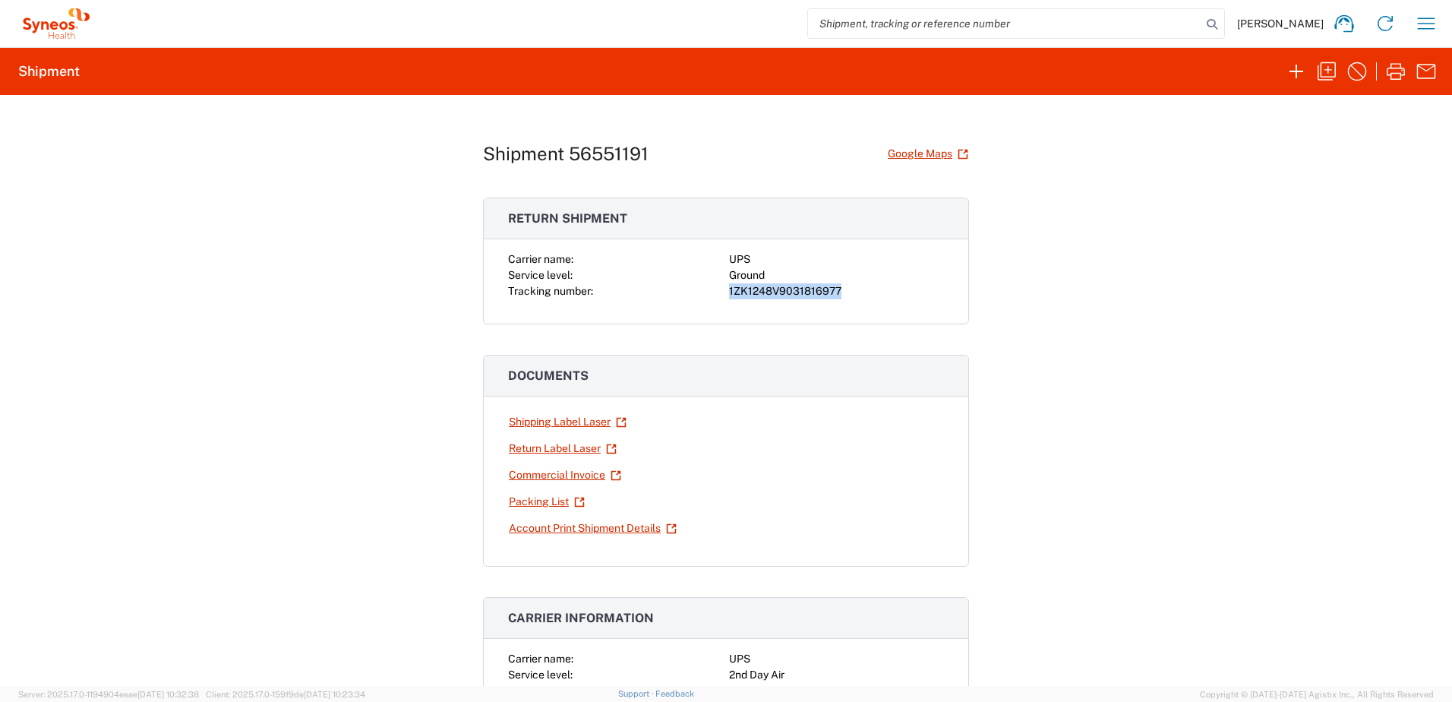
copy div "1ZK1248V9031816977"
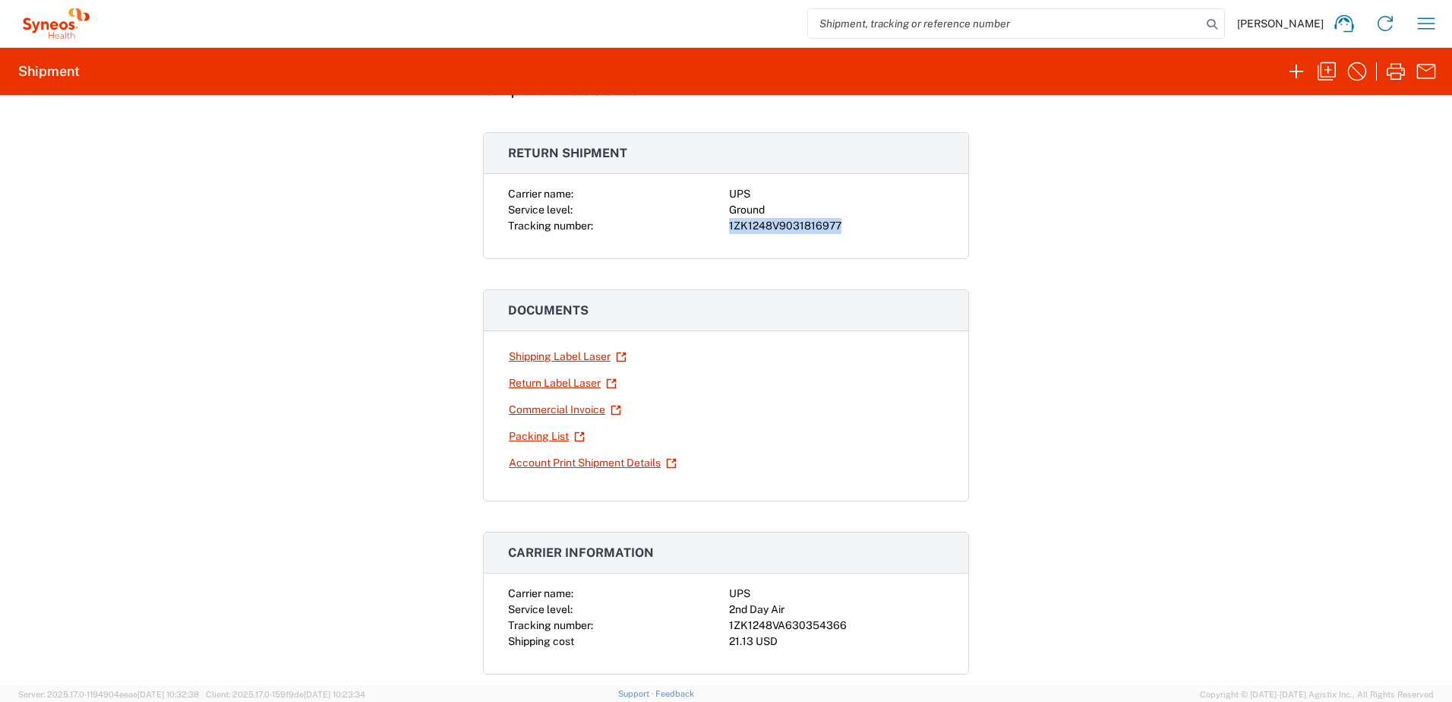
scroll to position [152, 0]
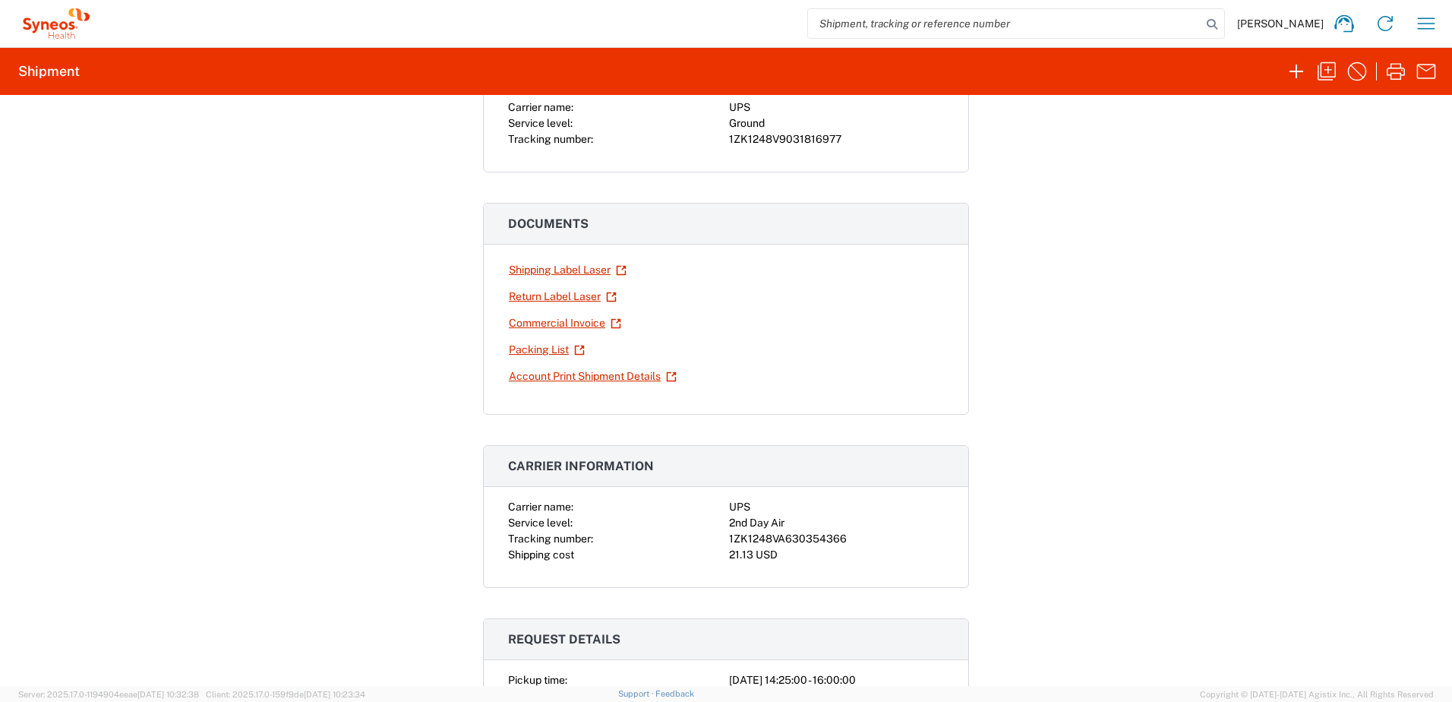
click at [789, 536] on div "1ZK1248VA630354366" at bounding box center [836, 539] width 215 height 16
copy div "1ZK1248VA630354366"
